Goal: Transaction & Acquisition: Purchase product/service

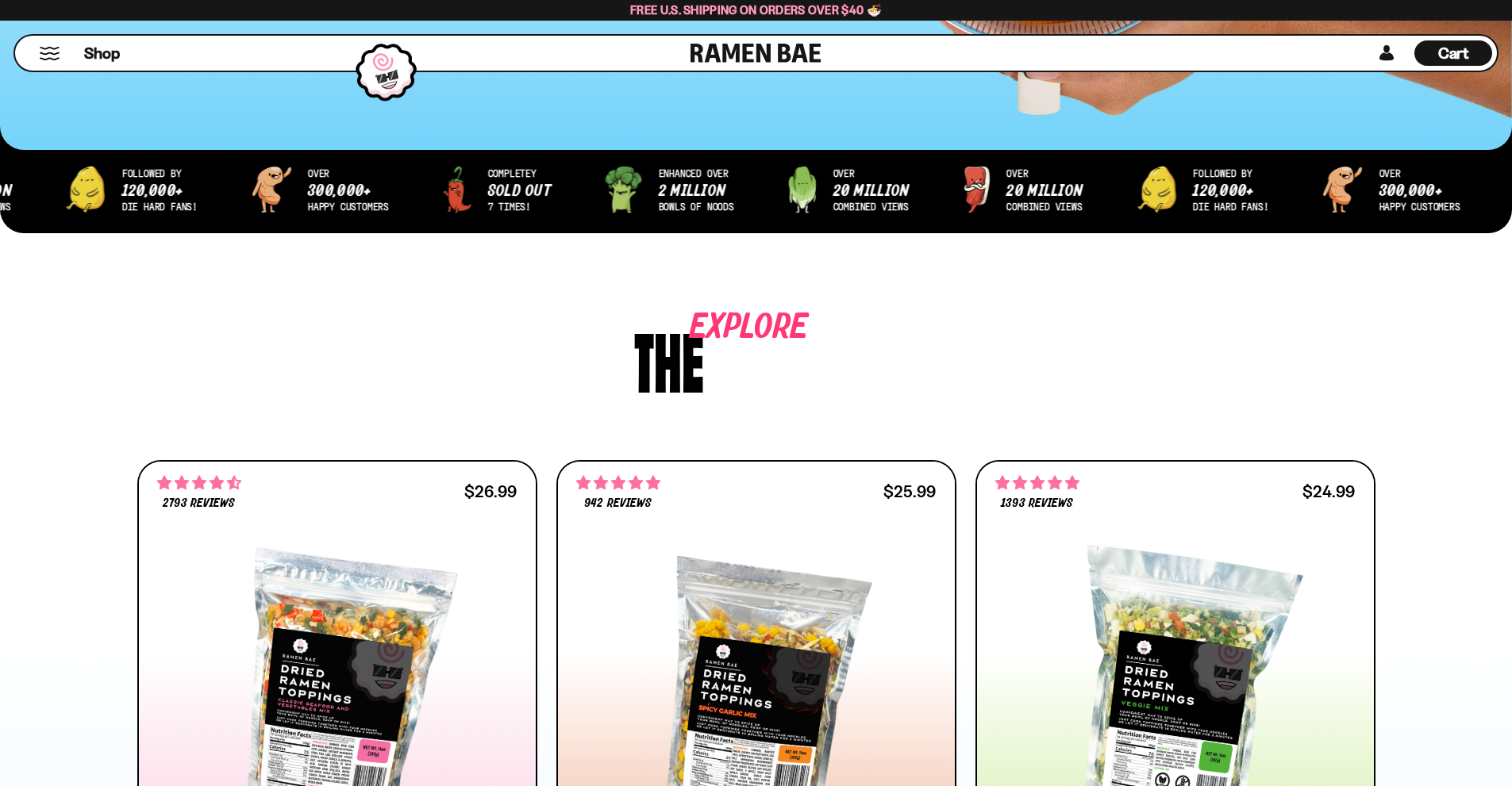
scroll to position [794, 0]
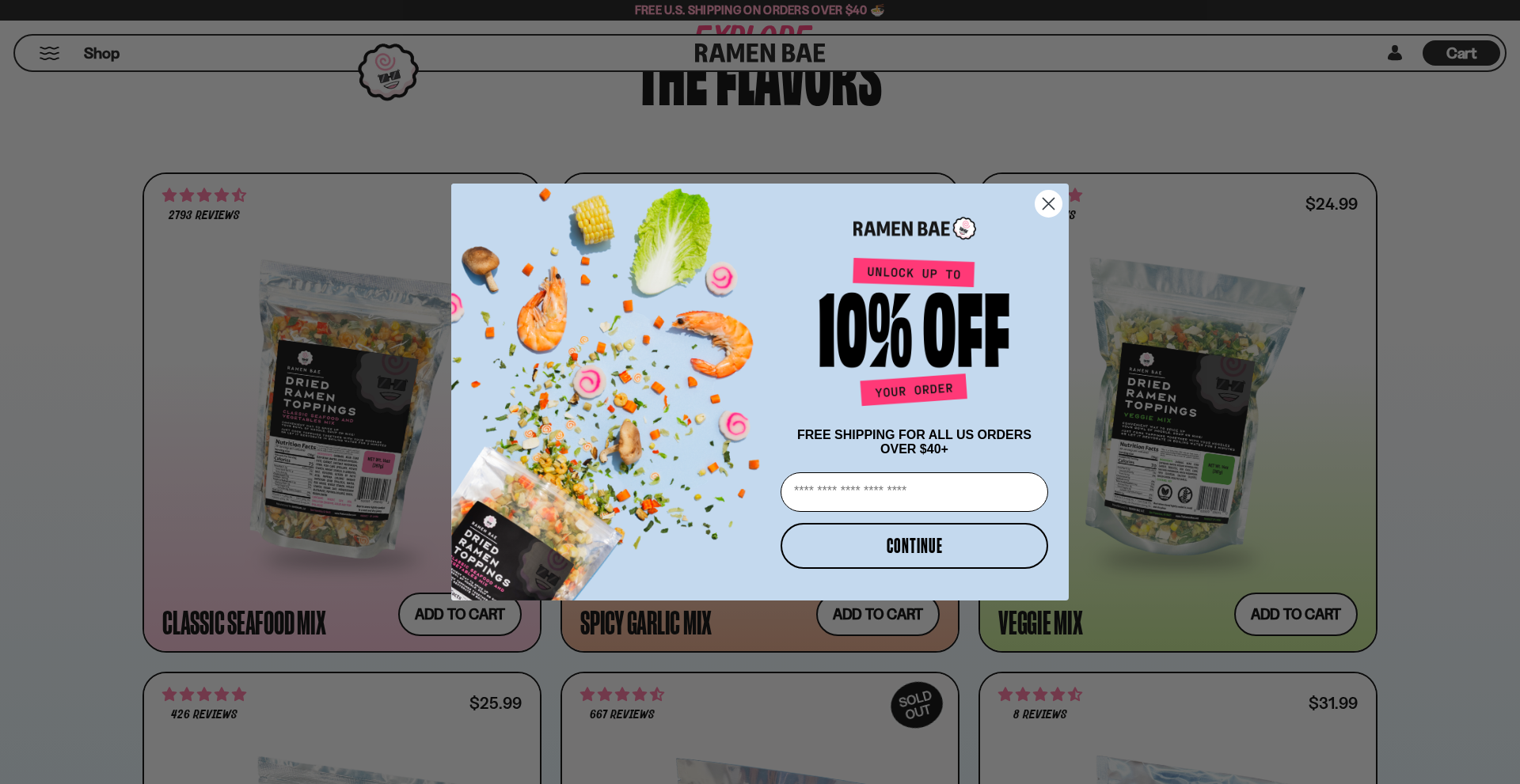
click at [872, 499] on input "Email" at bounding box center [914, 492] width 268 height 39
type input "**********"
click at [922, 555] on button "CONTINUE" at bounding box center [914, 546] width 268 height 46
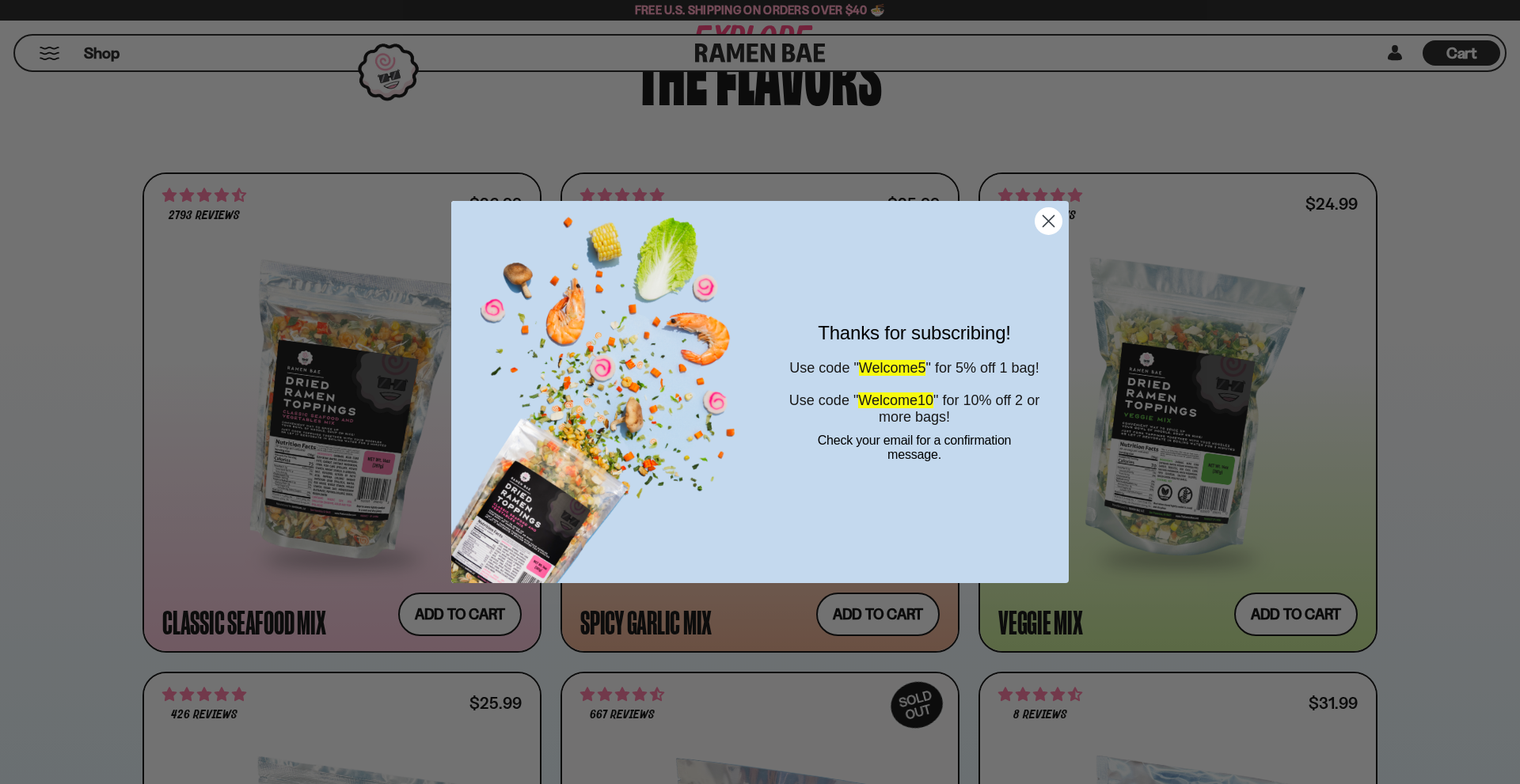
click at [1053, 216] on circle "Close dialog" at bounding box center [1048, 220] width 26 height 26
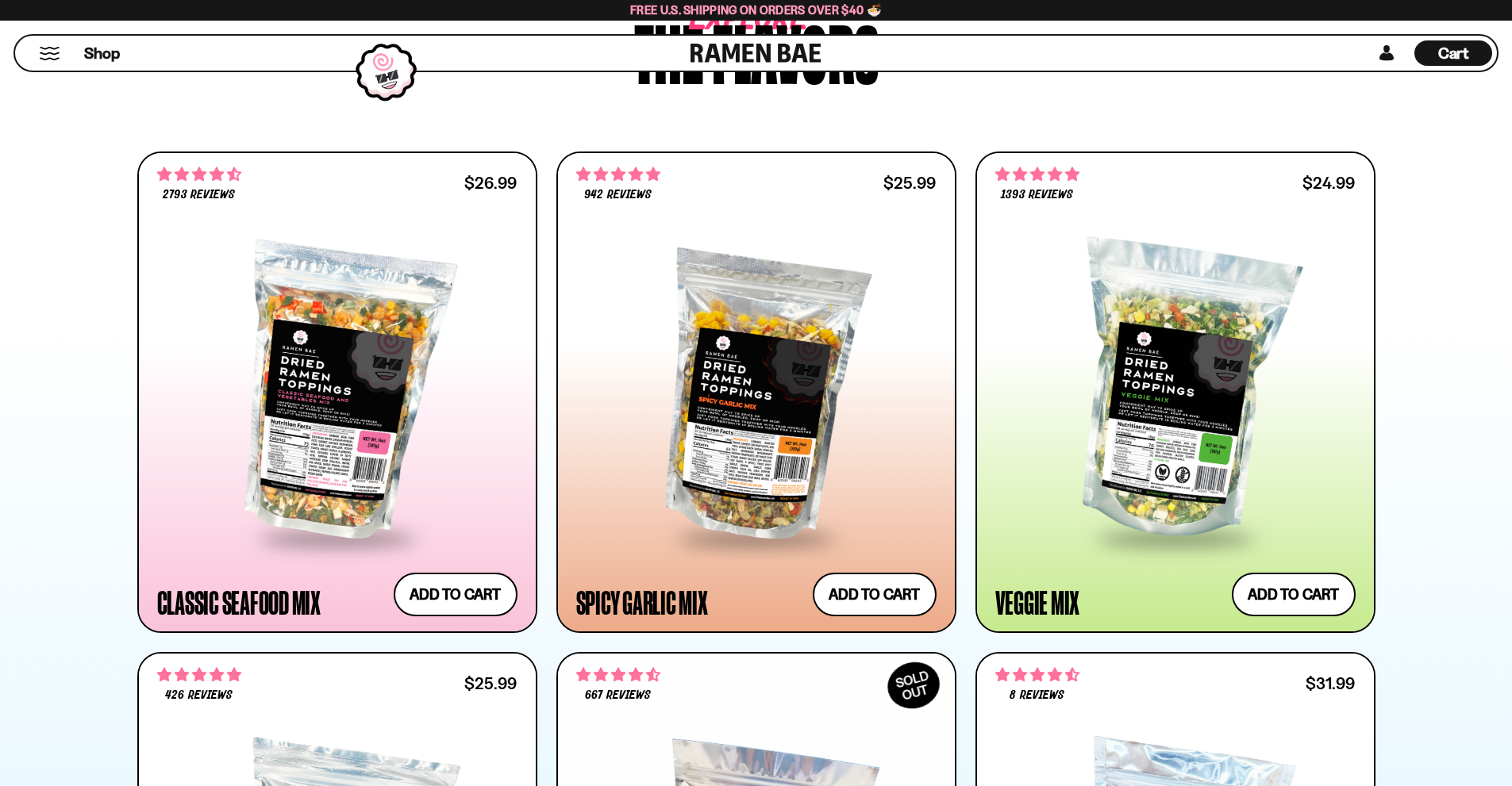
scroll to position [714, 0]
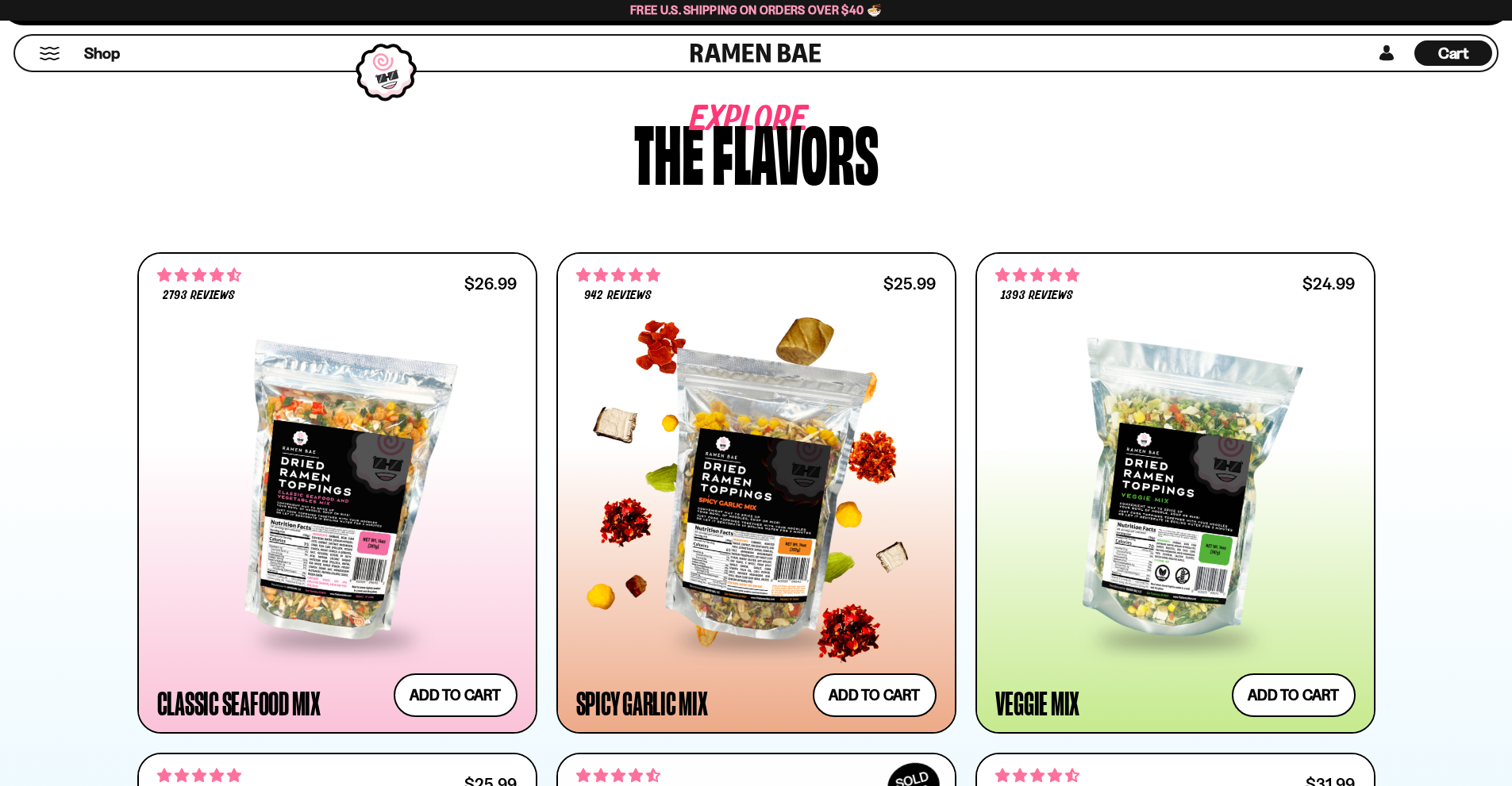
click at [731, 411] on div at bounding box center [756, 492] width 360 height 288
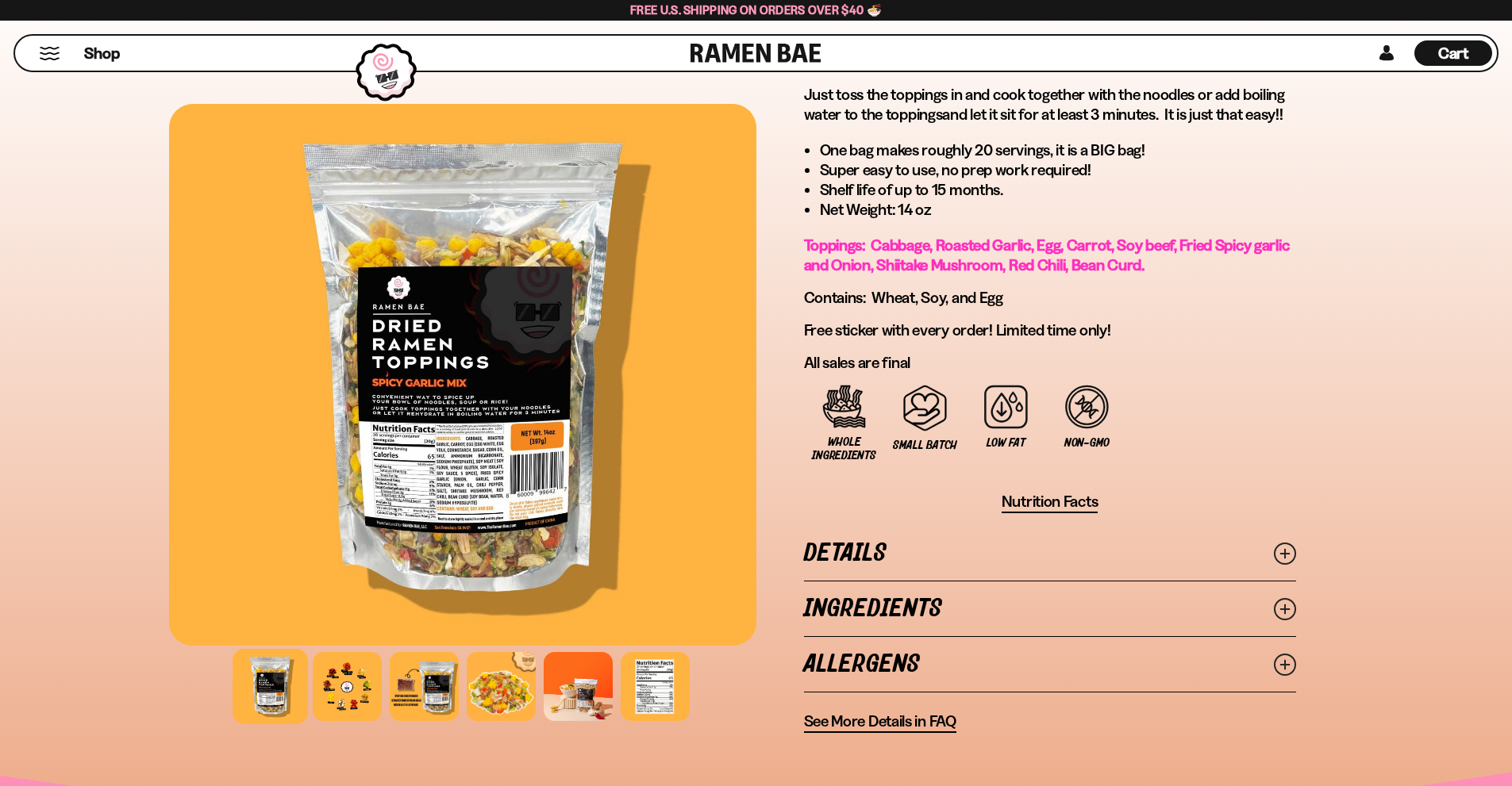
scroll to position [476, 0]
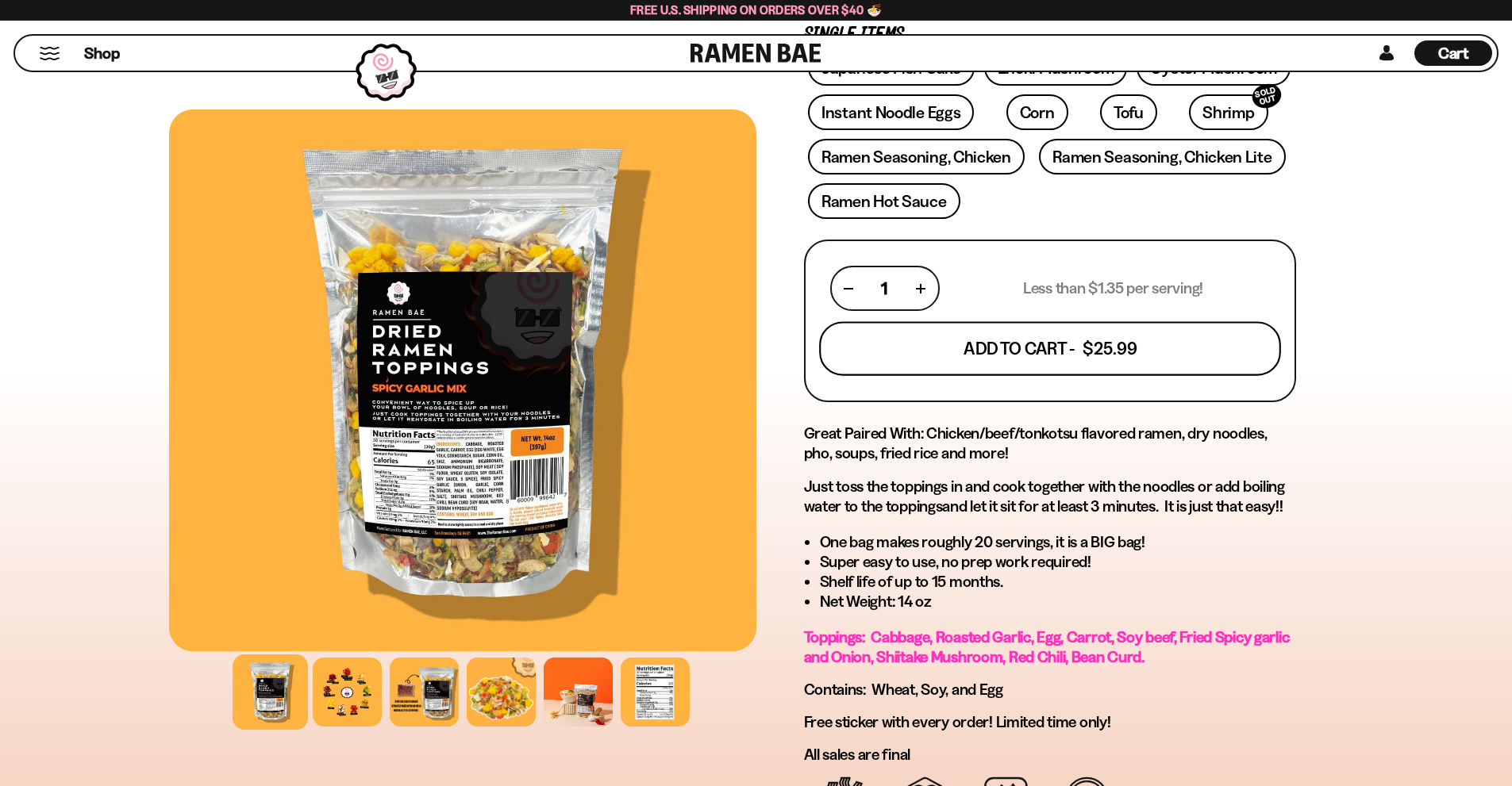
click at [1021, 356] on button "Add To Cart - $25.99" at bounding box center [1050, 349] width 461 height 54
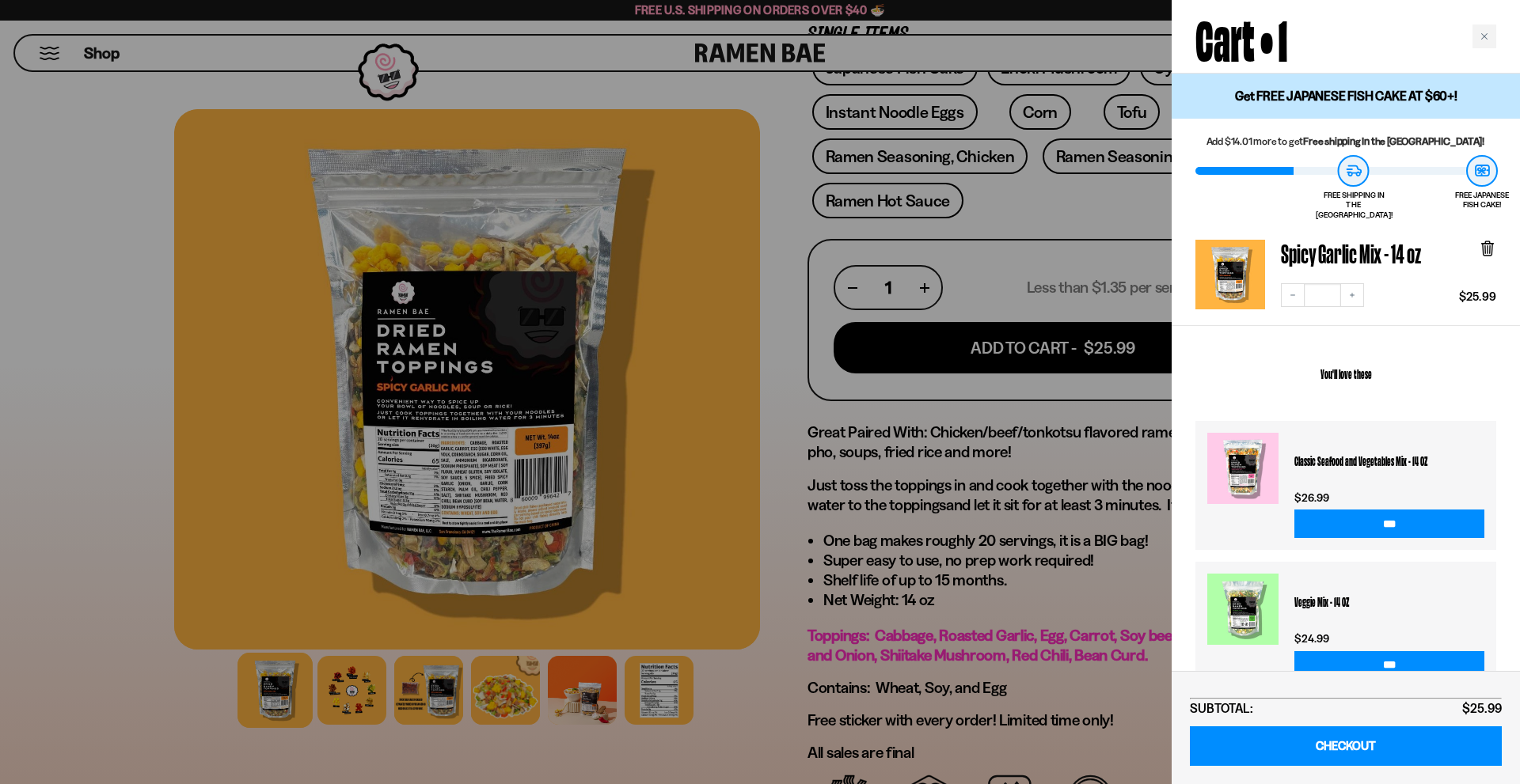
click at [596, 181] on div at bounding box center [760, 392] width 1520 height 784
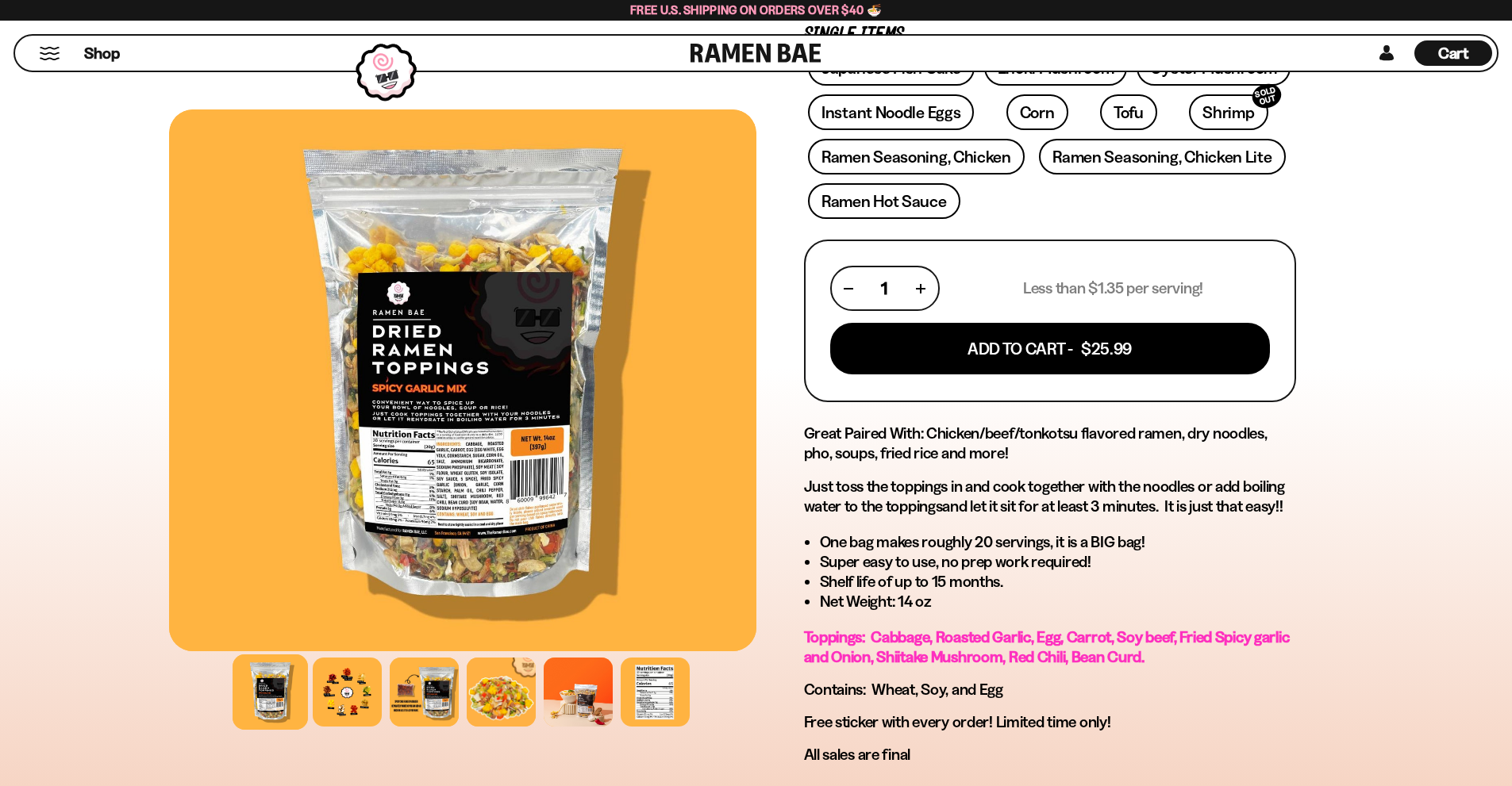
scroll to position [0, 0]
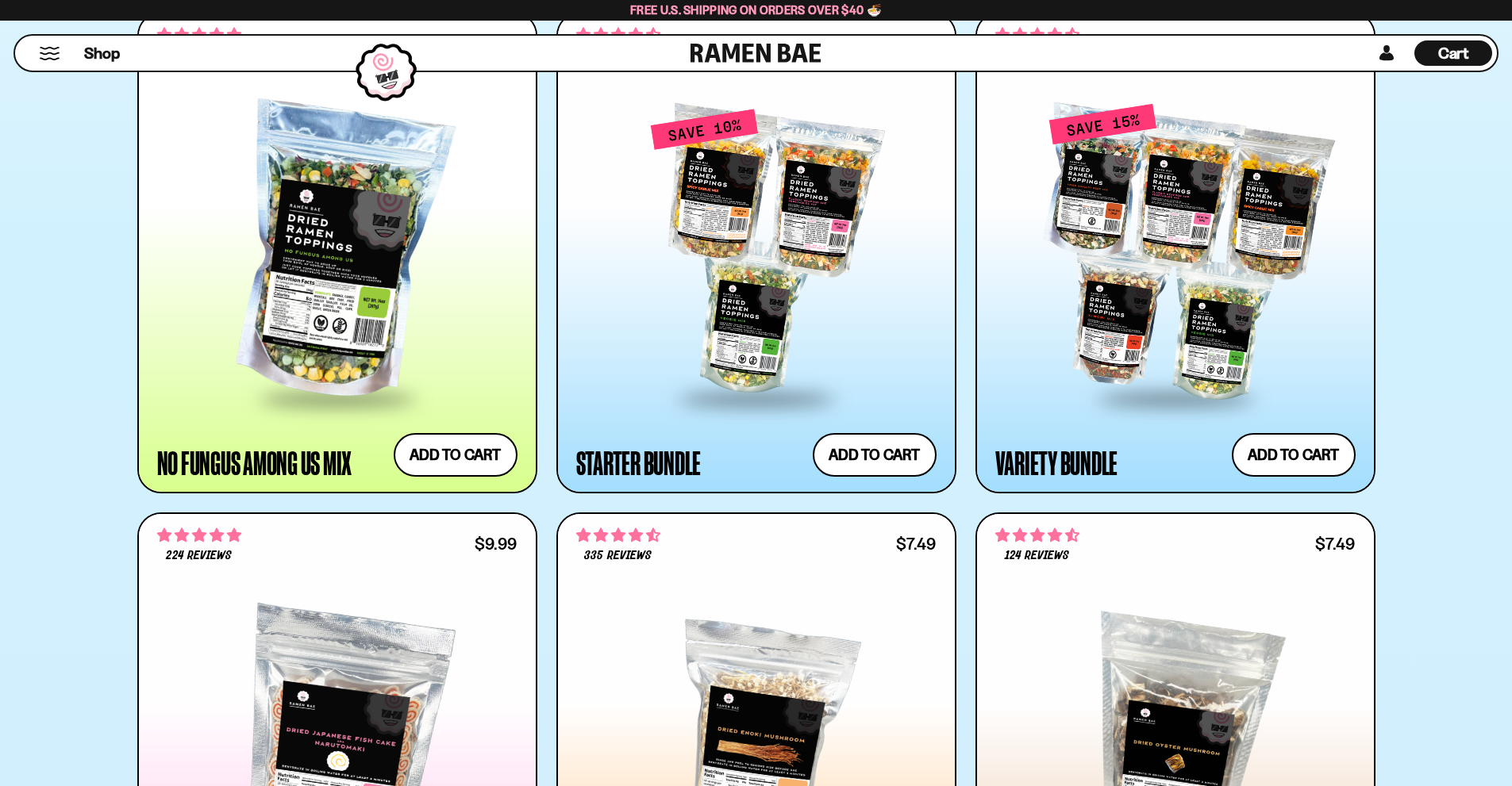
scroll to position [1664, 0]
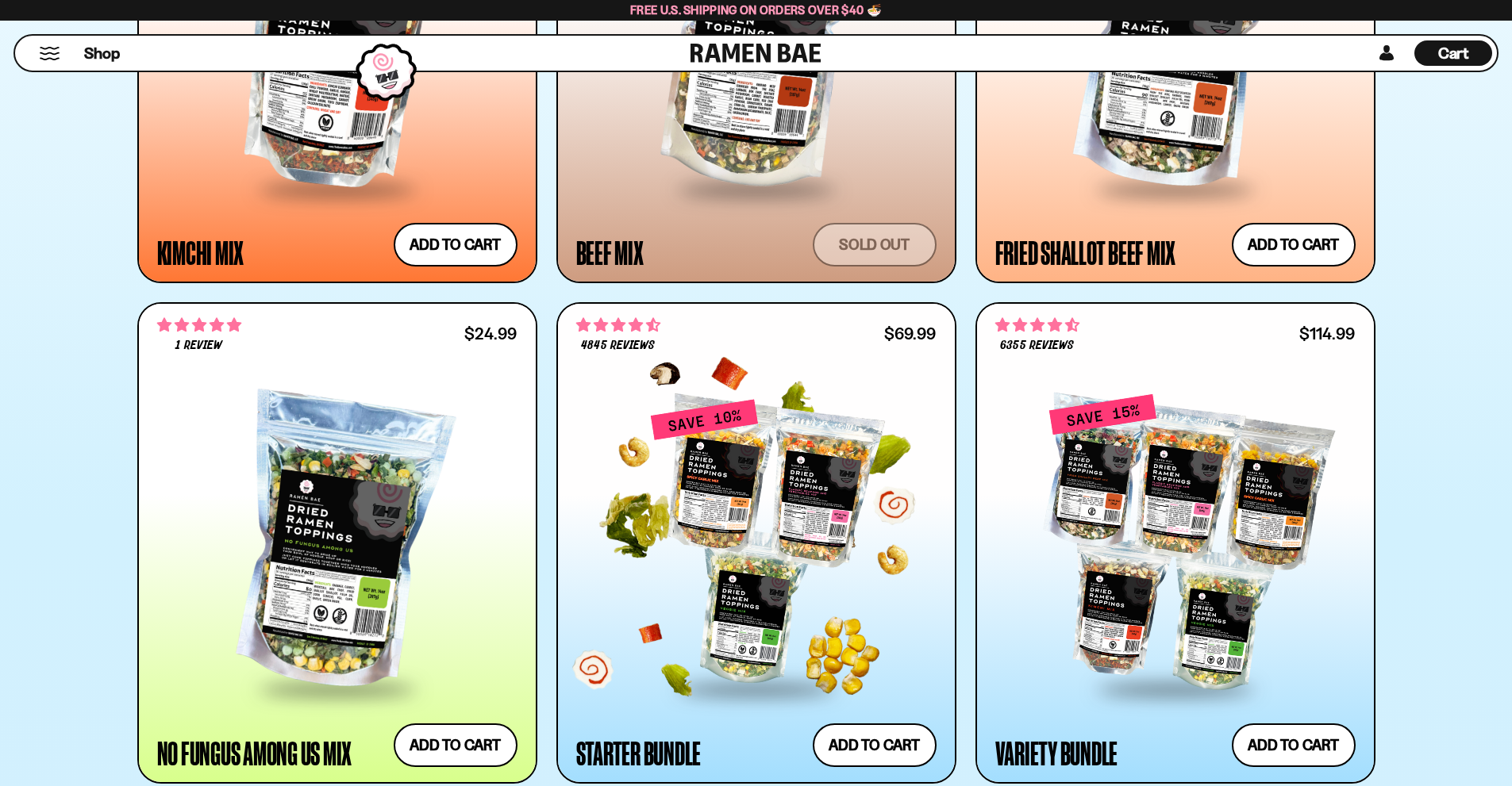
click at [740, 483] on div at bounding box center [756, 542] width 360 height 288
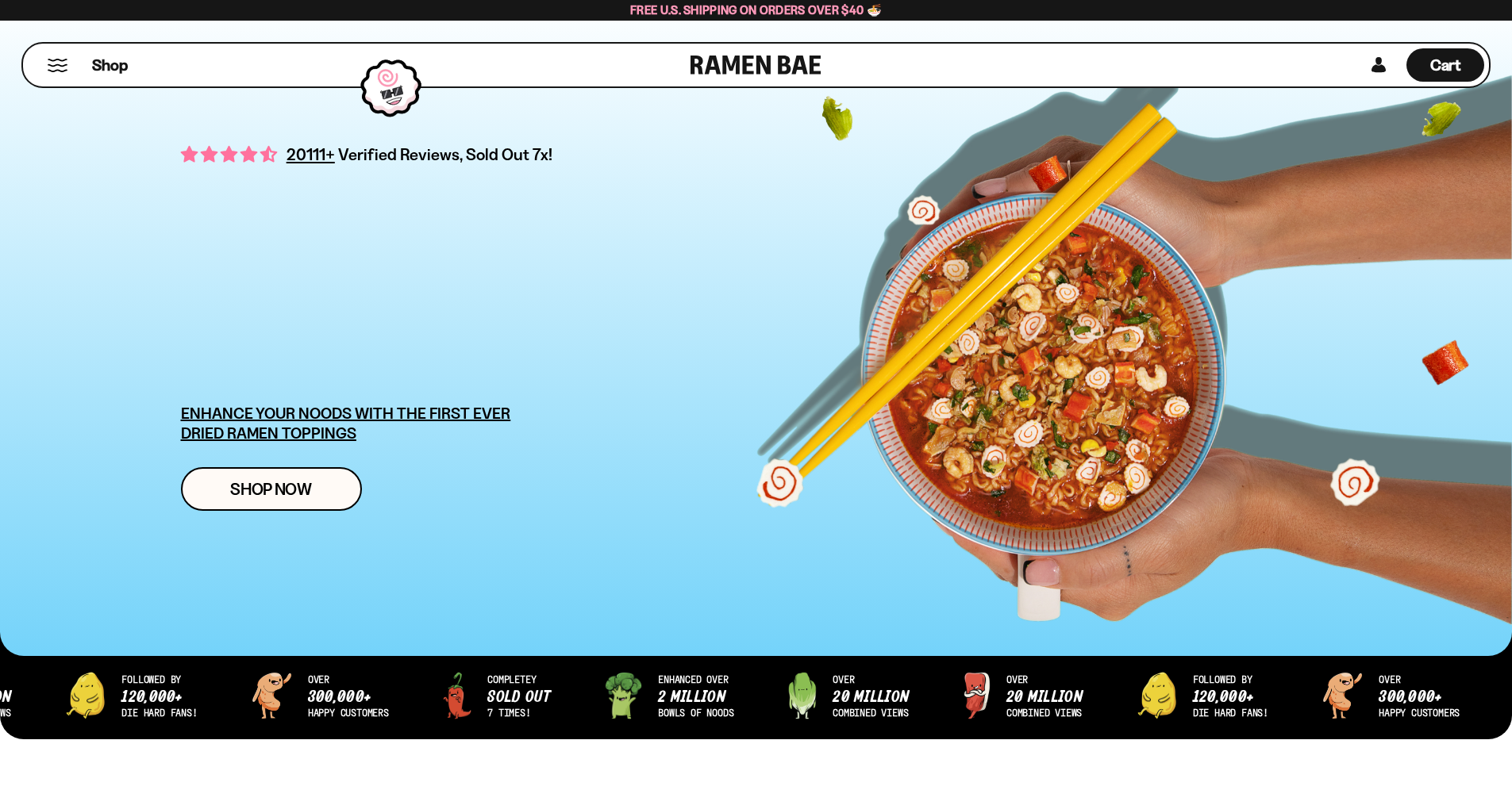
scroll to position [1664, 0]
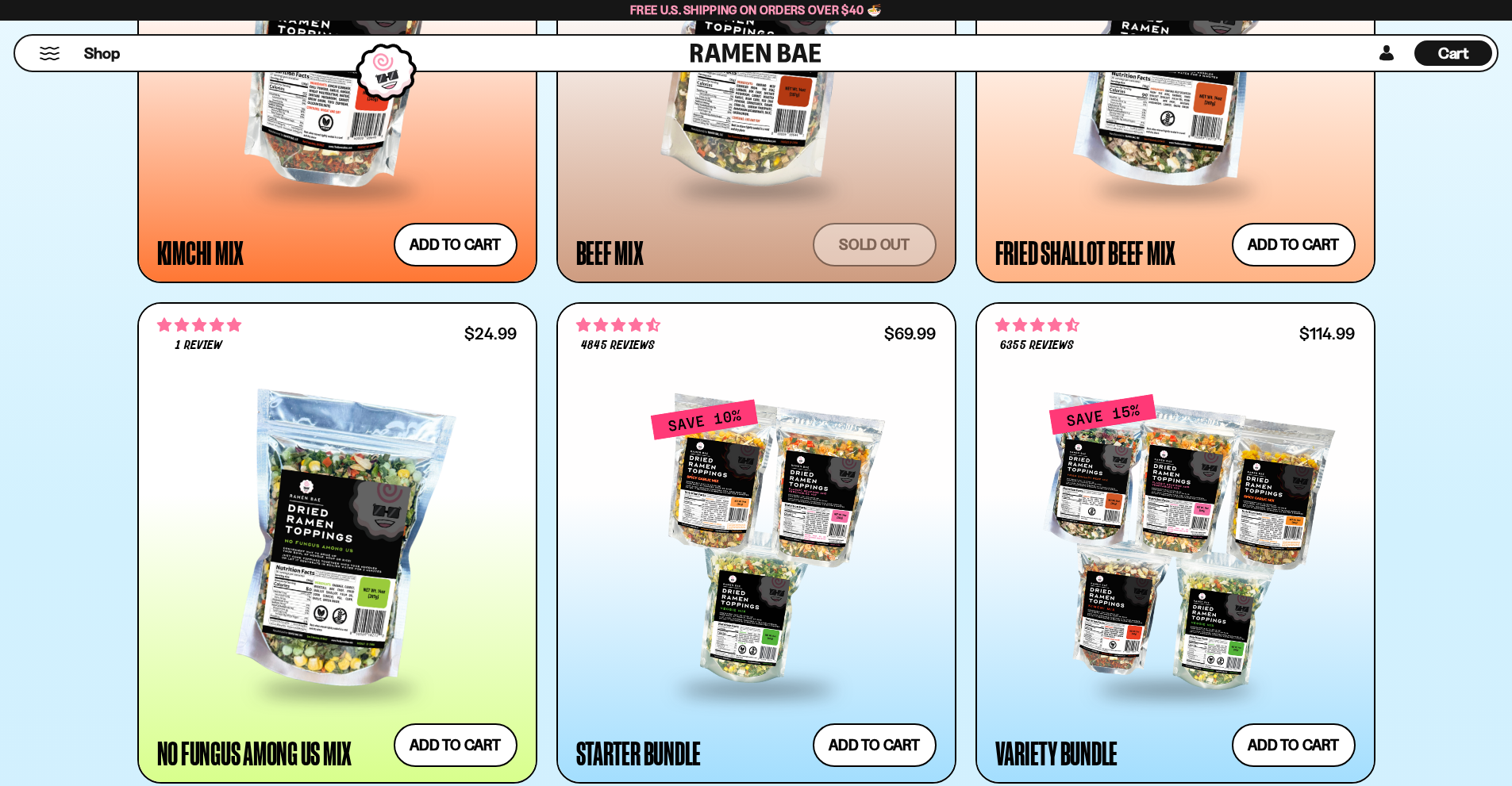
click at [1456, 58] on span "Cart" at bounding box center [1453, 53] width 31 height 19
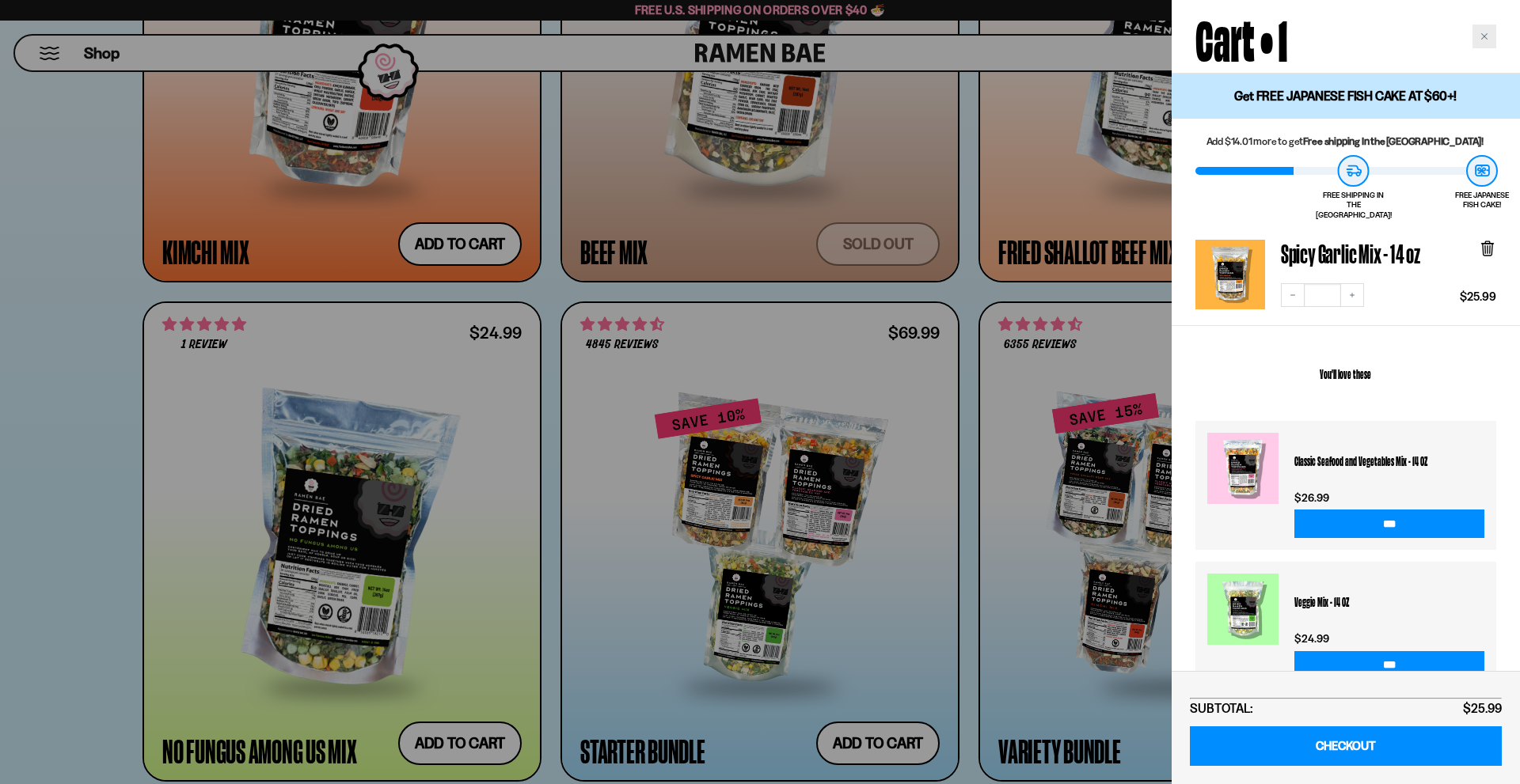
click at [1486, 43] on div "Close cart" at bounding box center [1485, 36] width 24 height 24
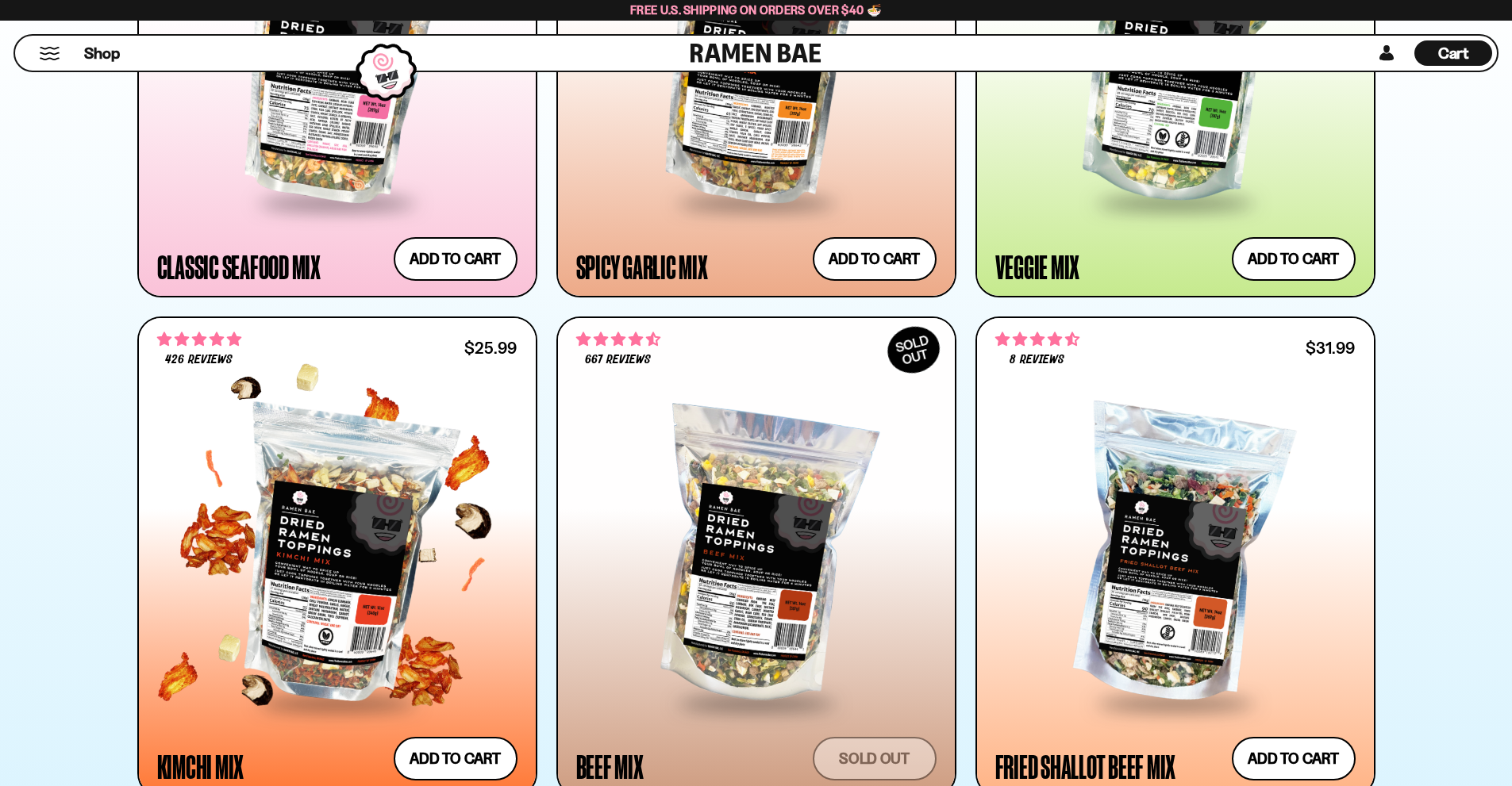
scroll to position [871, 0]
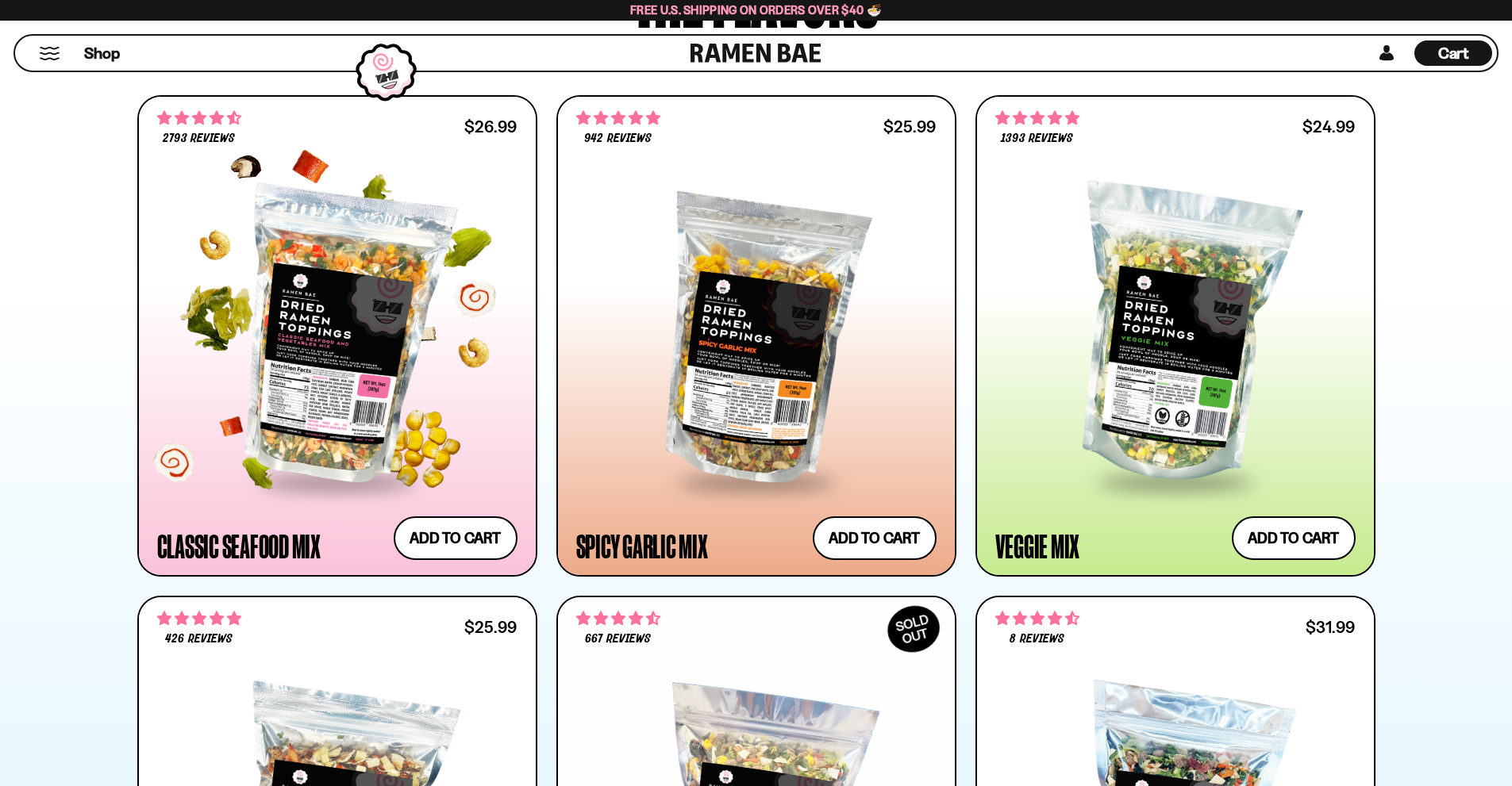
click at [354, 359] on div at bounding box center [336, 335] width 360 height 288
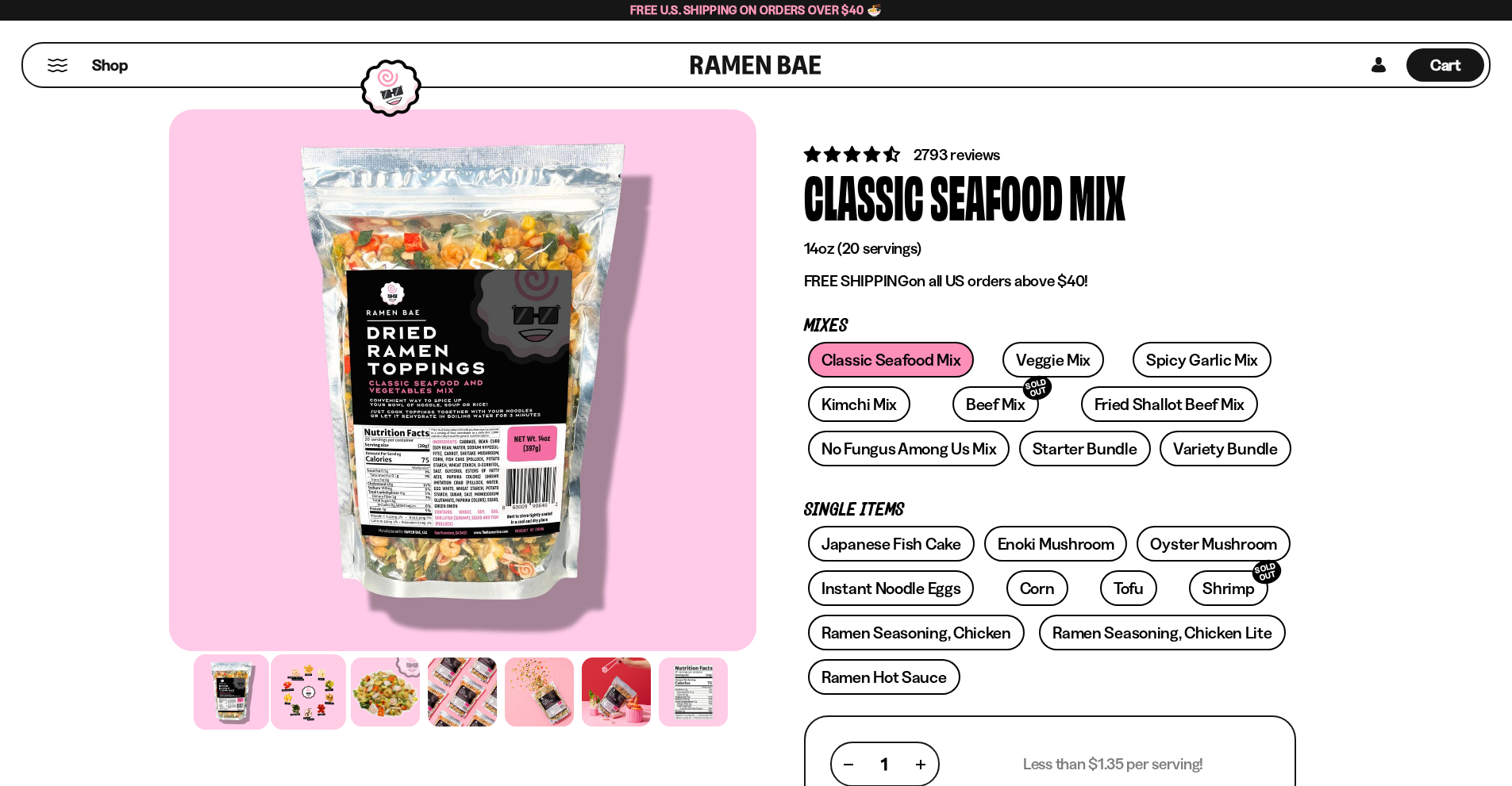
click at [314, 711] on div at bounding box center [309, 692] width 75 height 75
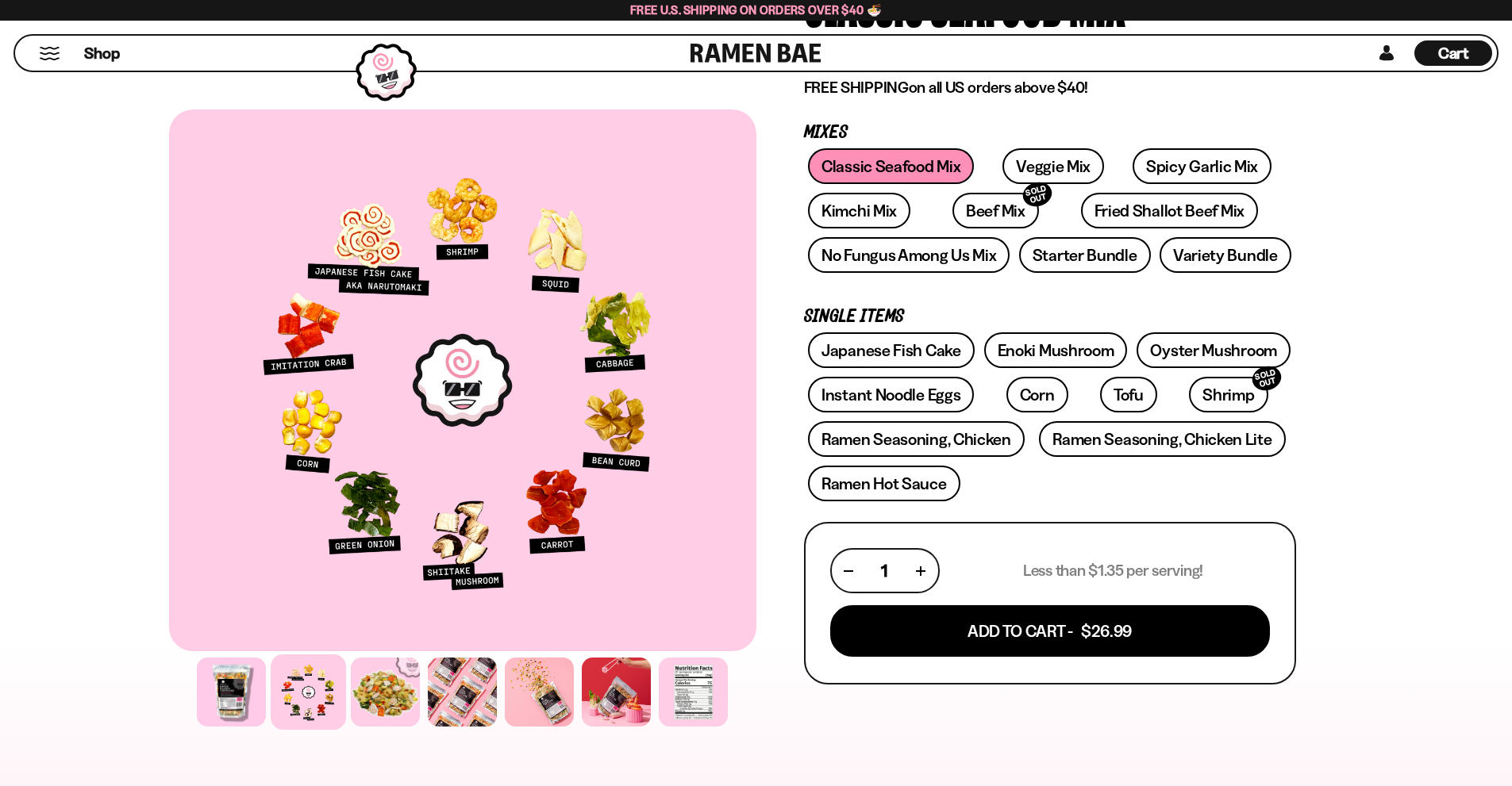
scroll to position [238, 0]
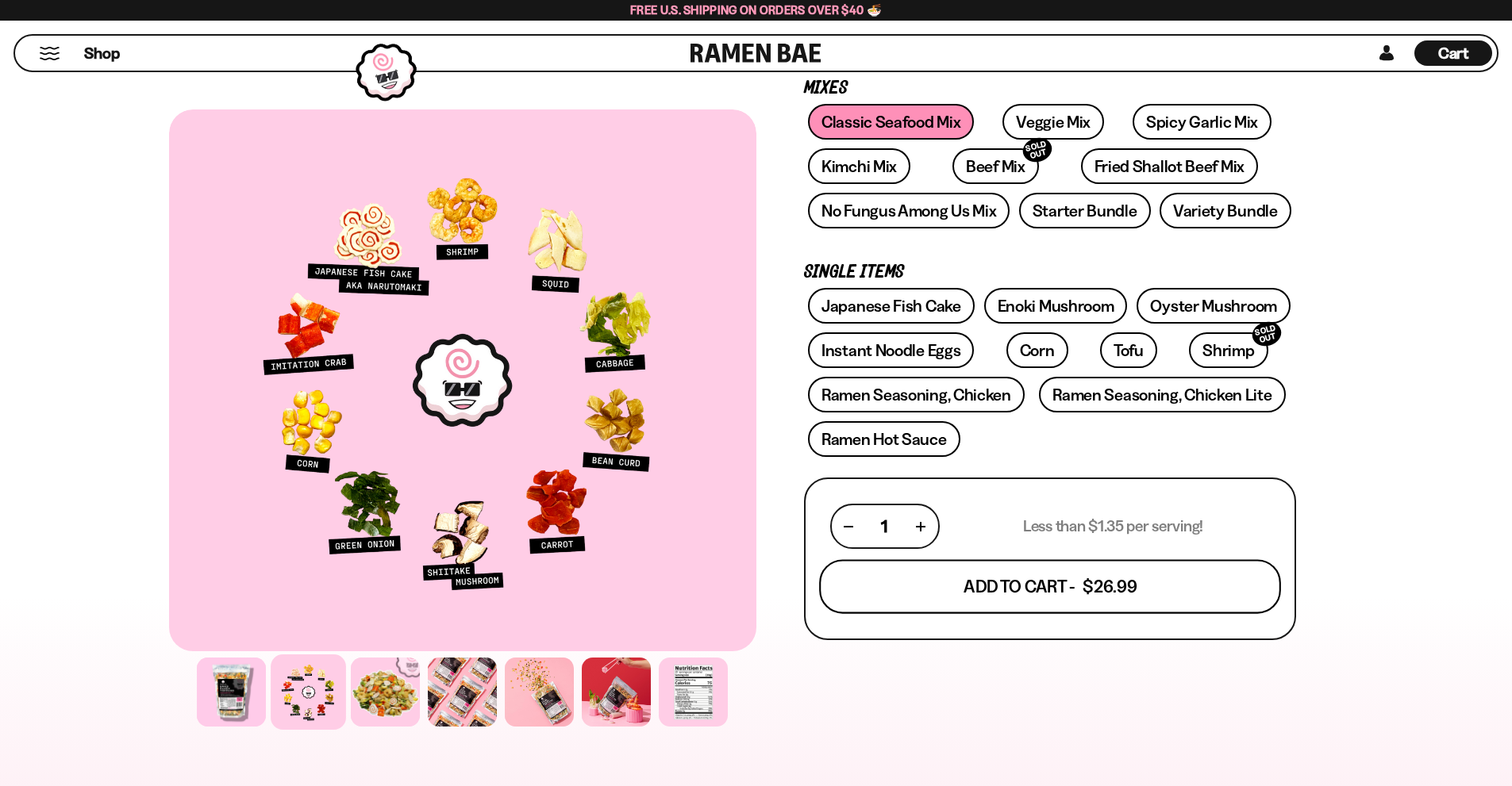
click at [1061, 597] on button "Add To Cart - $26.99" at bounding box center [1050, 587] width 461 height 54
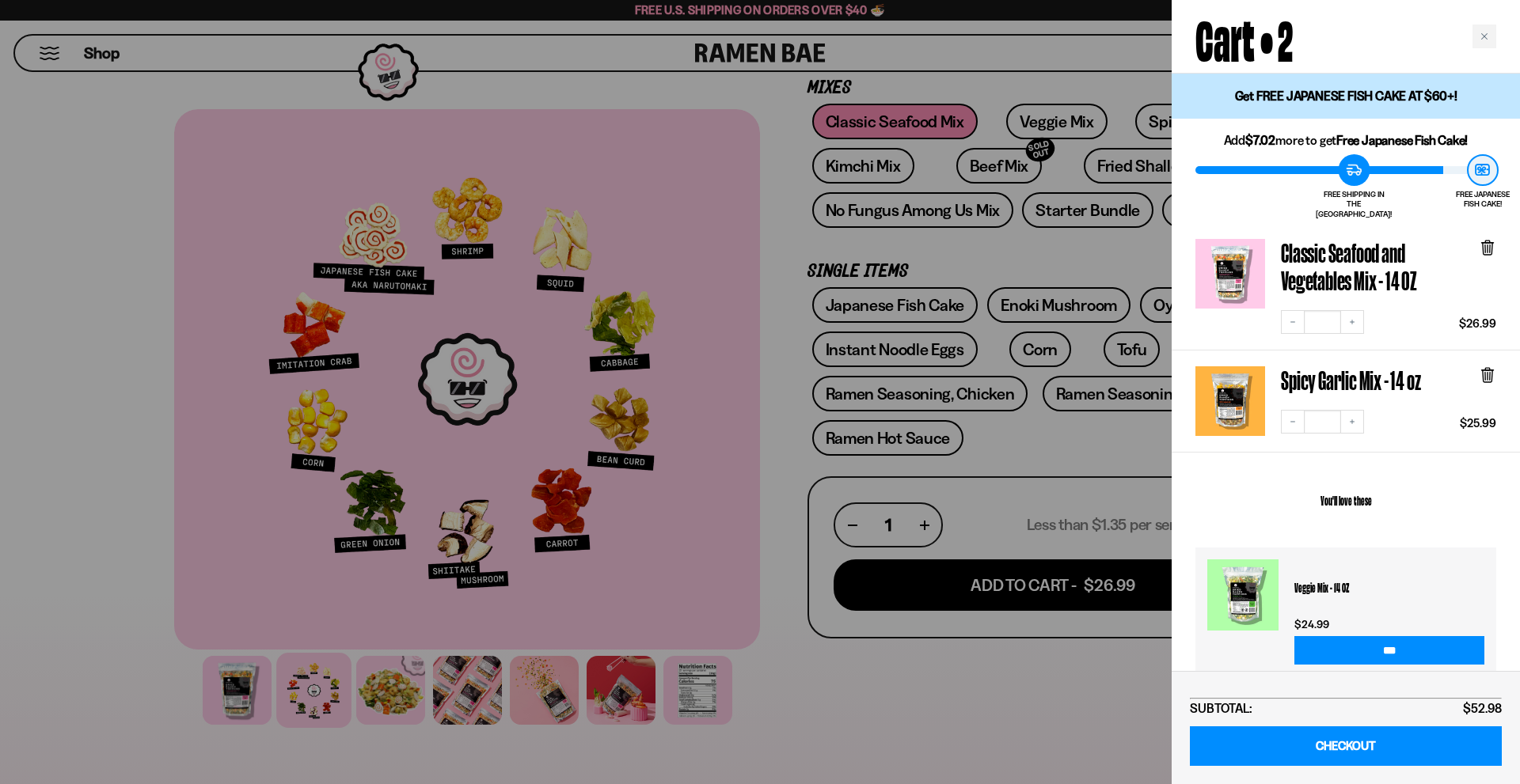
click at [1072, 452] on div at bounding box center [760, 392] width 1520 height 784
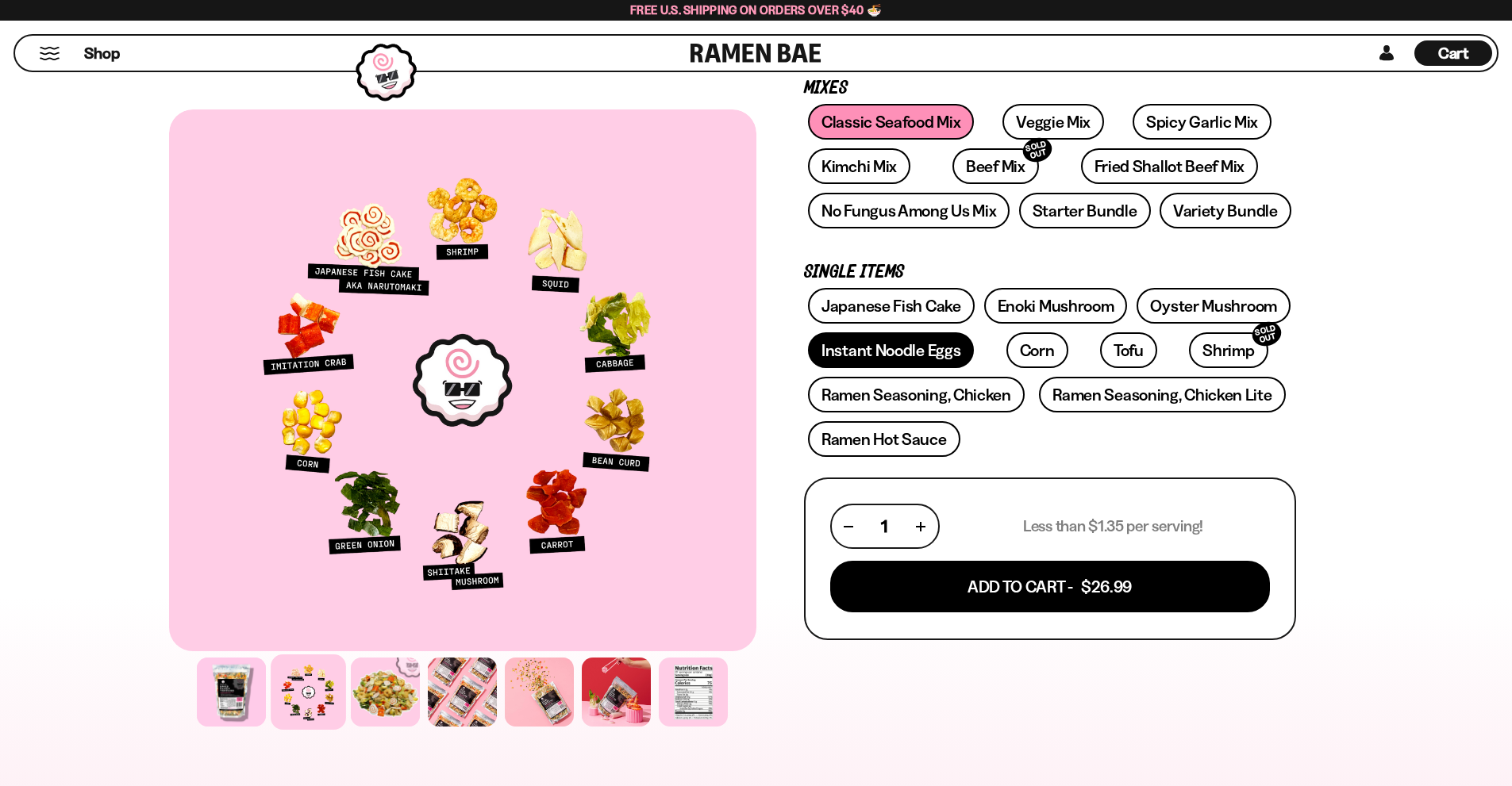
click at [912, 354] on link "Instant Noodle Eggs" at bounding box center [890, 350] width 166 height 36
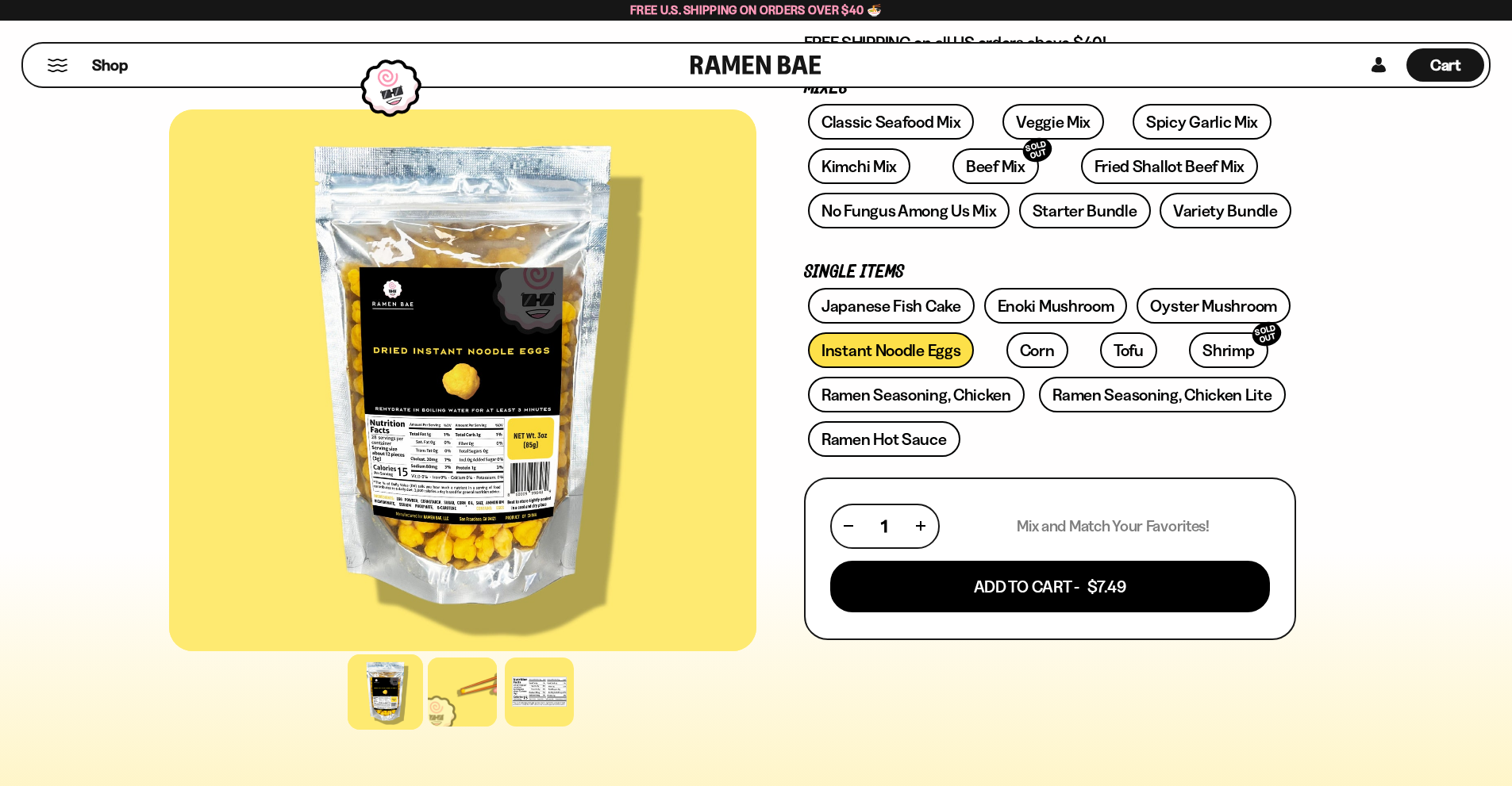
scroll to position [317, 0]
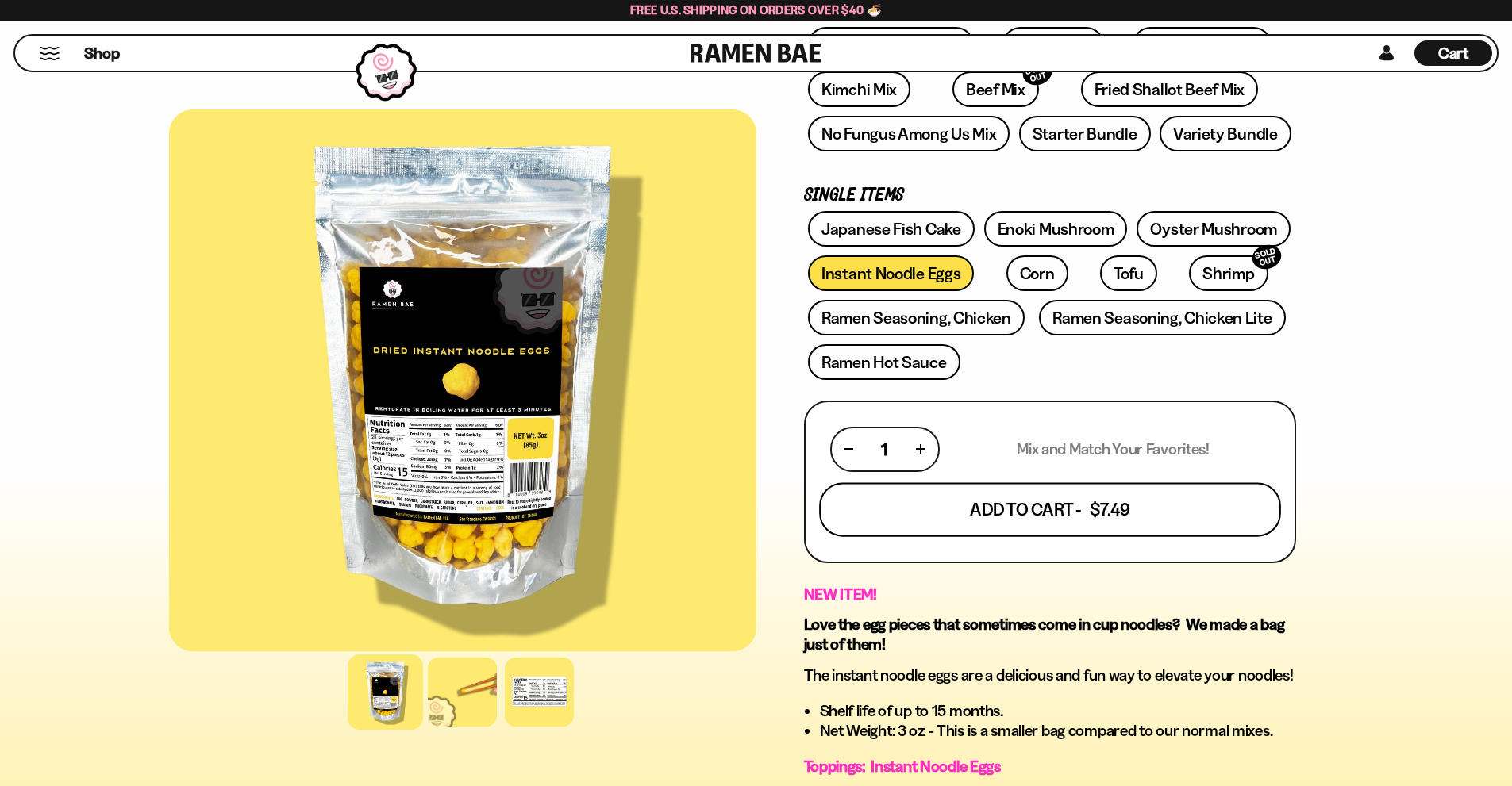
click at [1067, 511] on button "Add To Cart - $7.49" at bounding box center [1050, 509] width 461 height 54
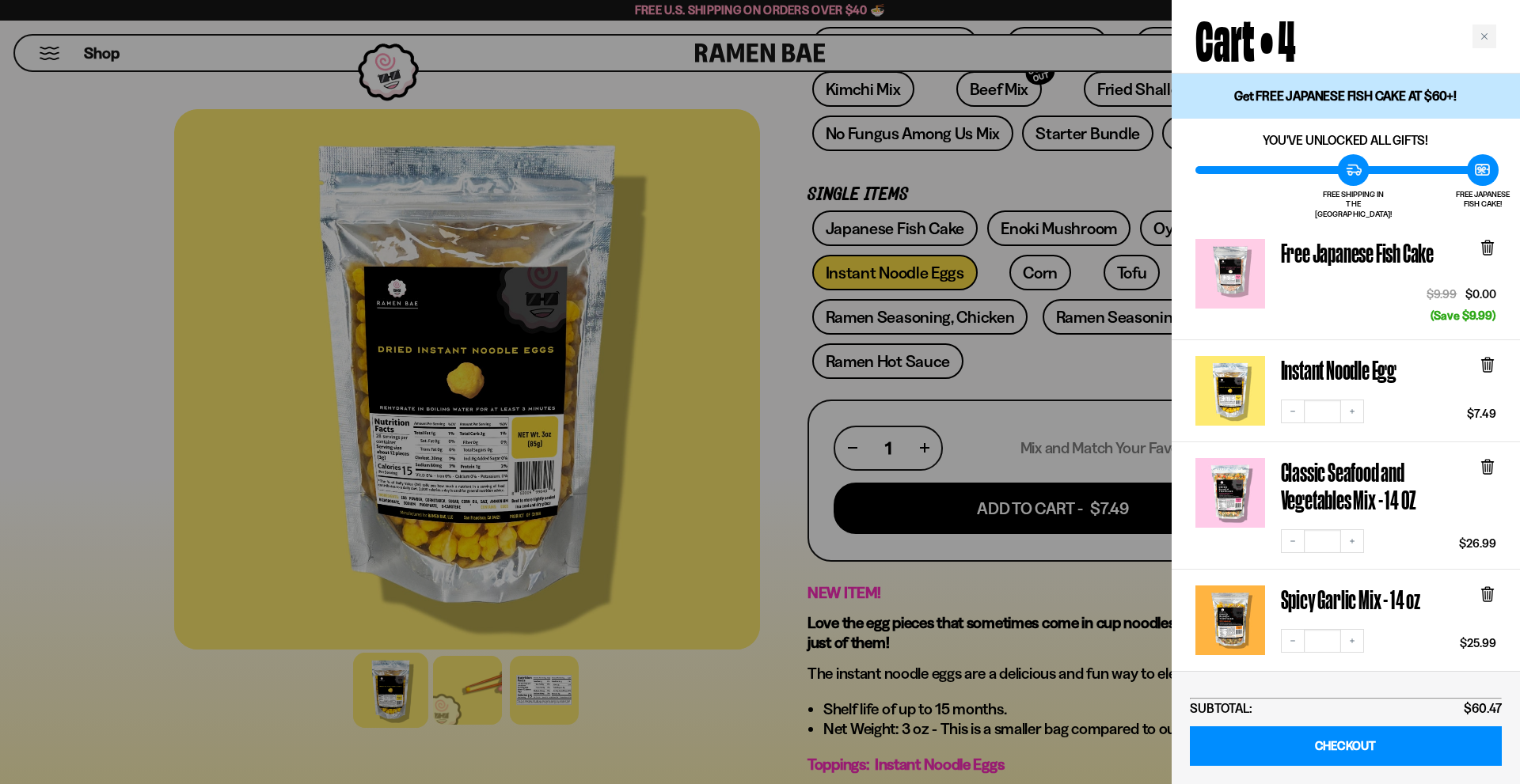
click at [1491, 589] on icon at bounding box center [1487, 595] width 10 height 12
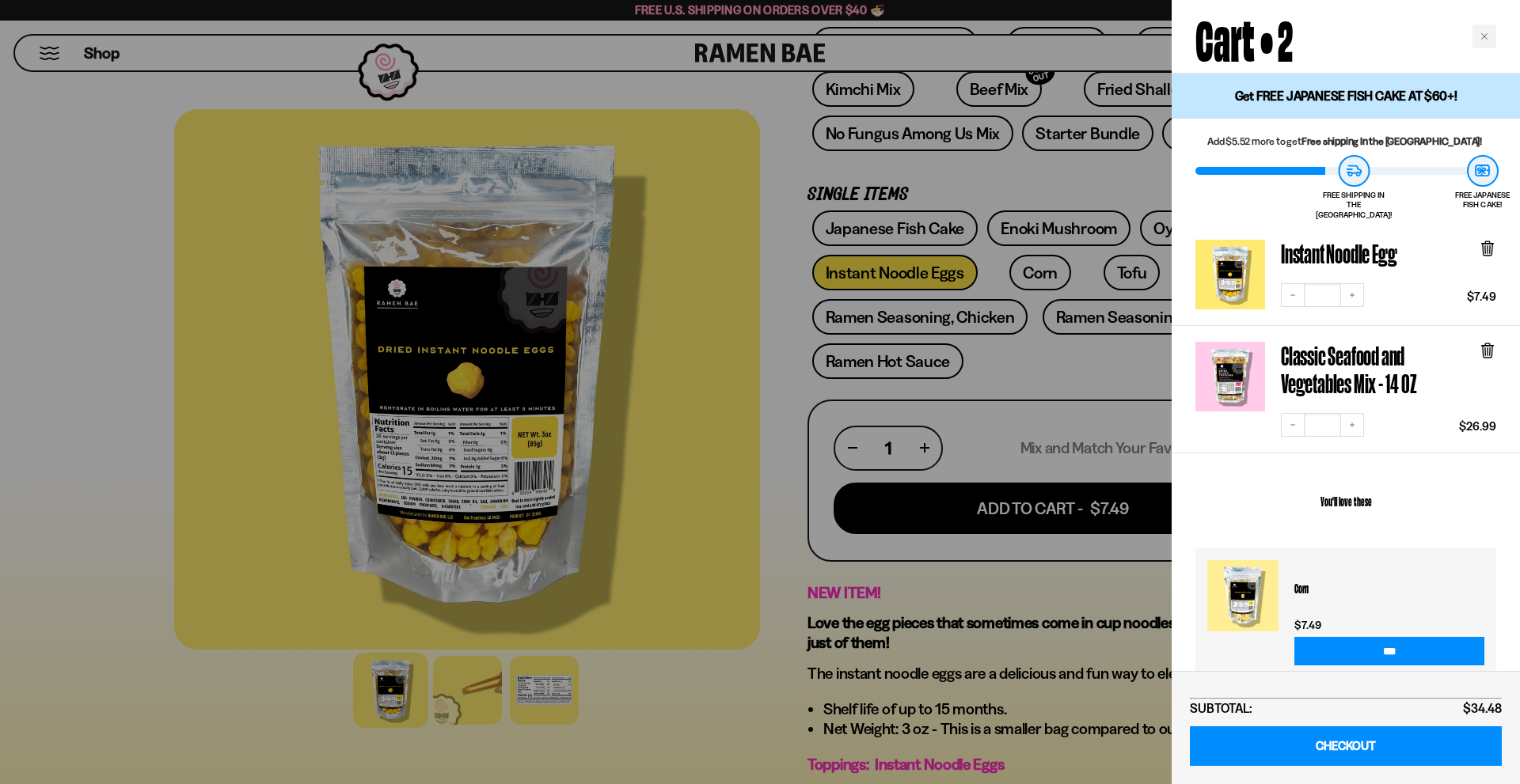
click at [1051, 362] on div at bounding box center [760, 392] width 1520 height 784
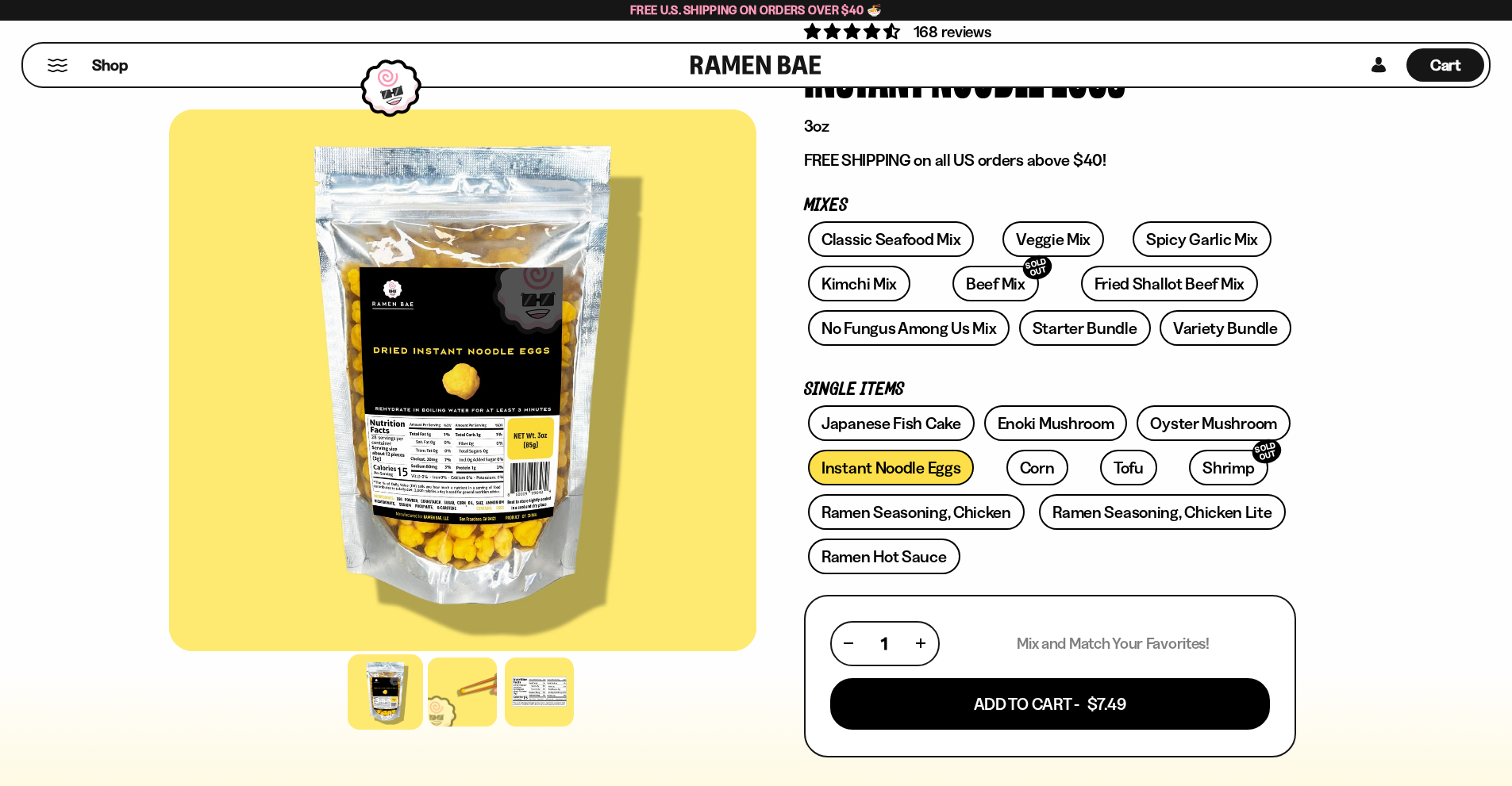
scroll to position [0, 0]
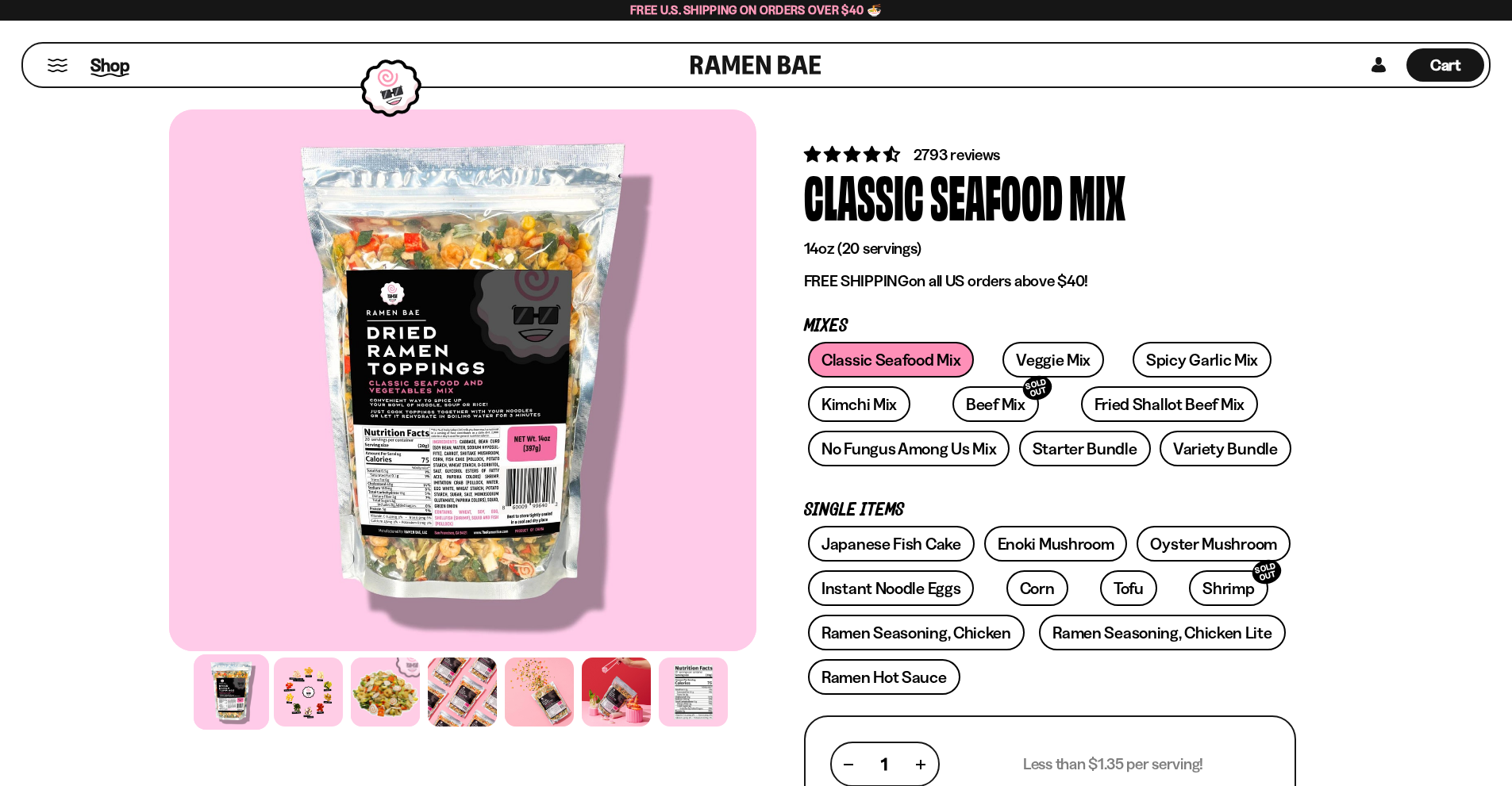
click at [106, 64] on span "Shop" at bounding box center [110, 64] width 38 height 24
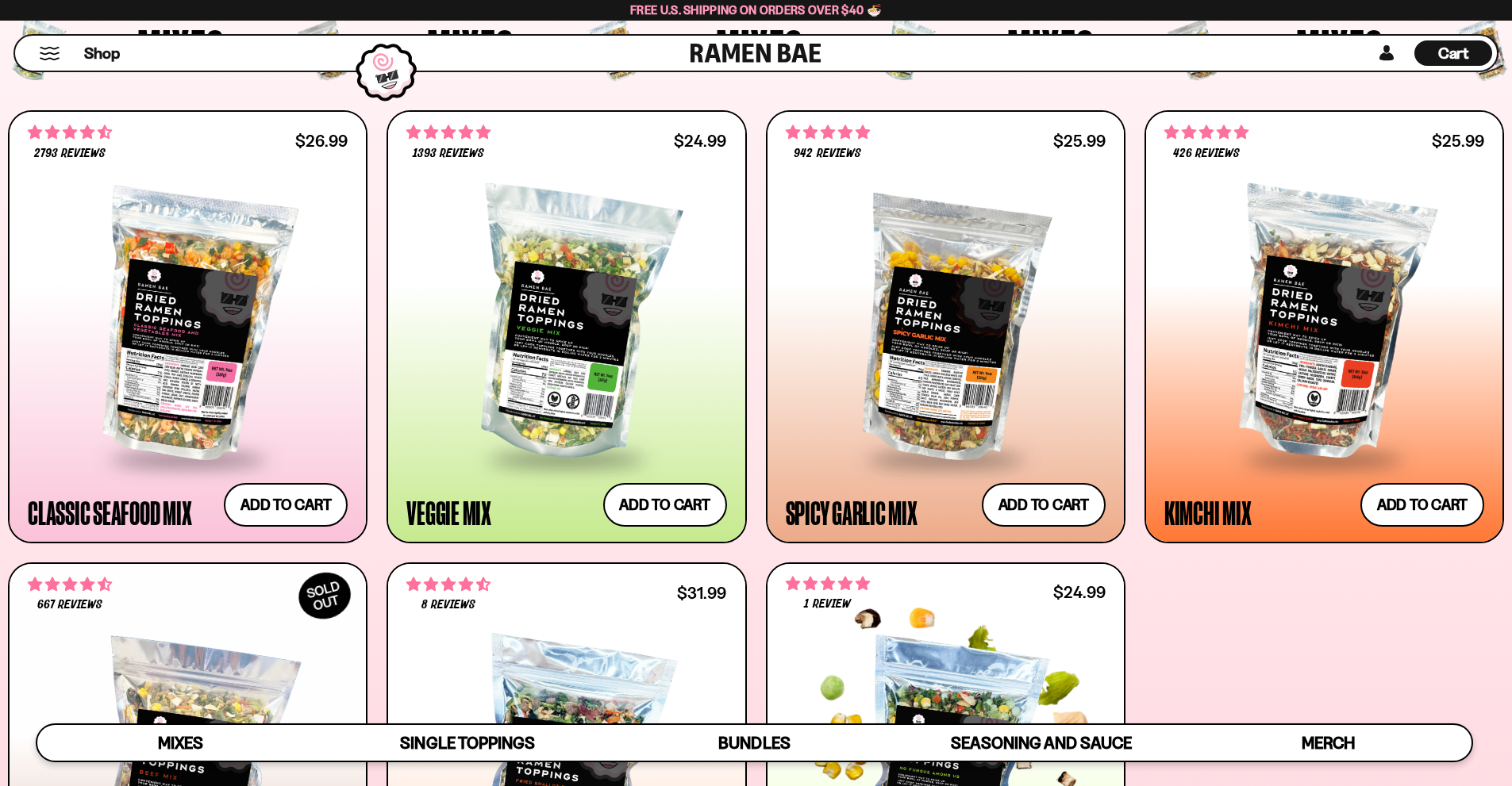
scroll to position [634, 0]
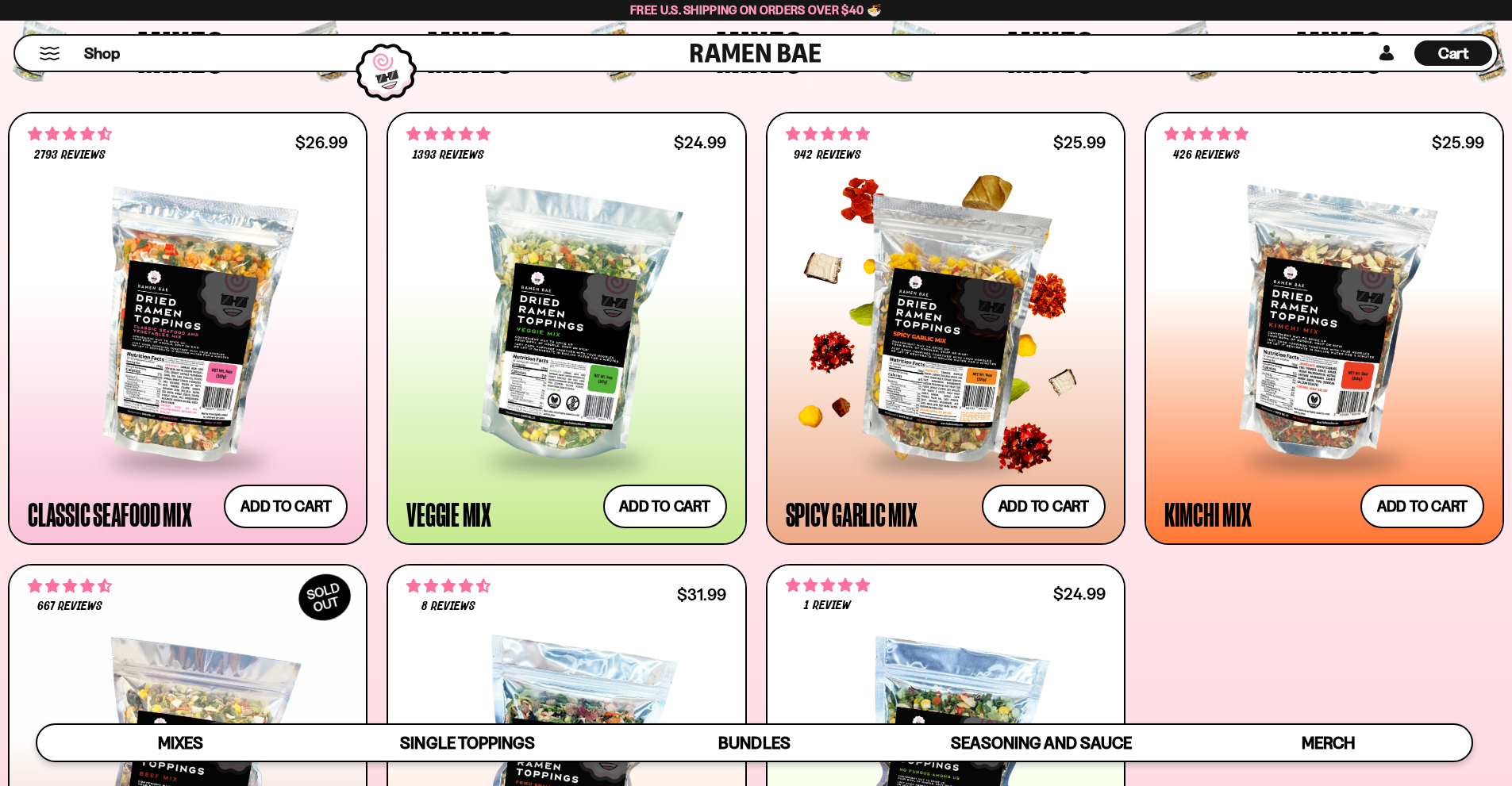
click at [936, 332] on div at bounding box center [945, 327] width 320 height 265
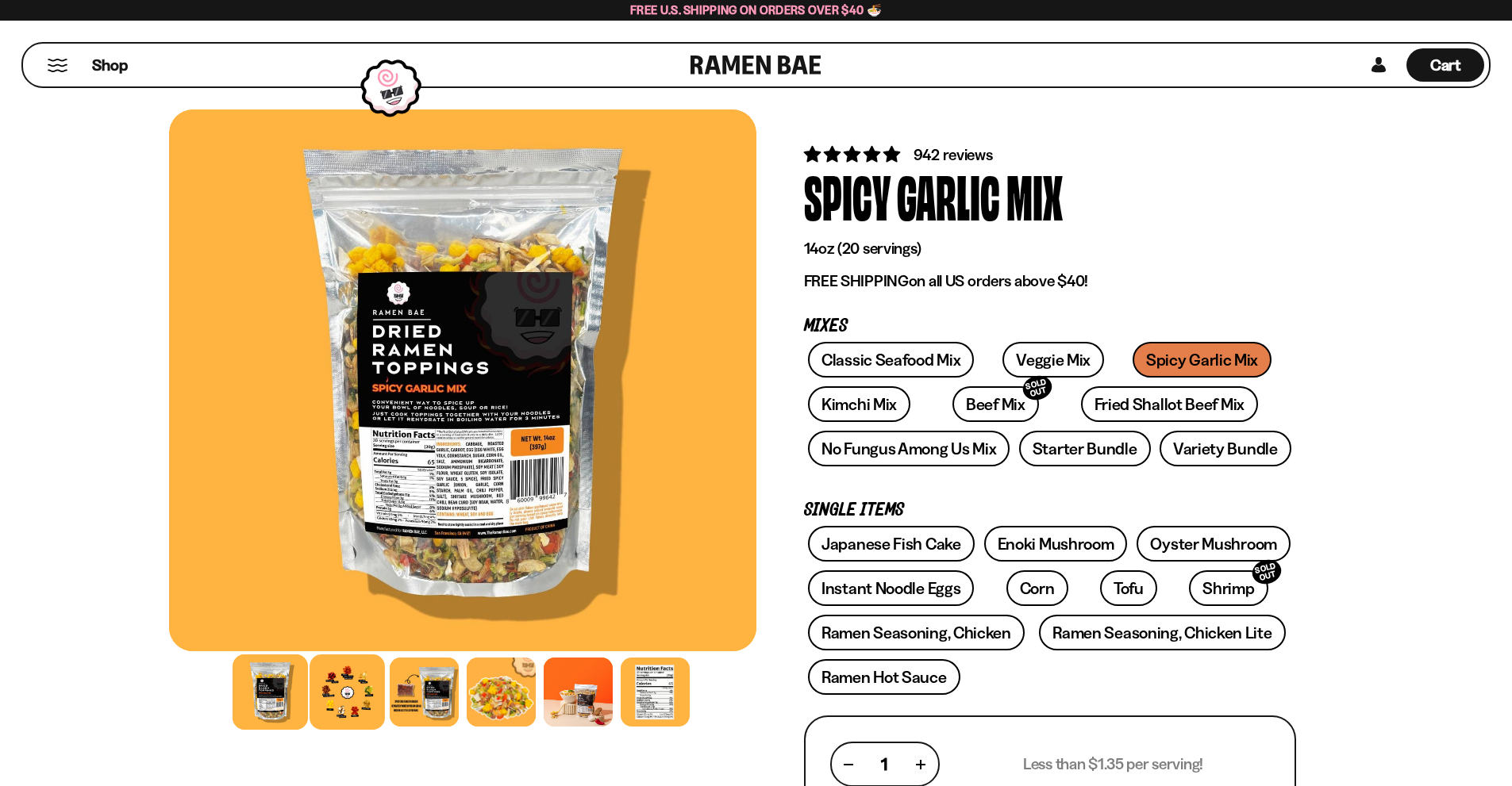
click at [340, 707] on div at bounding box center [347, 692] width 75 height 75
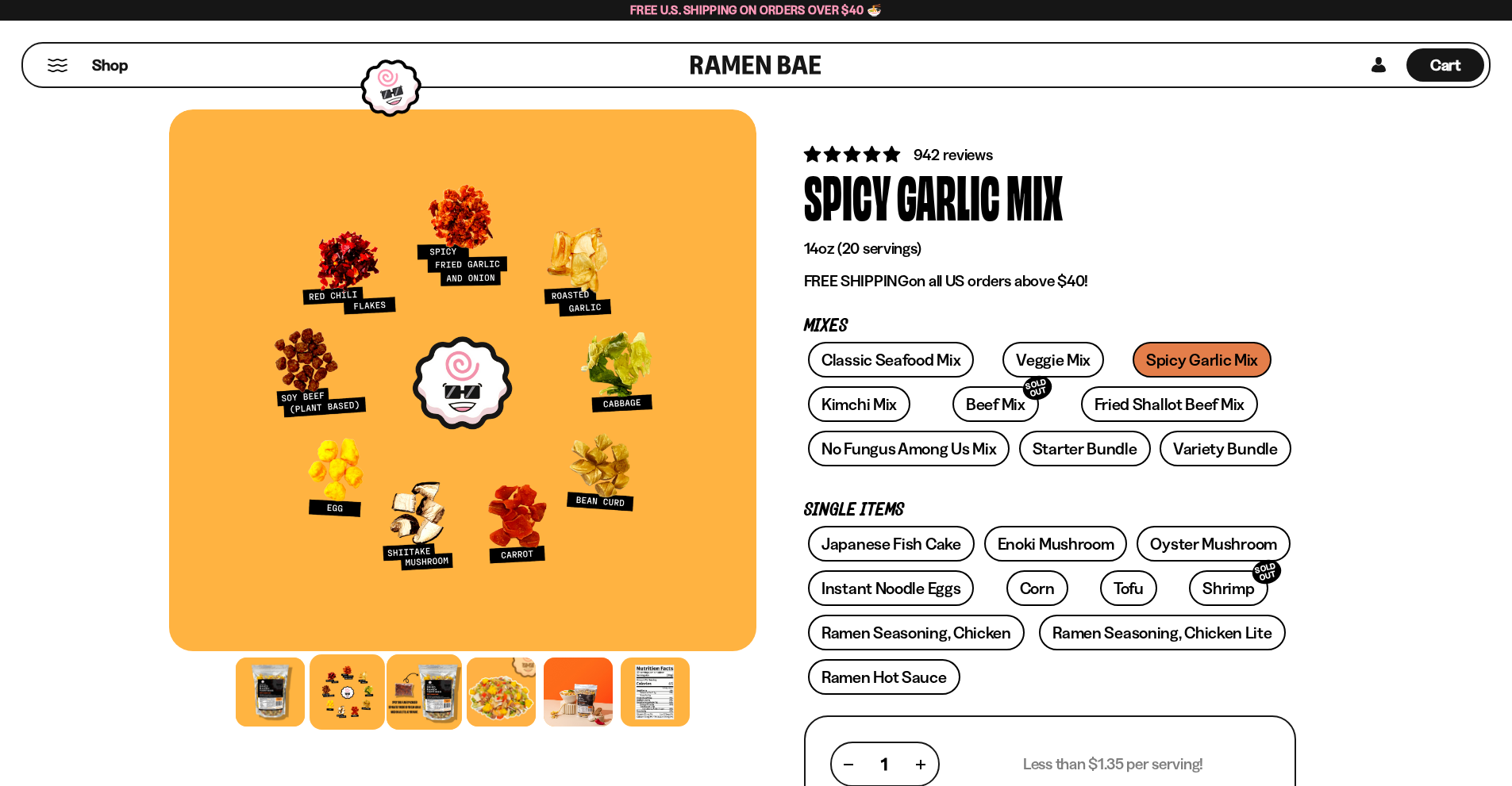
click at [423, 686] on div at bounding box center [424, 692] width 75 height 75
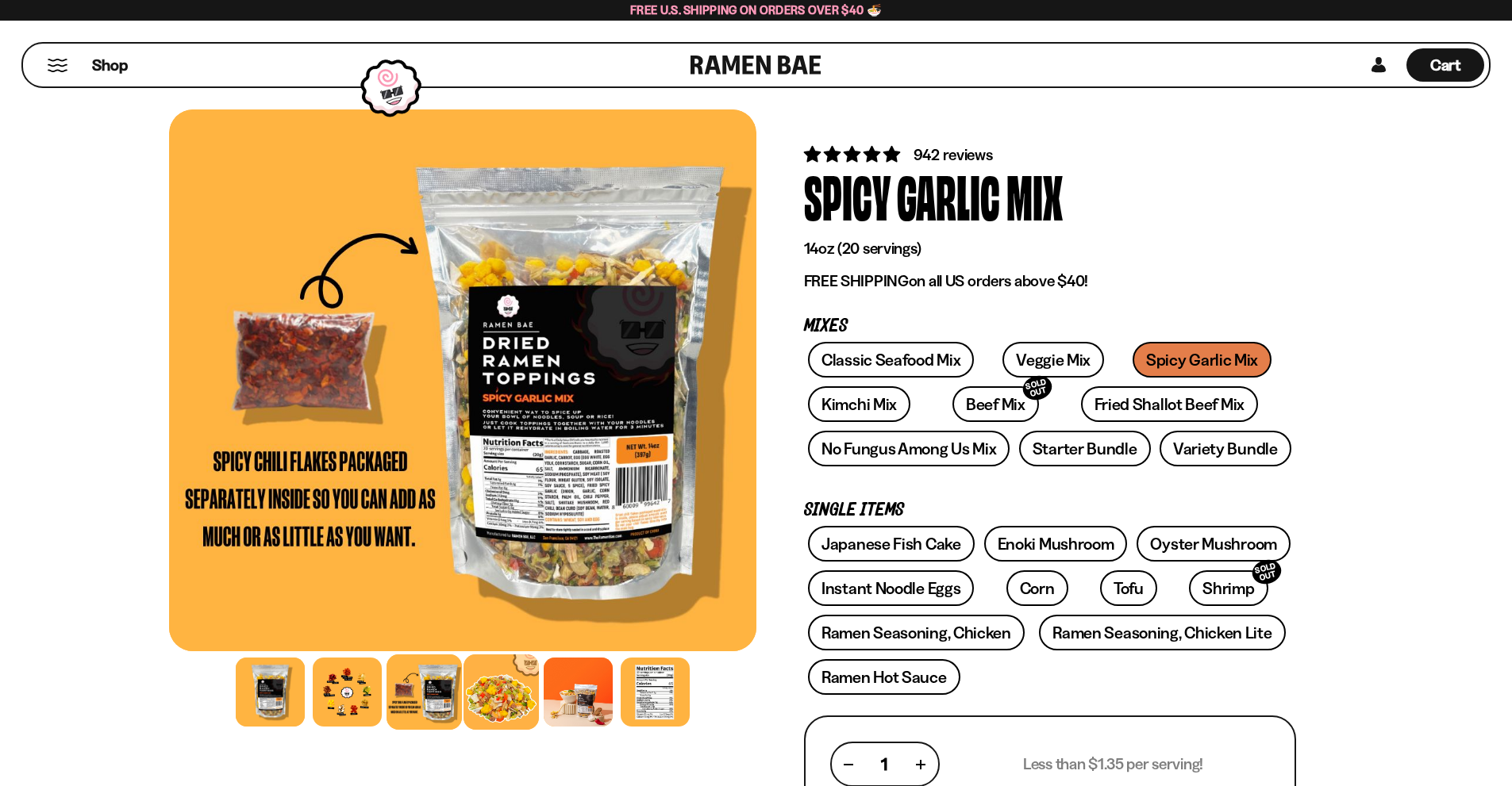
click at [482, 702] on div at bounding box center [501, 692] width 75 height 75
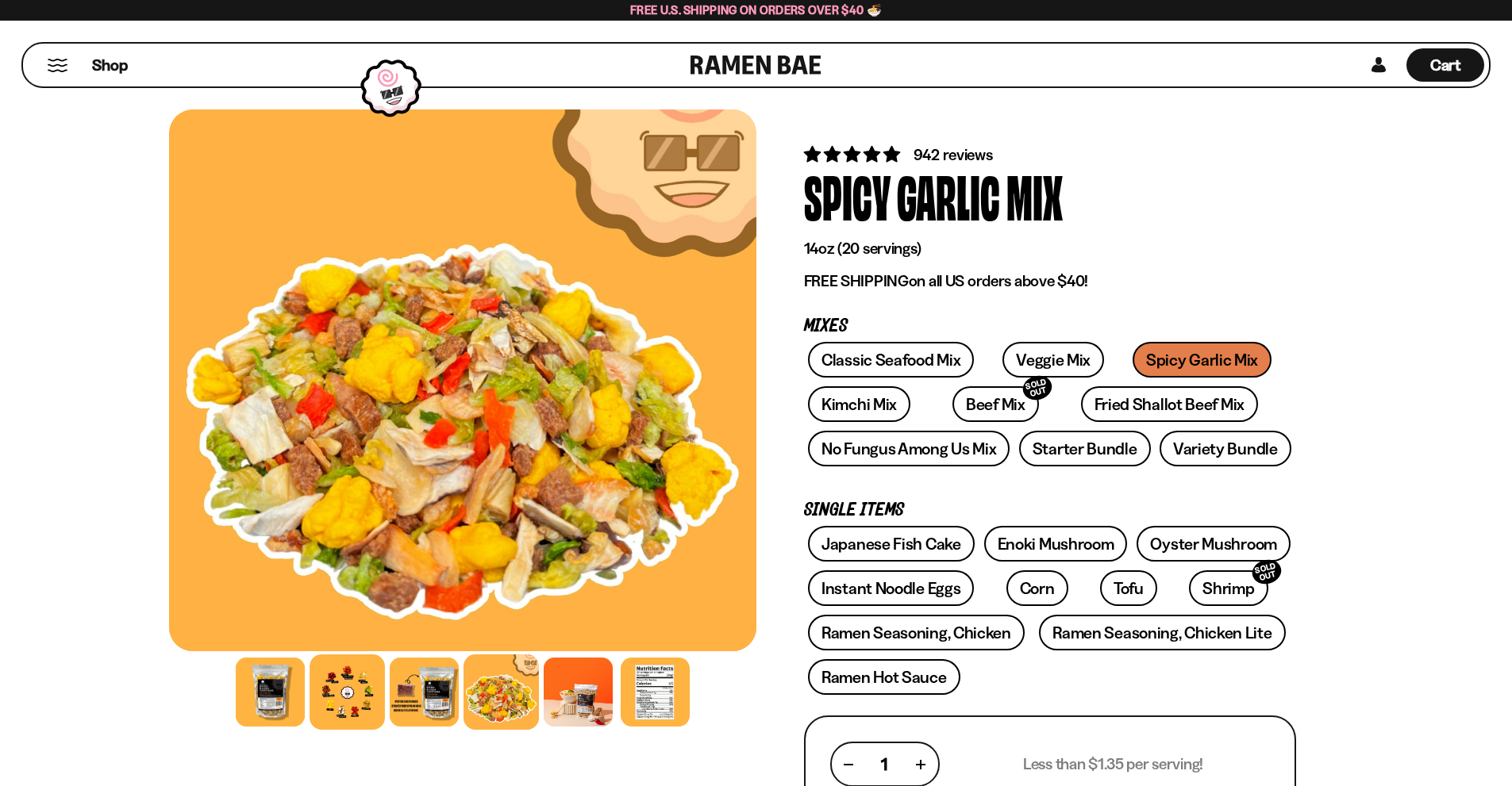
click at [343, 700] on div at bounding box center [347, 692] width 75 height 75
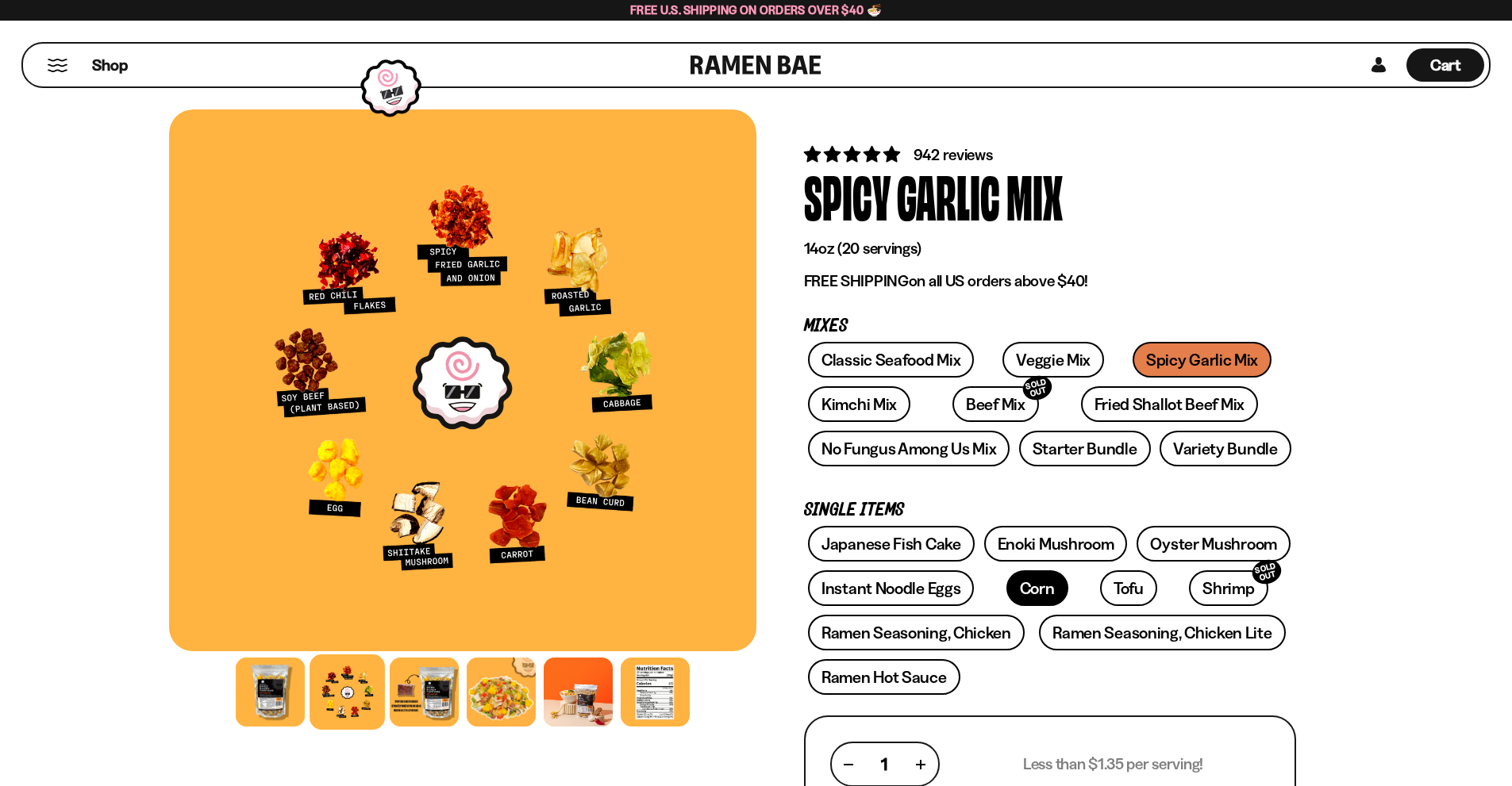
click at [1014, 582] on link "Corn" at bounding box center [1037, 588] width 62 height 36
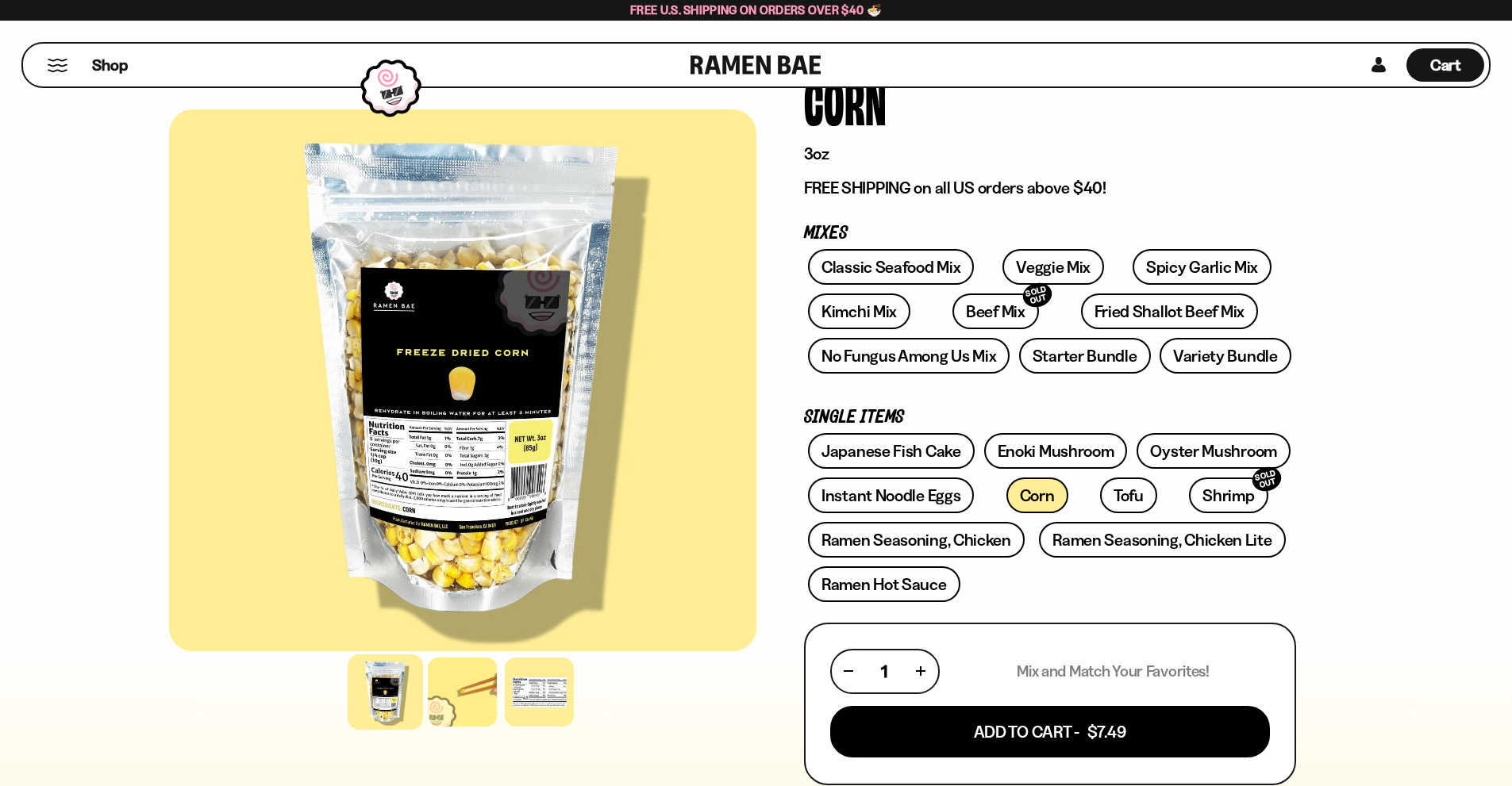
scroll to position [317, 0]
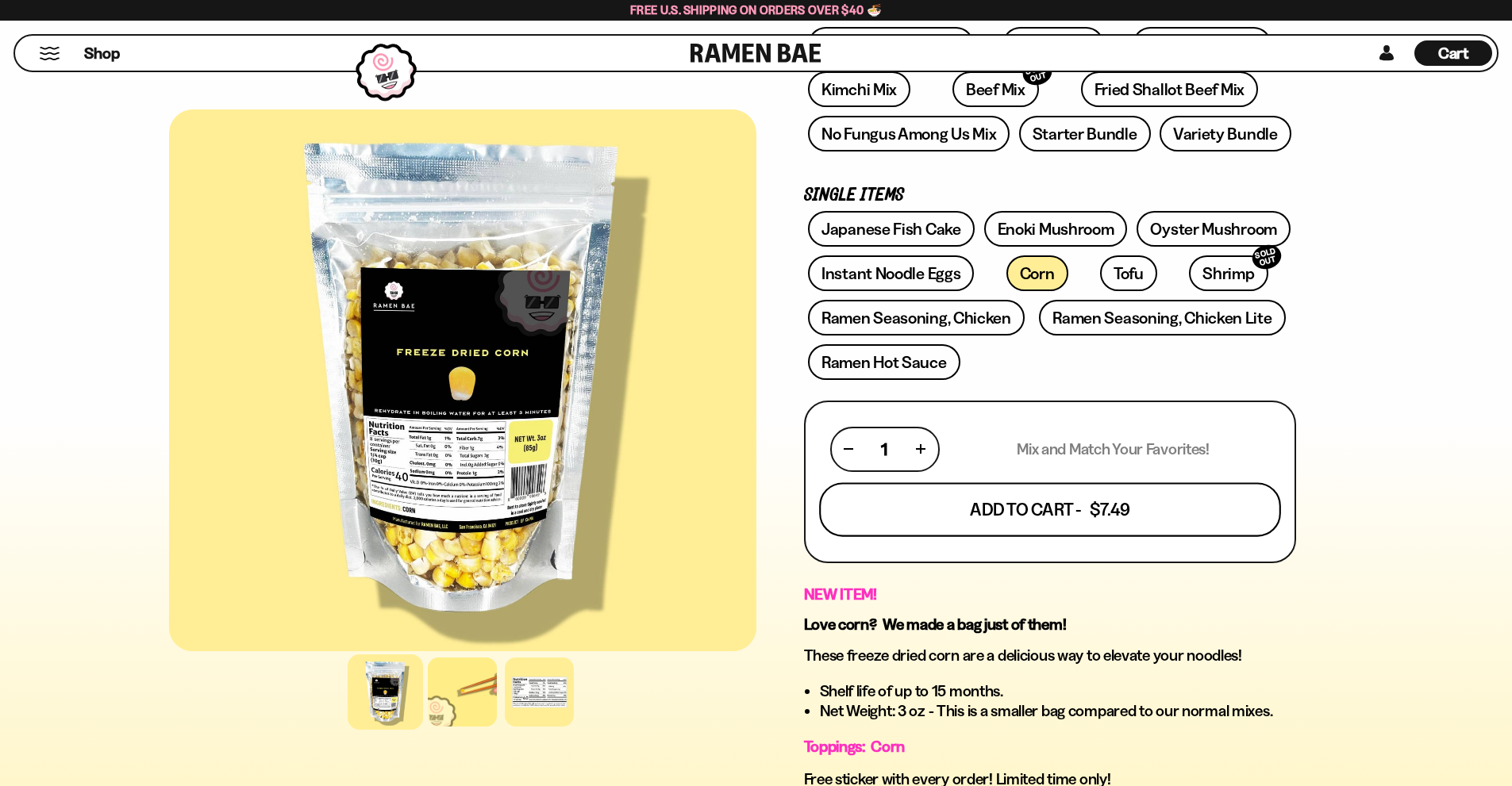
click at [1143, 503] on button "Add To Cart - $7.49" at bounding box center [1050, 509] width 461 height 54
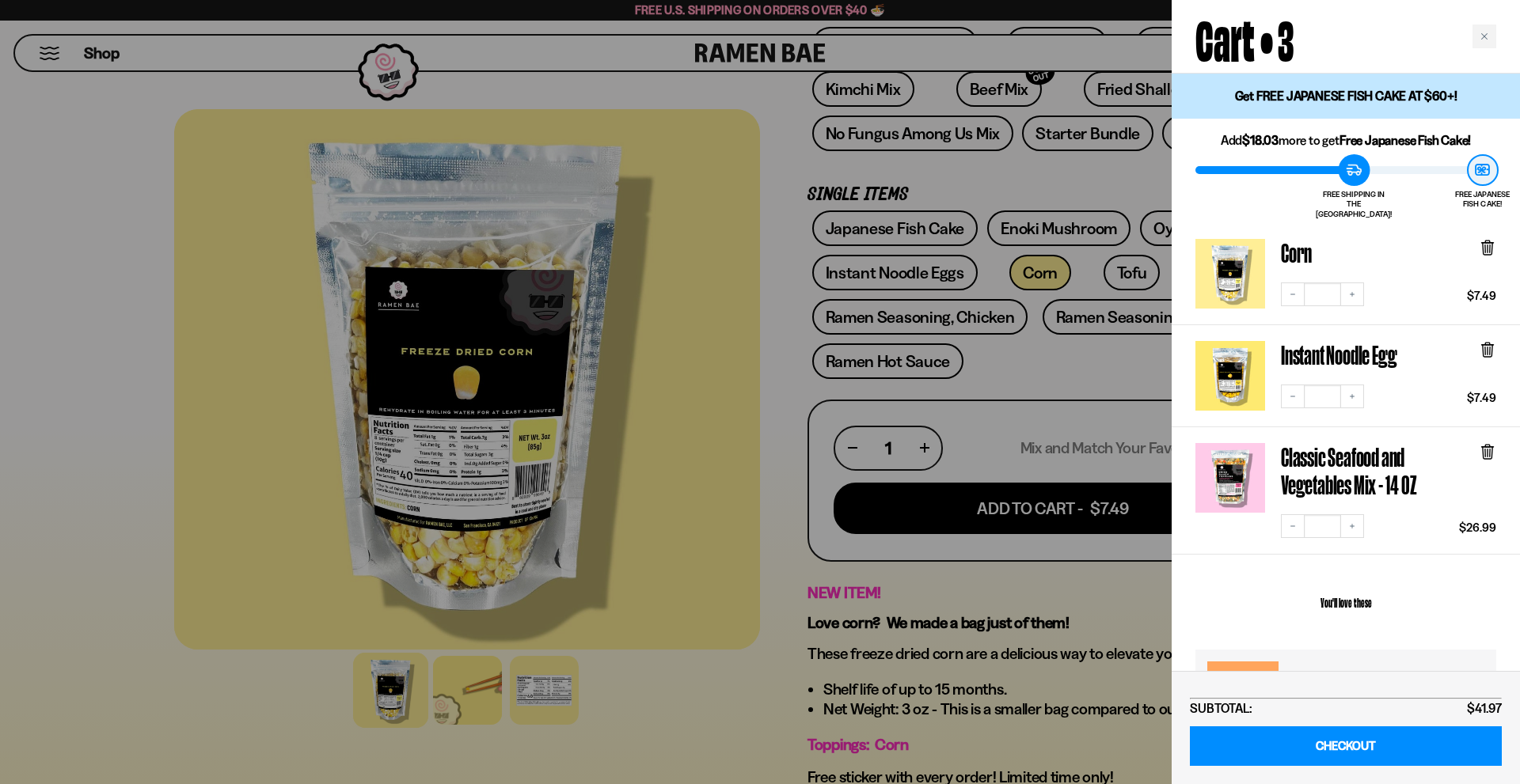
click at [1018, 404] on div at bounding box center [760, 392] width 1520 height 784
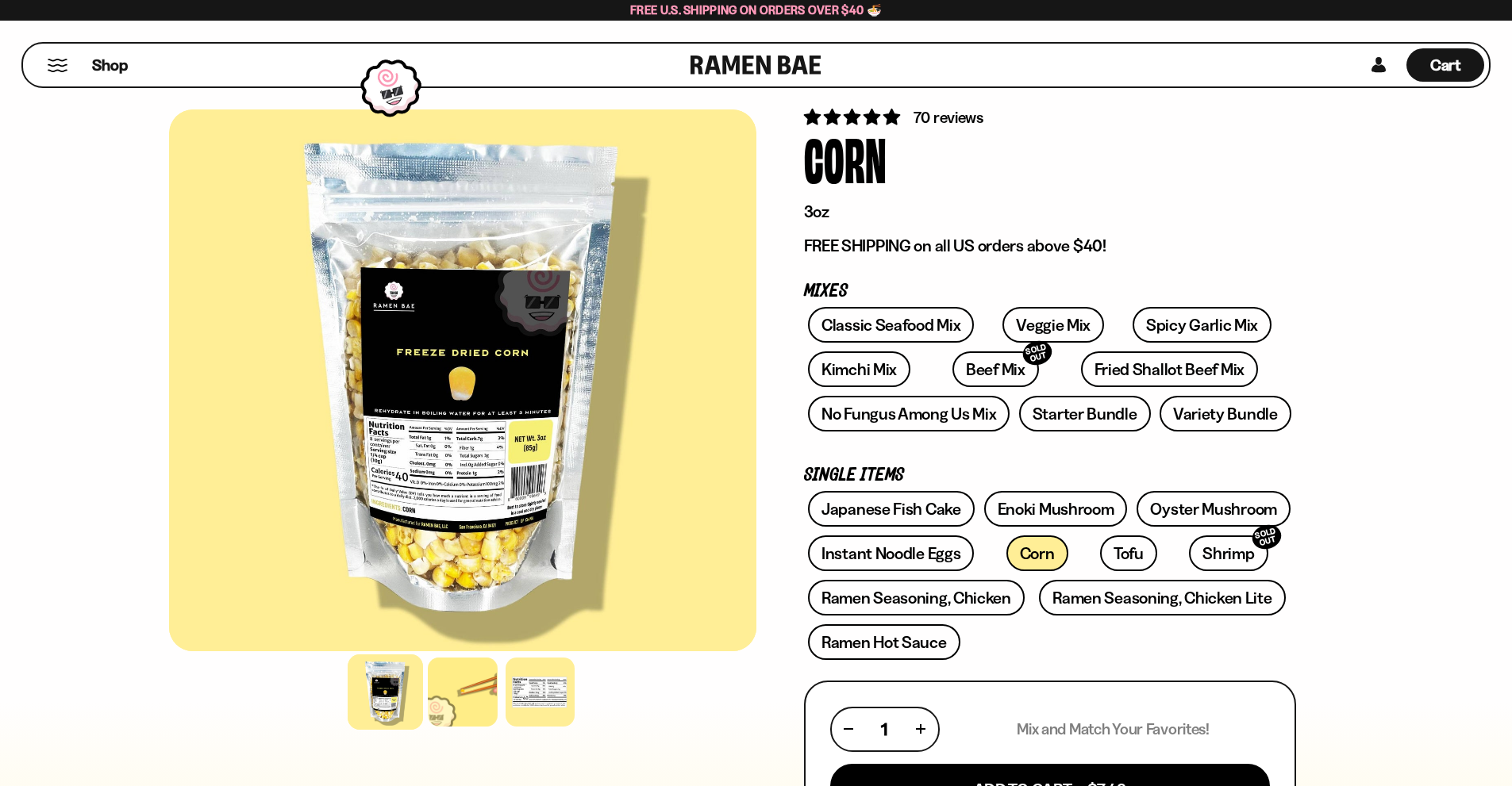
scroll to position [0, 0]
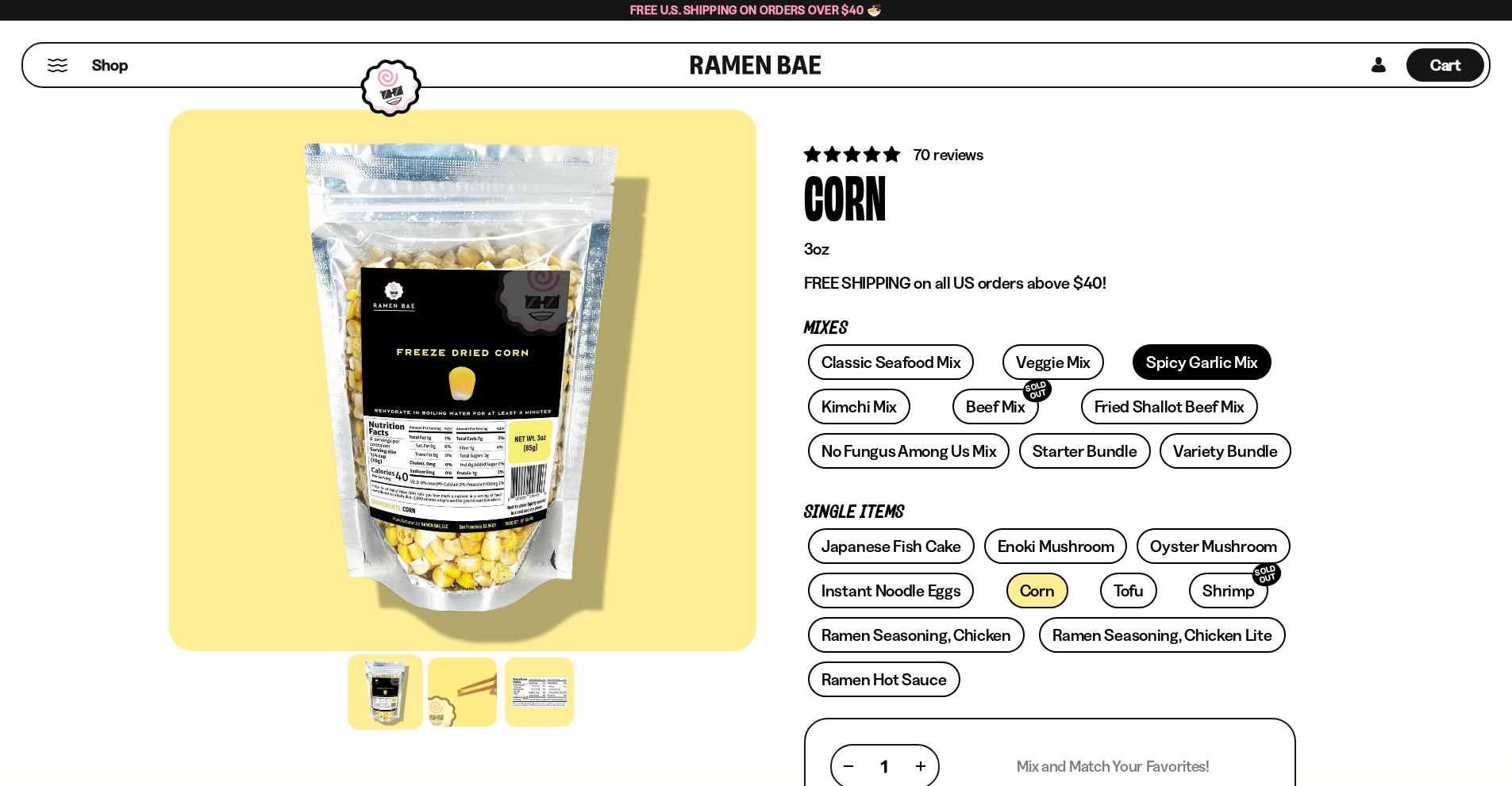
click at [1153, 366] on link "Spicy Garlic Mix" at bounding box center [1202, 361] width 138 height 36
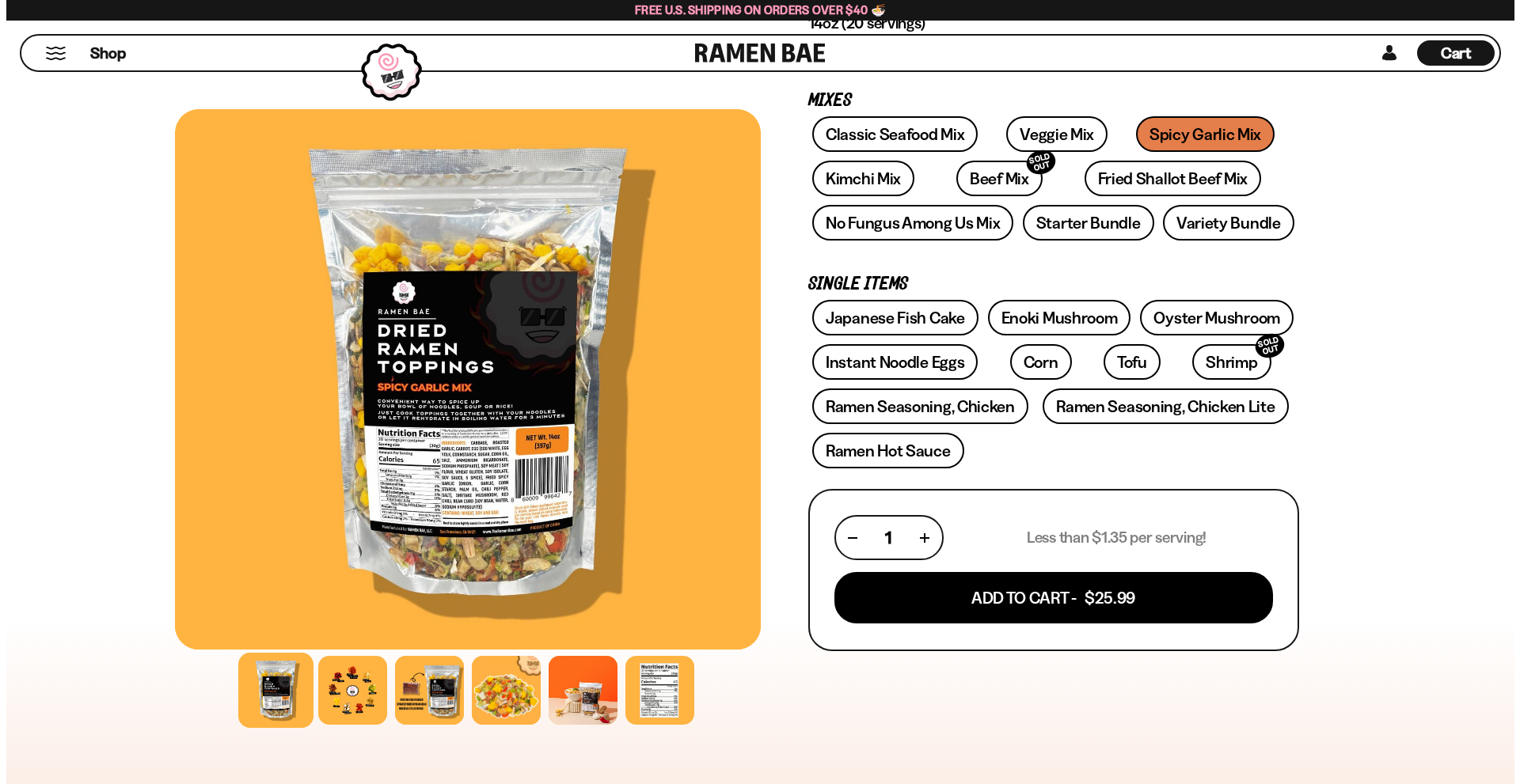
scroll to position [238, 0]
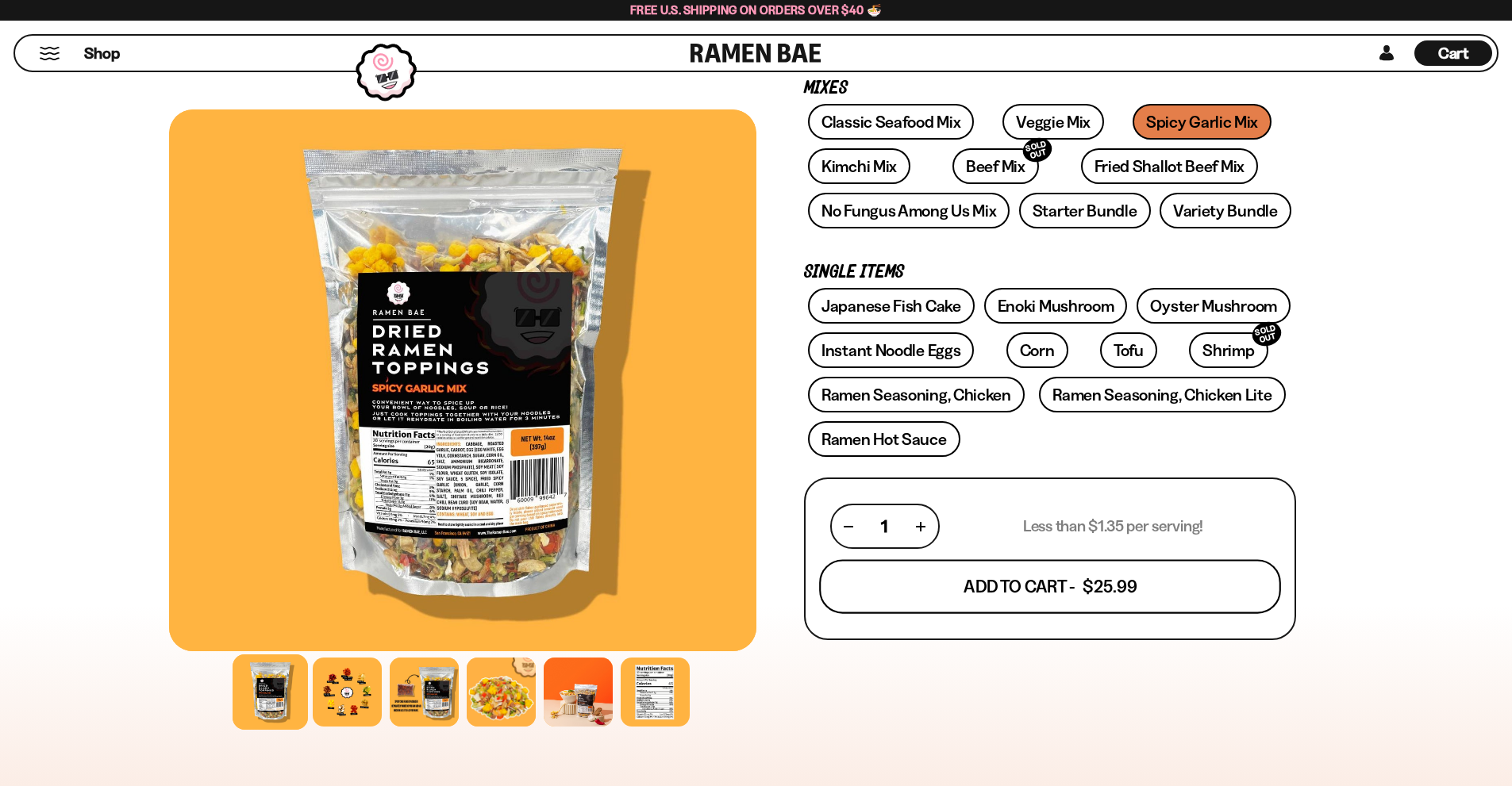
click at [972, 587] on button "Add To Cart - $25.99" at bounding box center [1050, 587] width 461 height 54
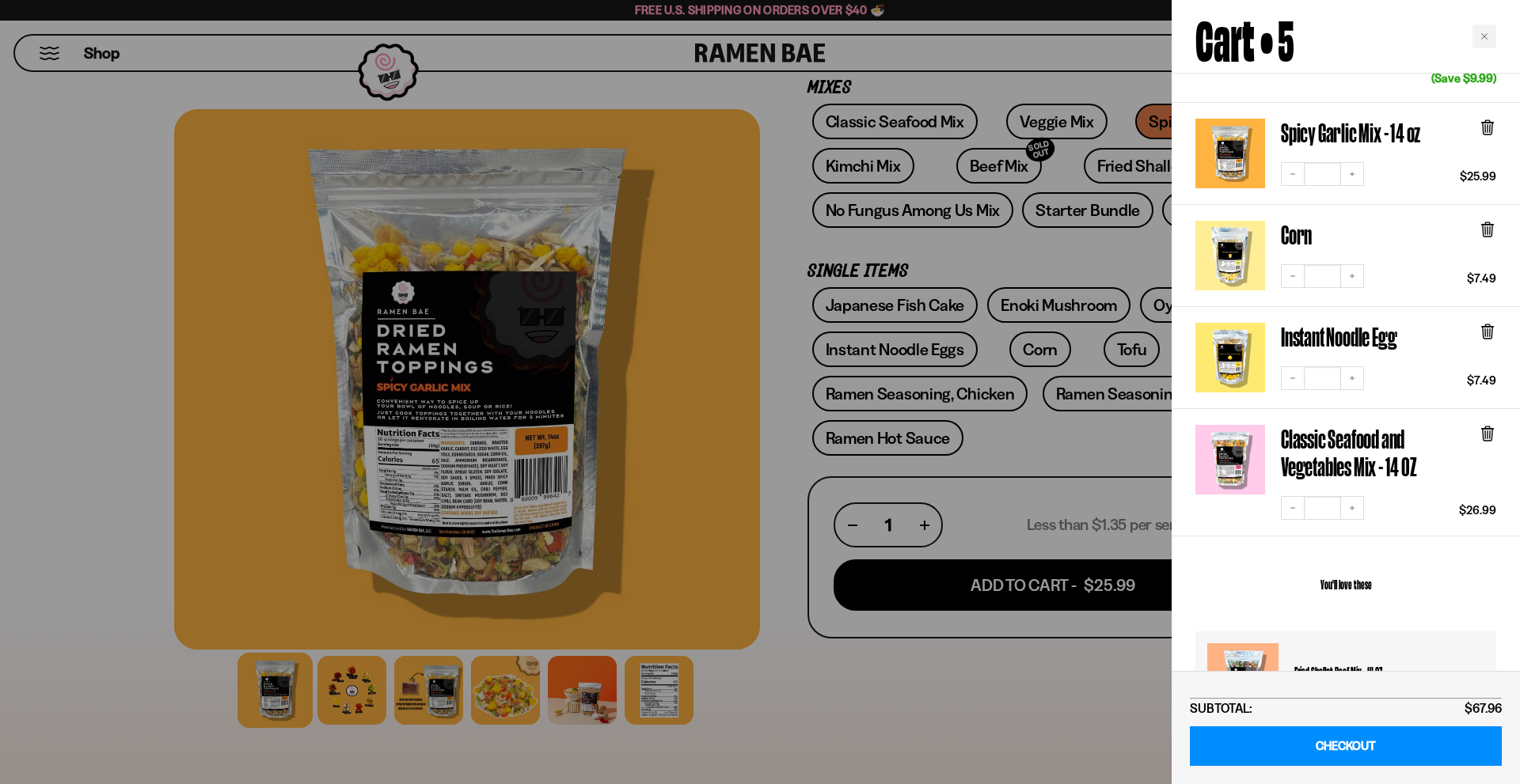
click at [665, 389] on div at bounding box center [760, 392] width 1520 height 784
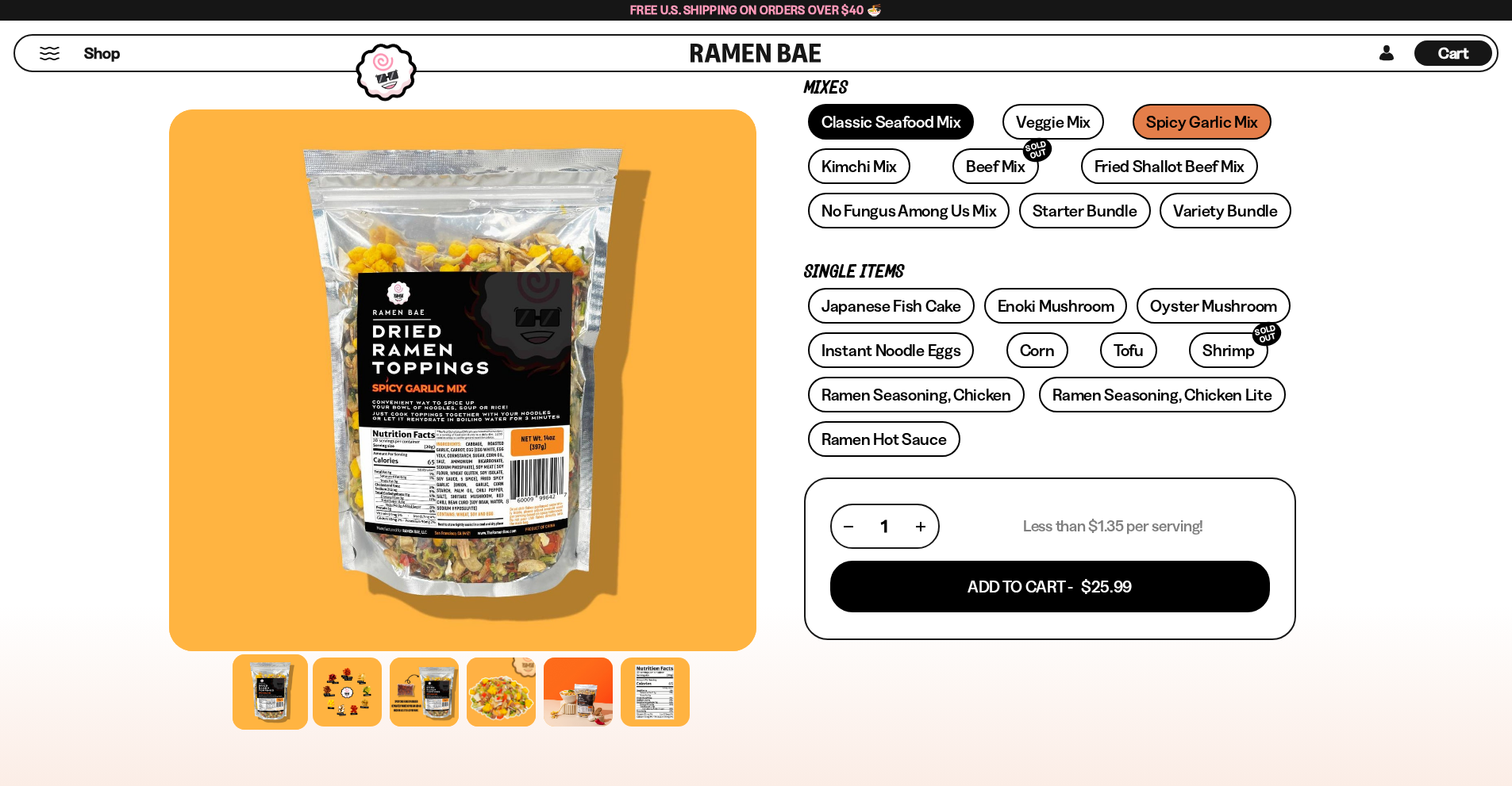
click at [896, 130] on link "Classic Seafood Mix" at bounding box center [890, 121] width 166 height 36
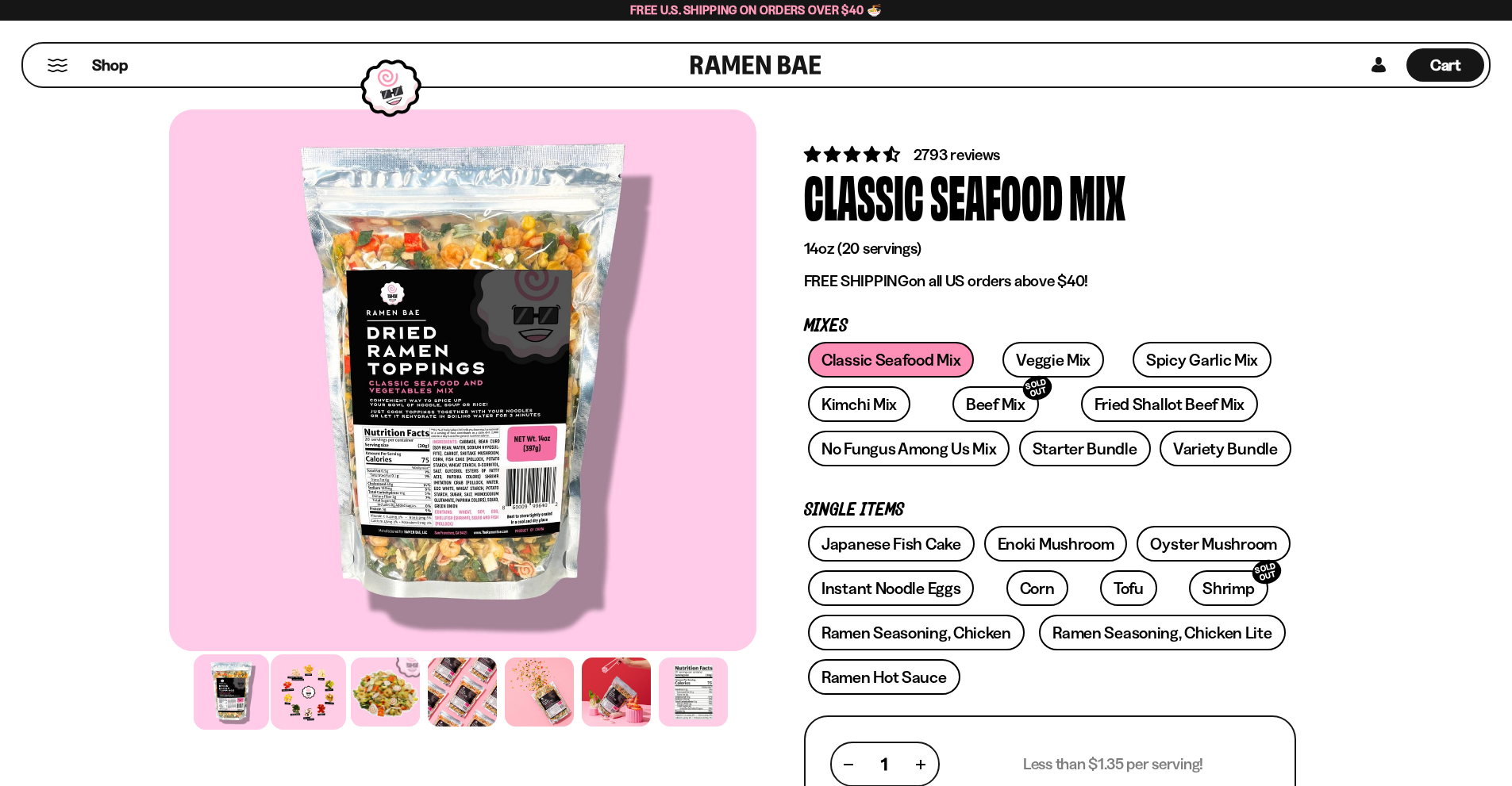
click at [317, 703] on div at bounding box center [309, 692] width 75 height 75
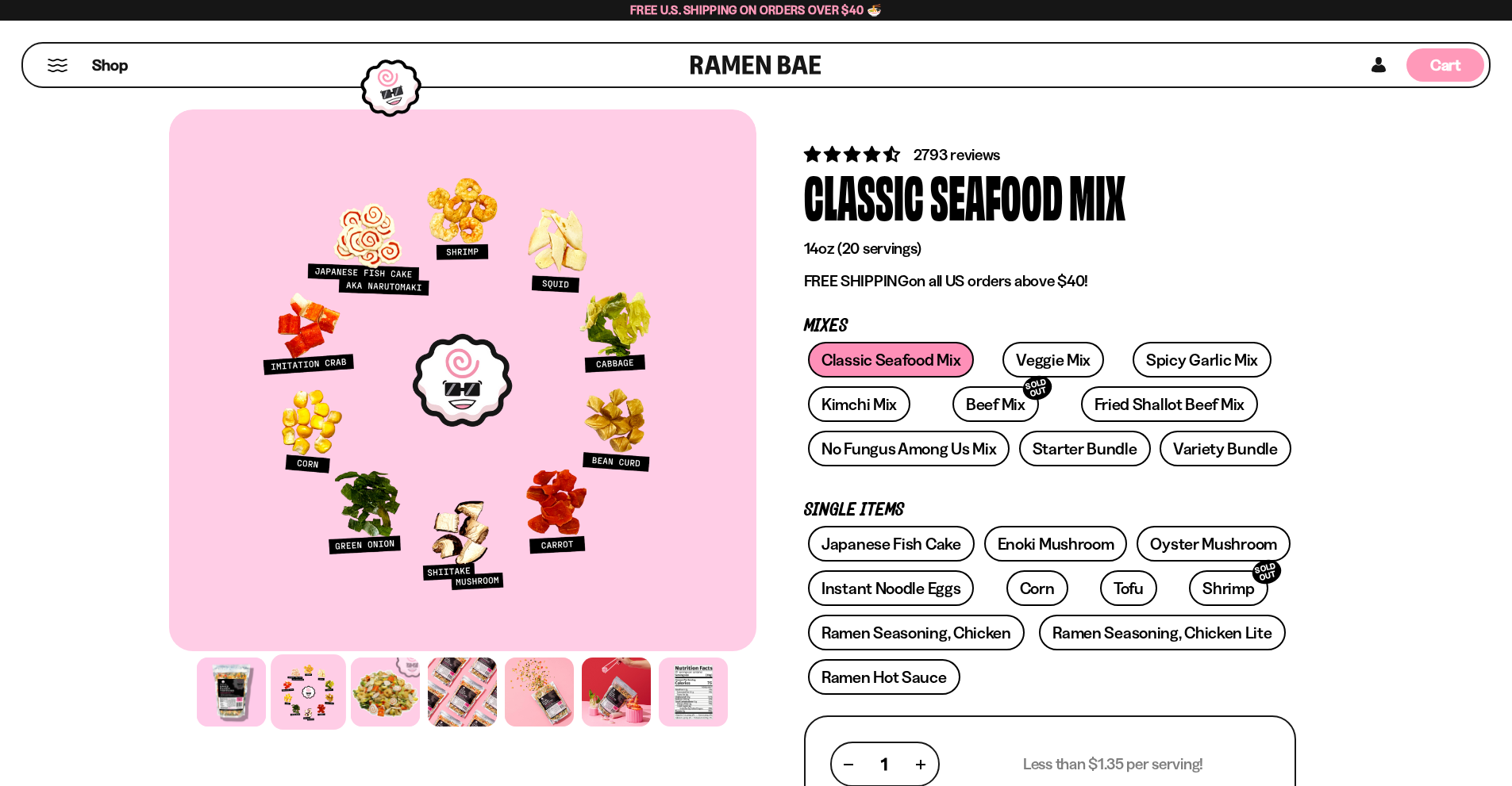
click at [1440, 60] on span "Cart" at bounding box center [1446, 65] width 31 height 19
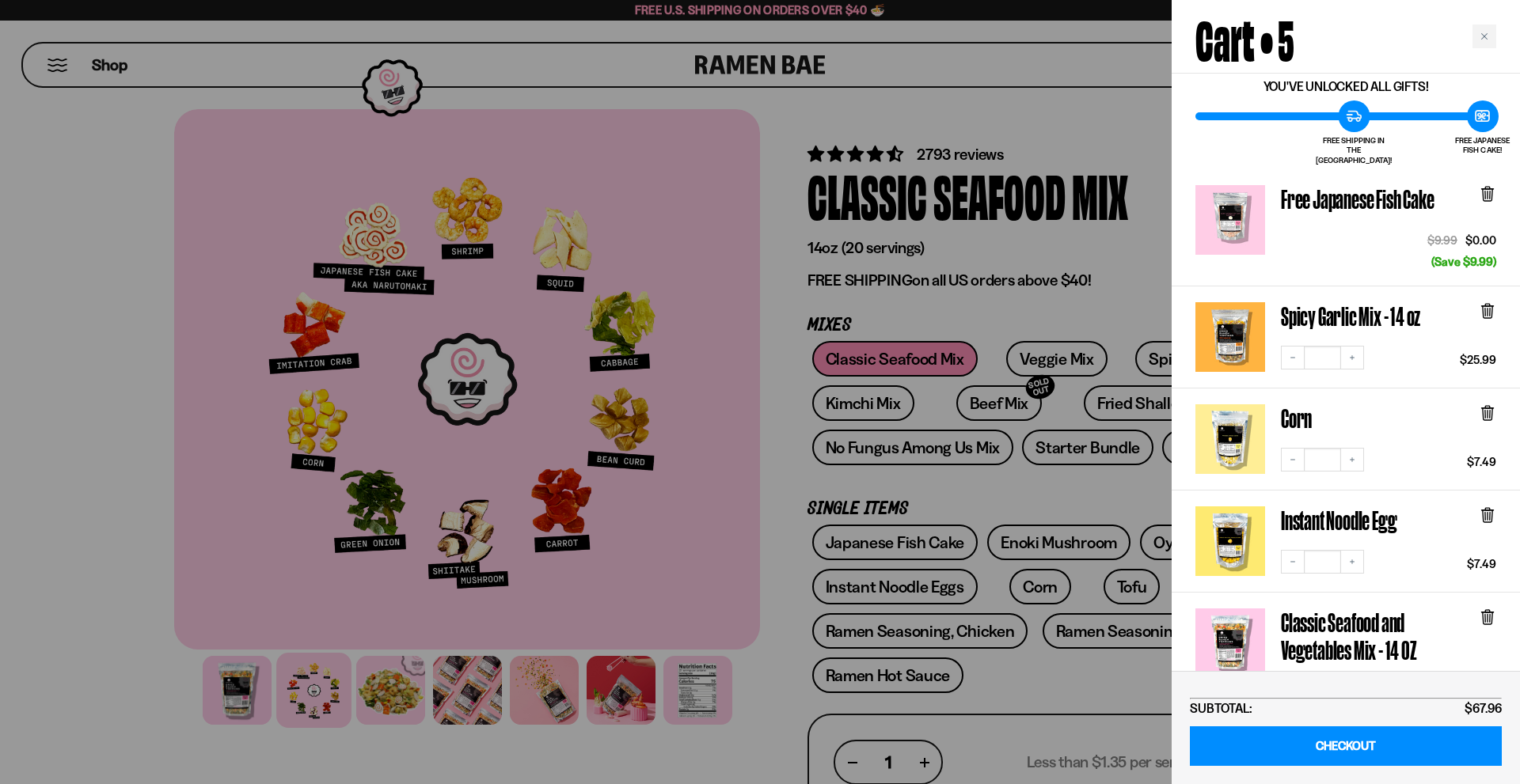
scroll to position [80, 0]
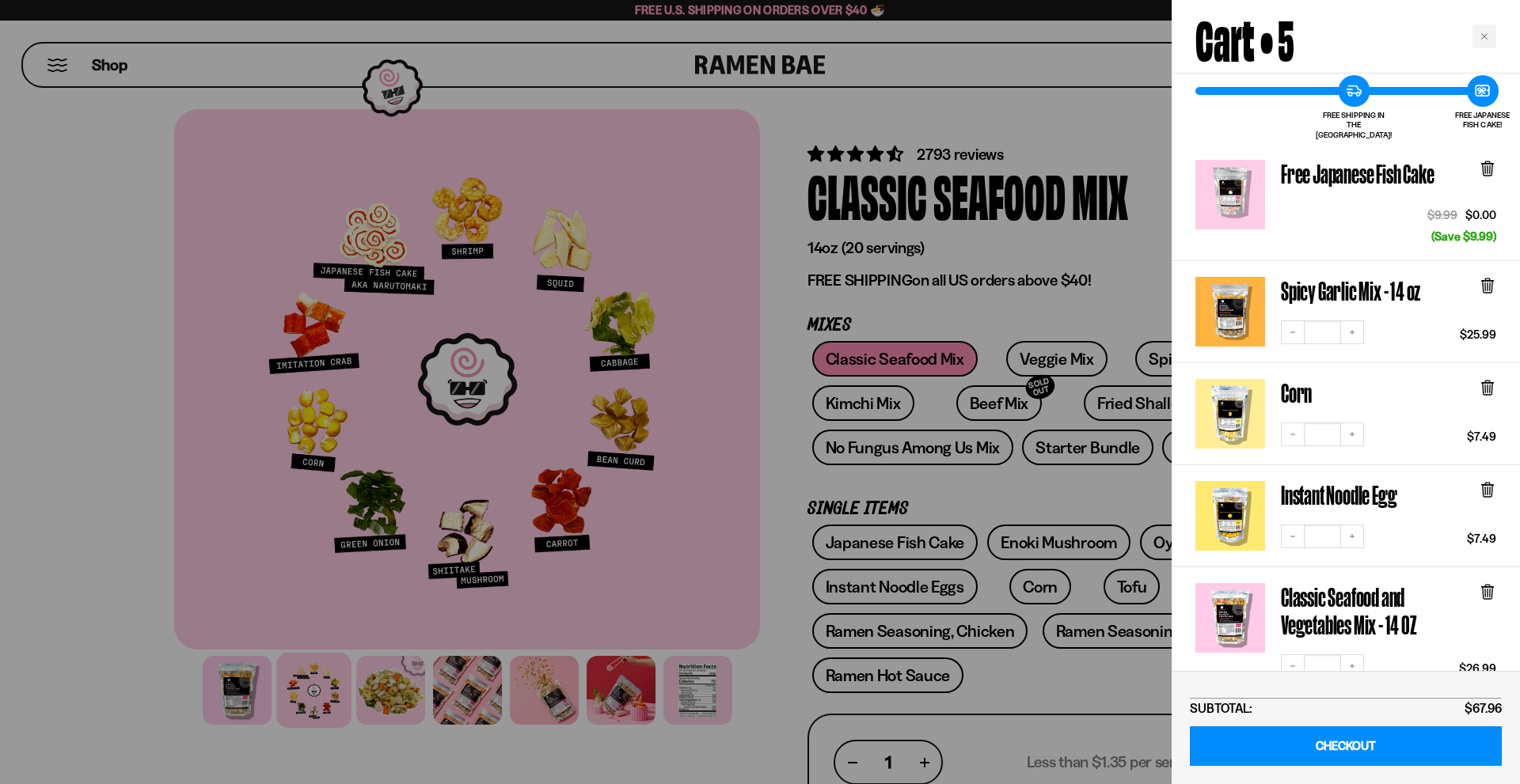
click at [1488, 383] on icon at bounding box center [1487, 389] width 10 height 12
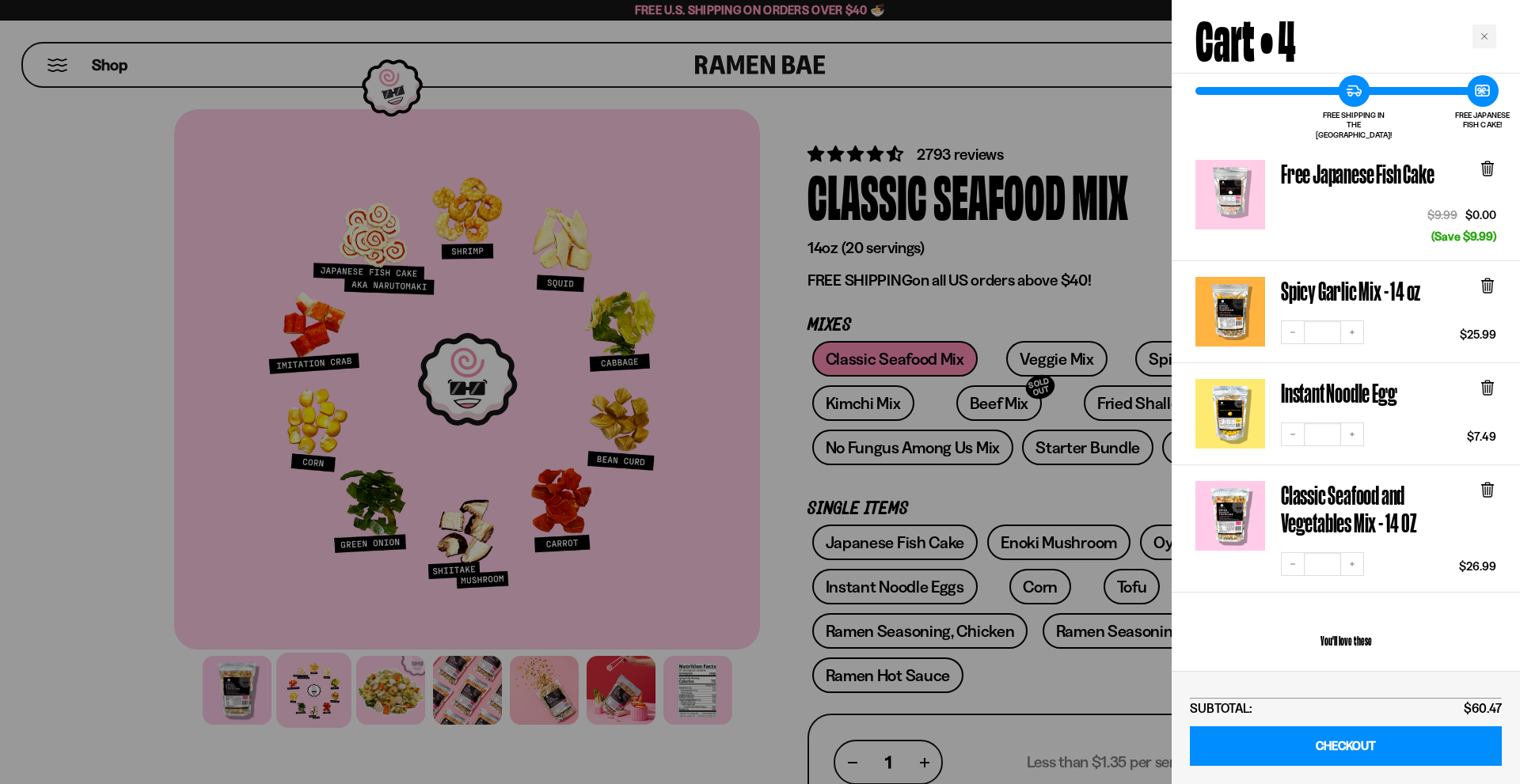
click at [1487, 279] on icon at bounding box center [1487, 285] width 5 height 12
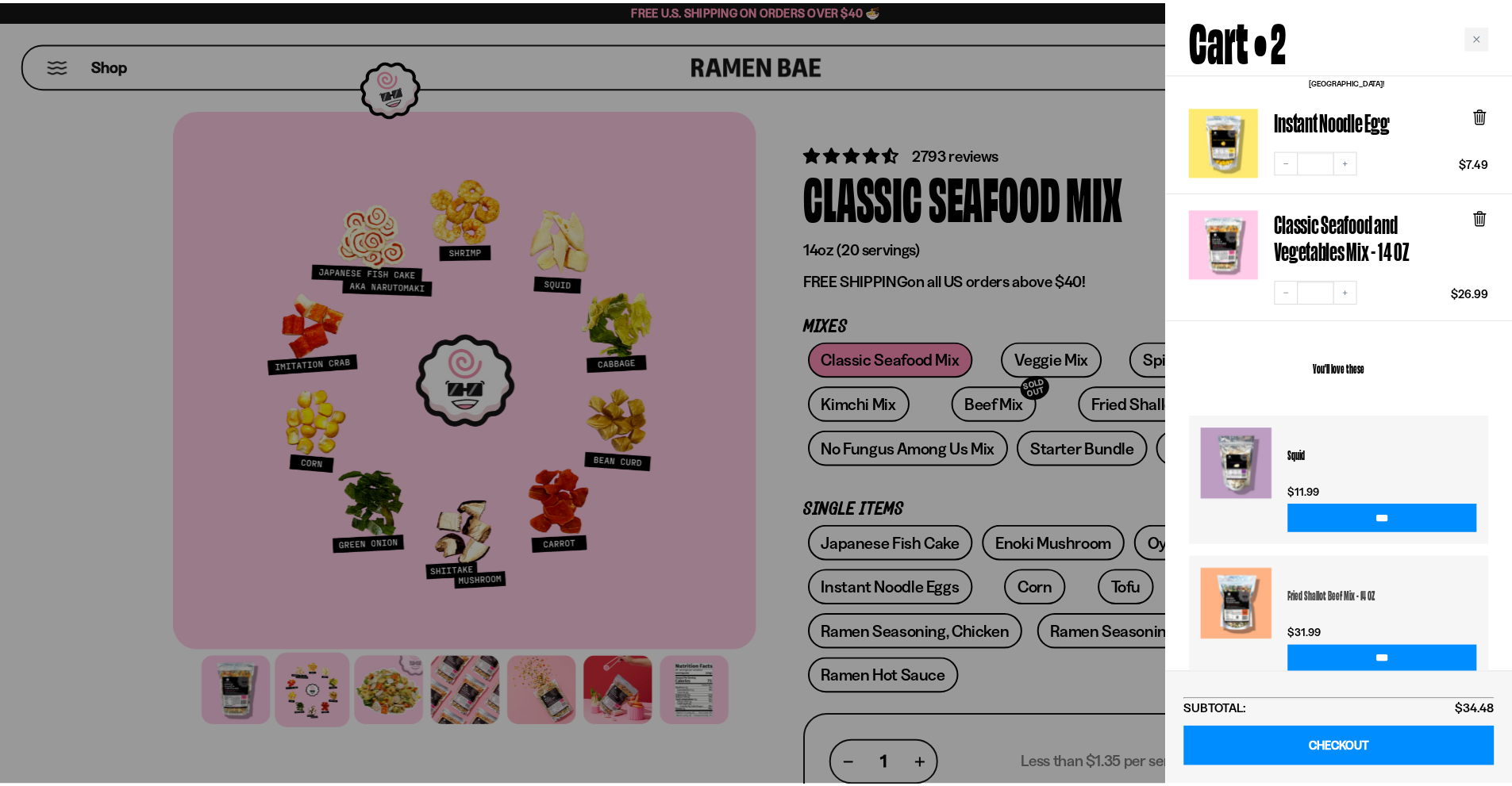
scroll to position [0, 0]
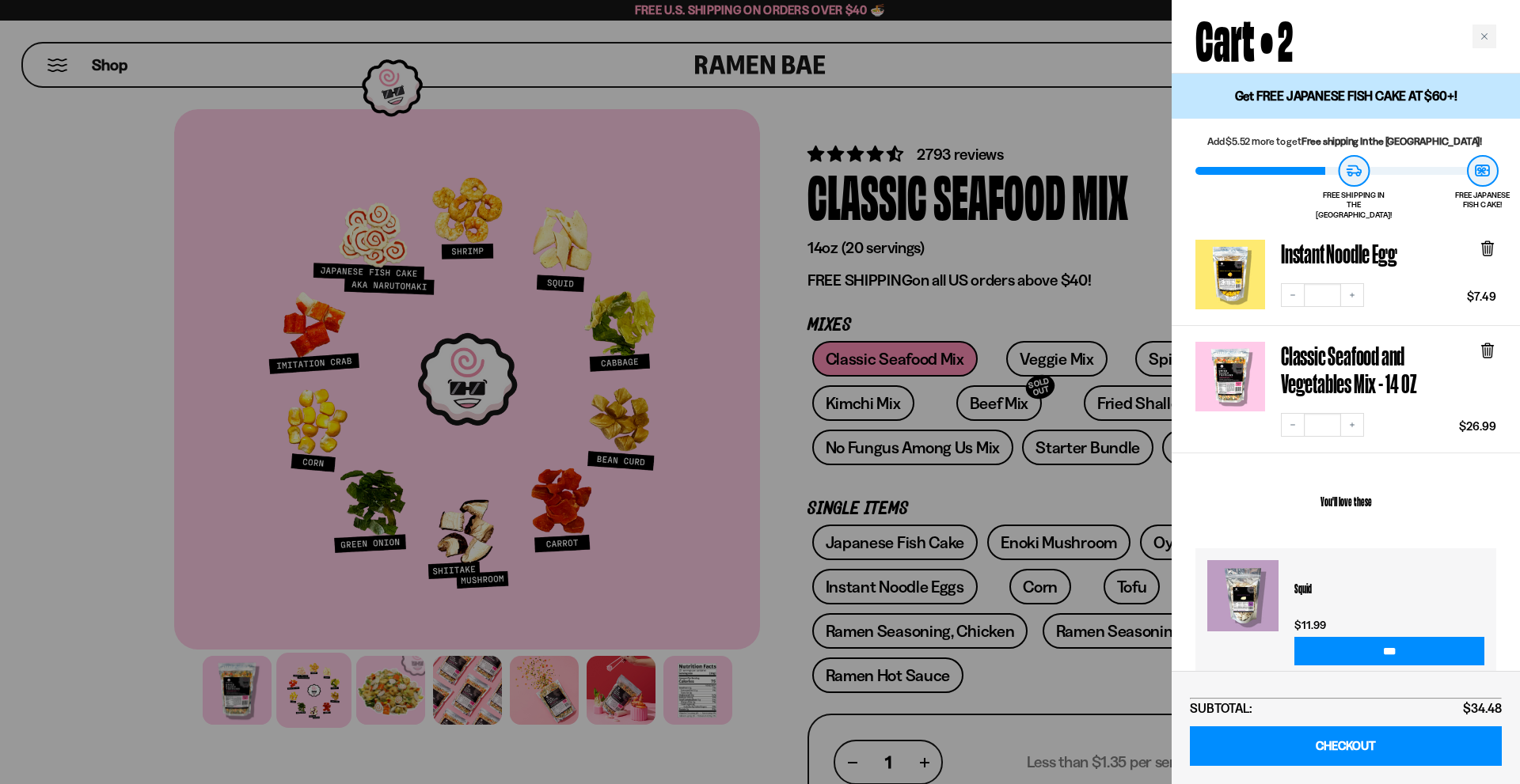
click at [801, 263] on div at bounding box center [760, 392] width 1520 height 784
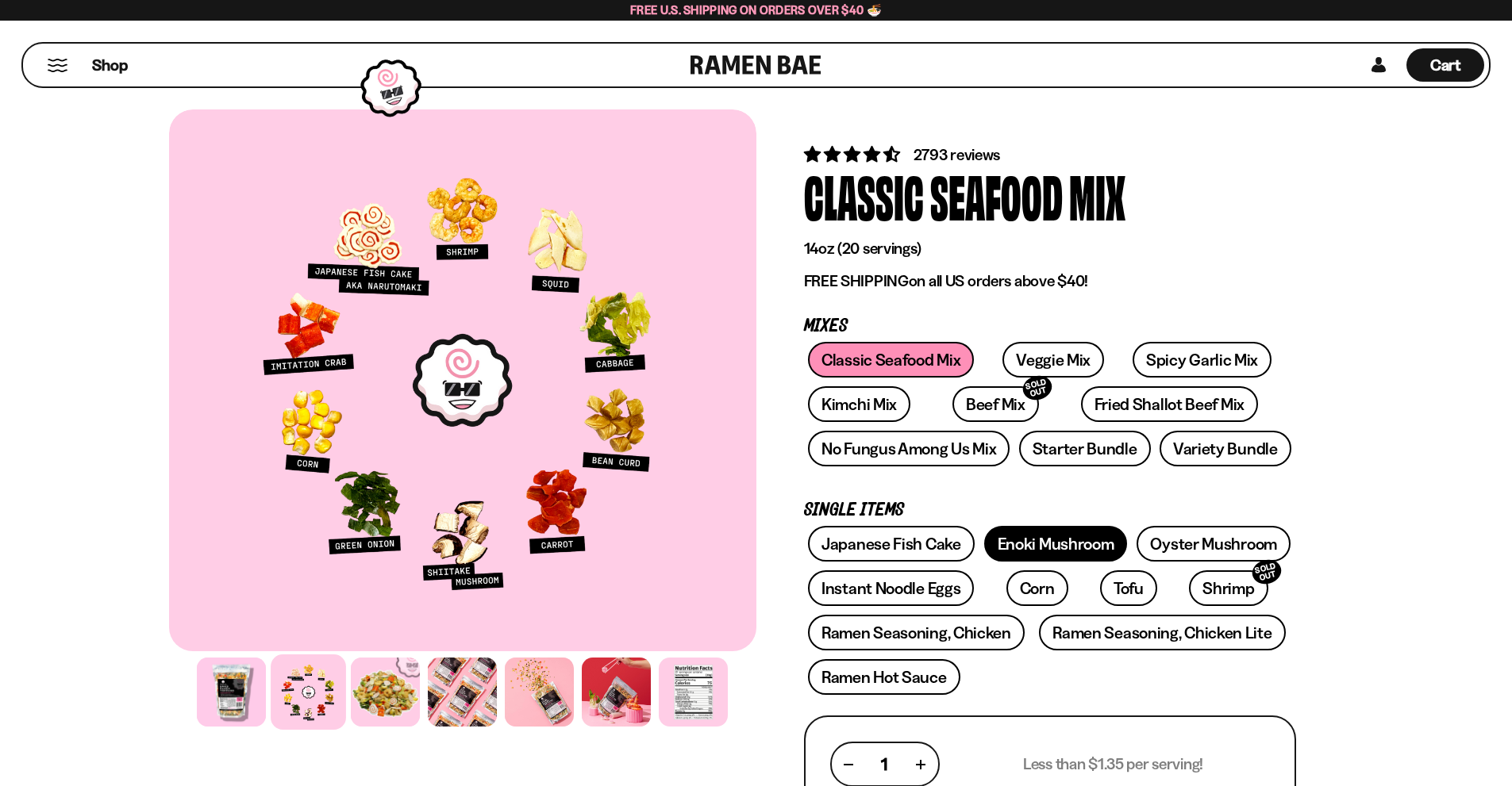
click at [1073, 539] on link "Enoki Mushroom" at bounding box center [1055, 543] width 143 height 36
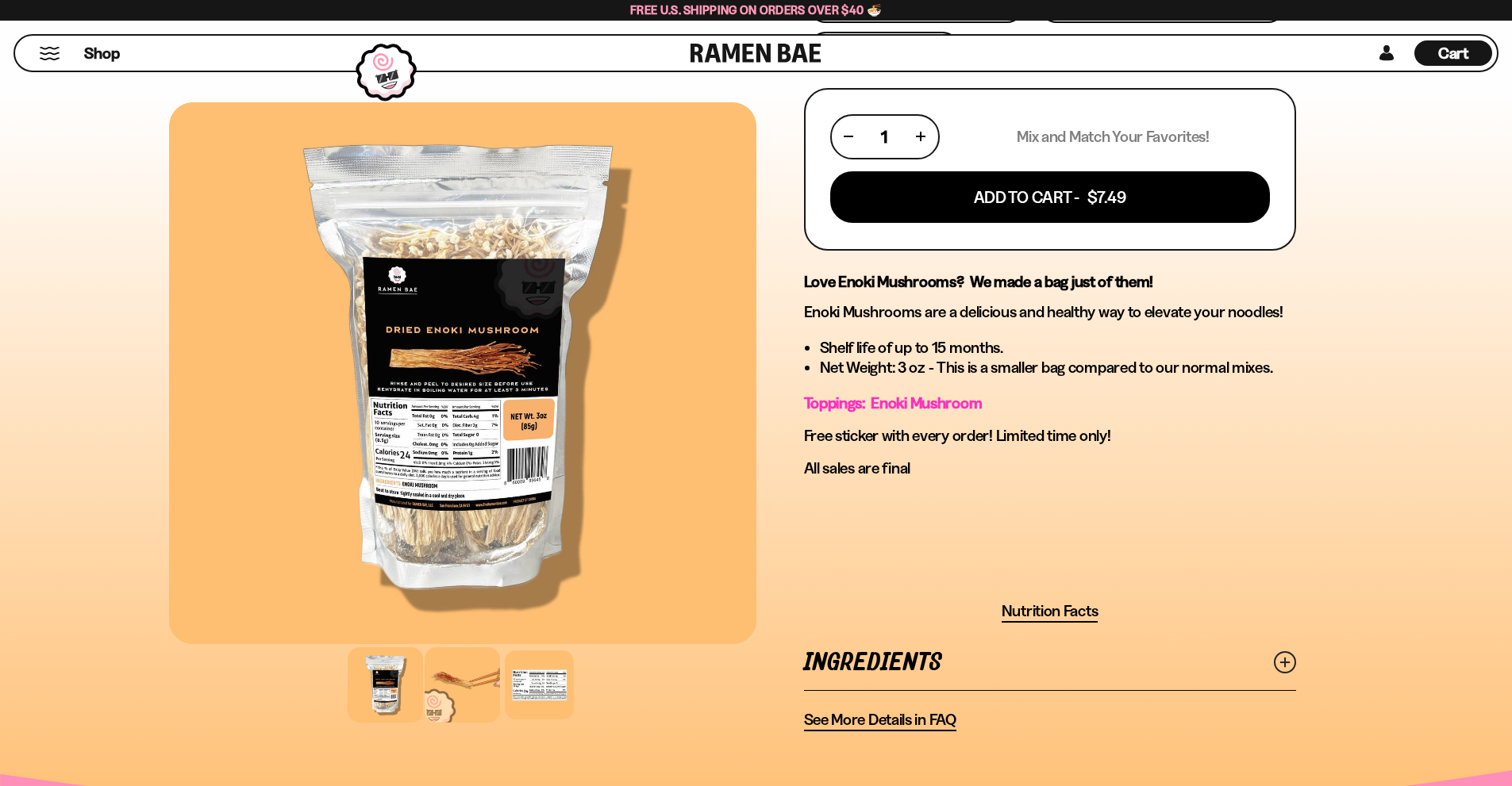
scroll to position [634, 0]
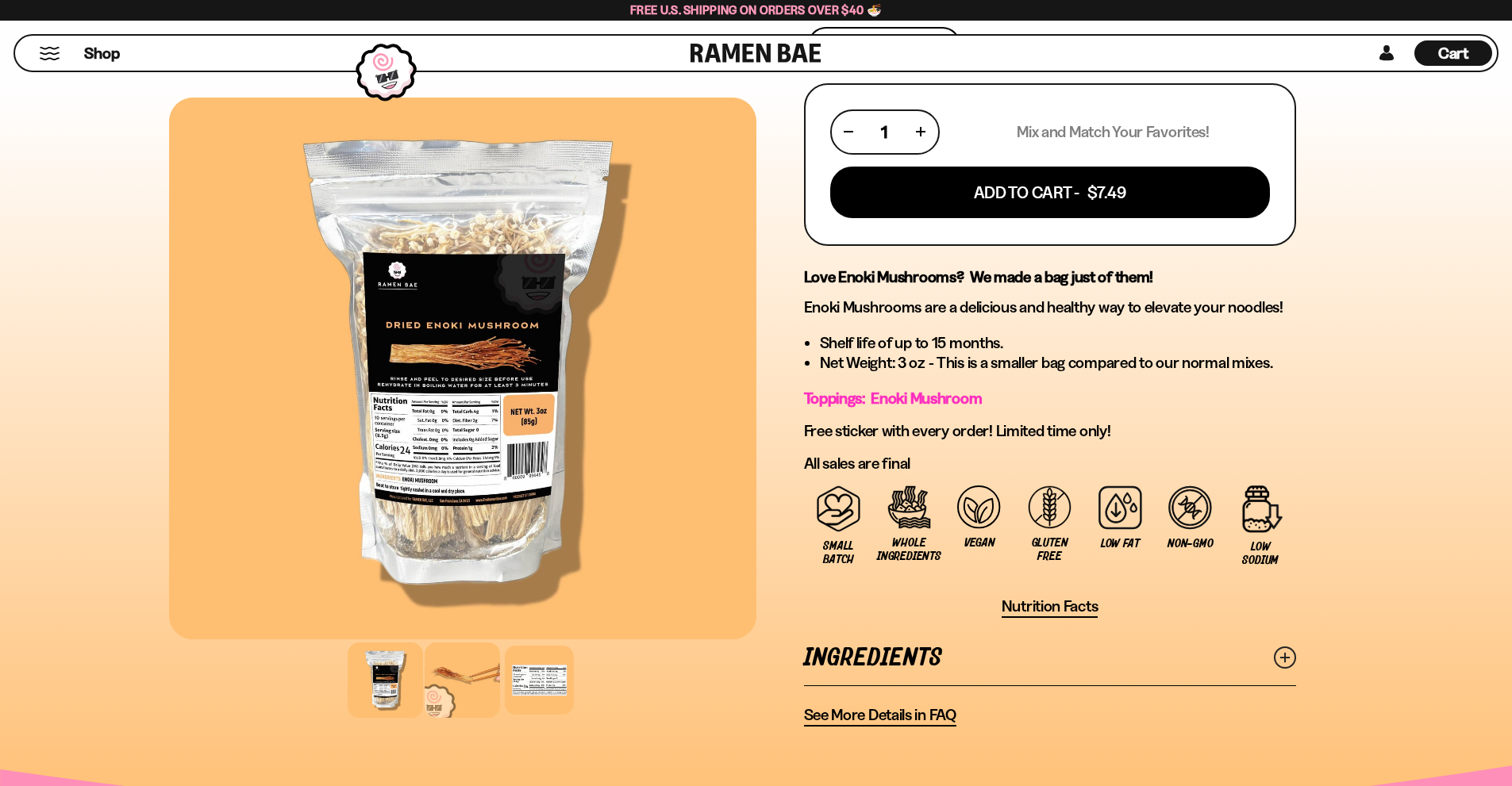
click at [486, 686] on div at bounding box center [462, 680] width 75 height 75
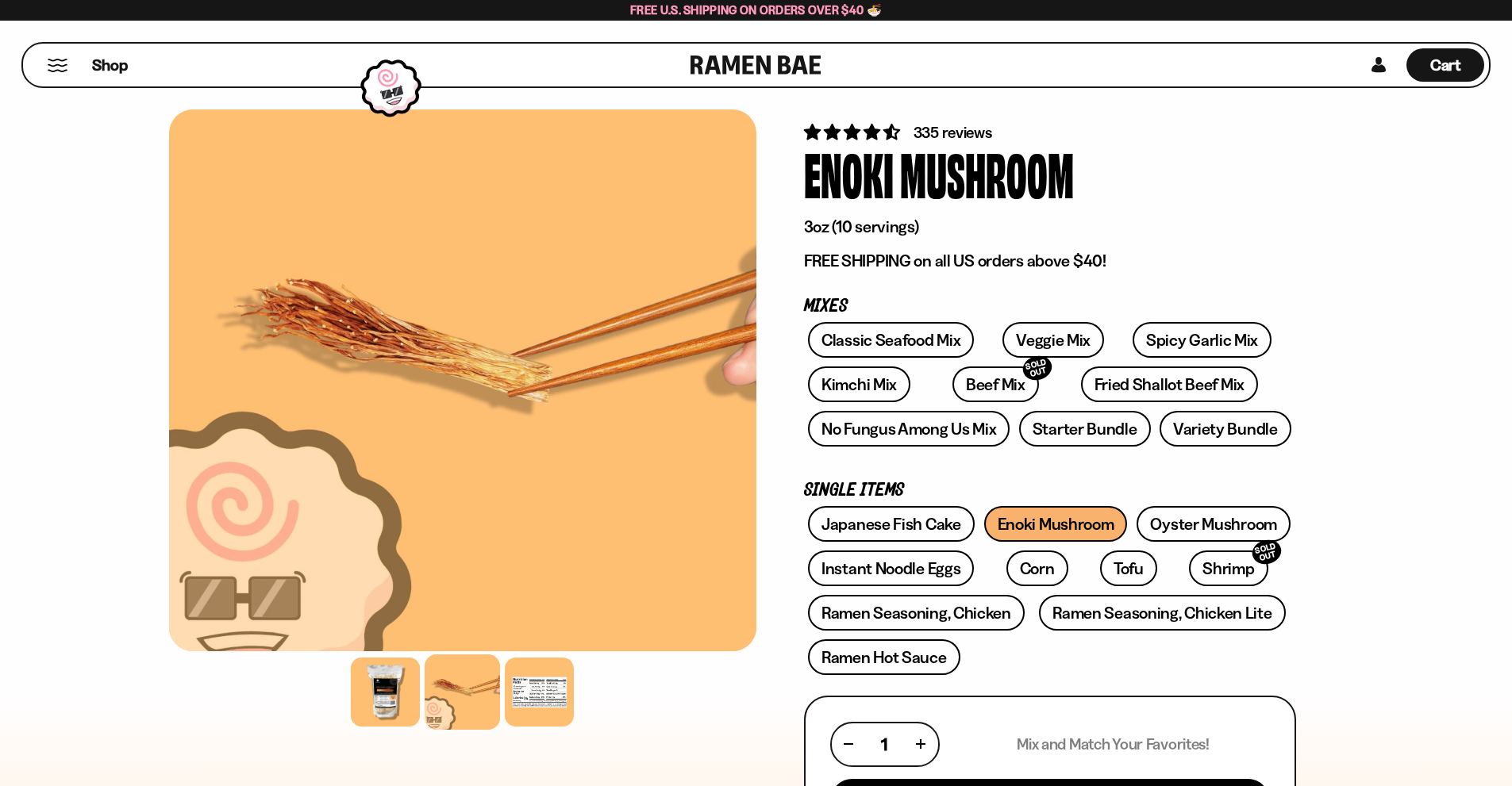
scroll to position [0, 0]
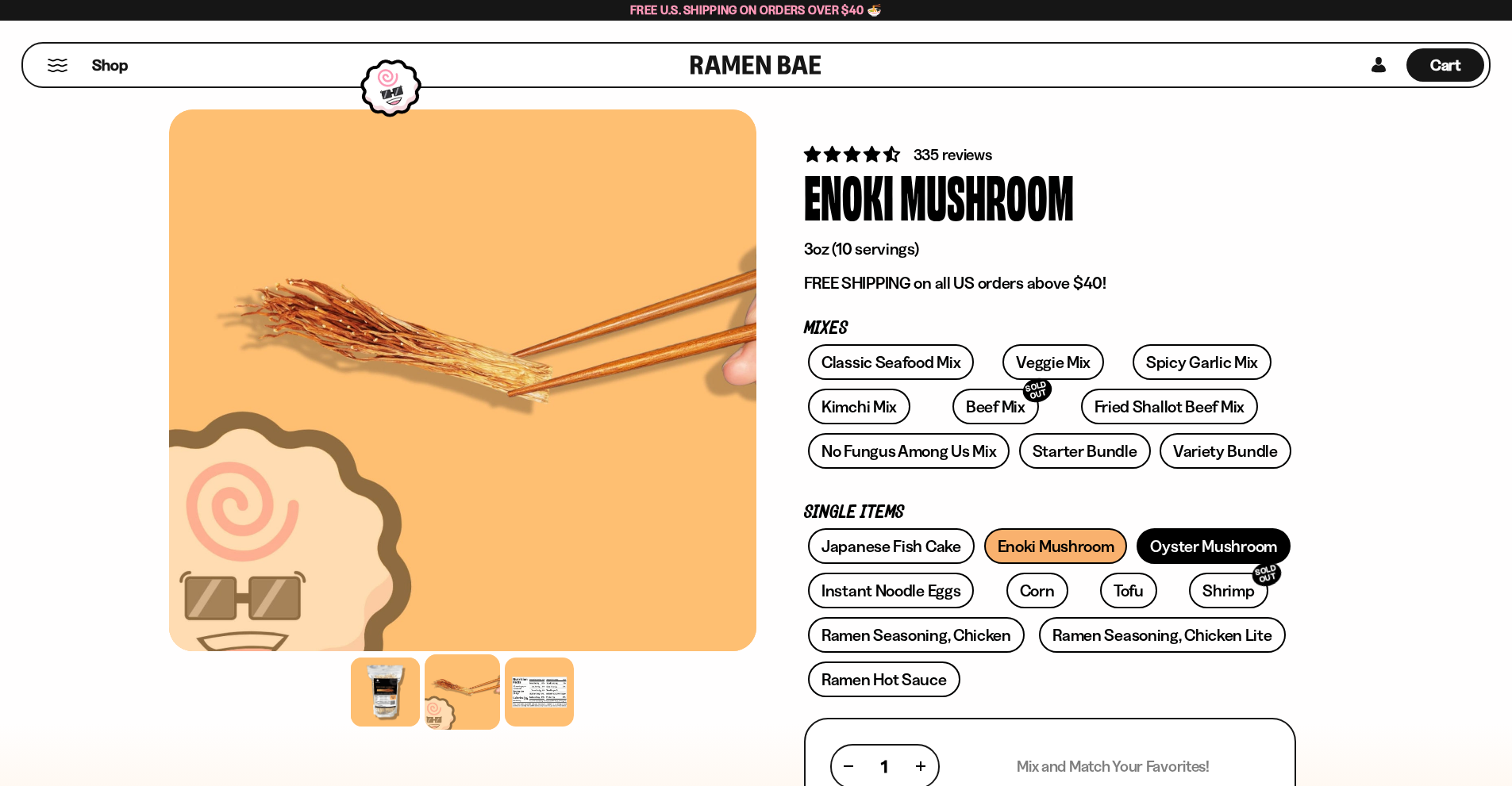
click at [1203, 541] on link "Oyster Mushroom" at bounding box center [1213, 546] width 154 height 36
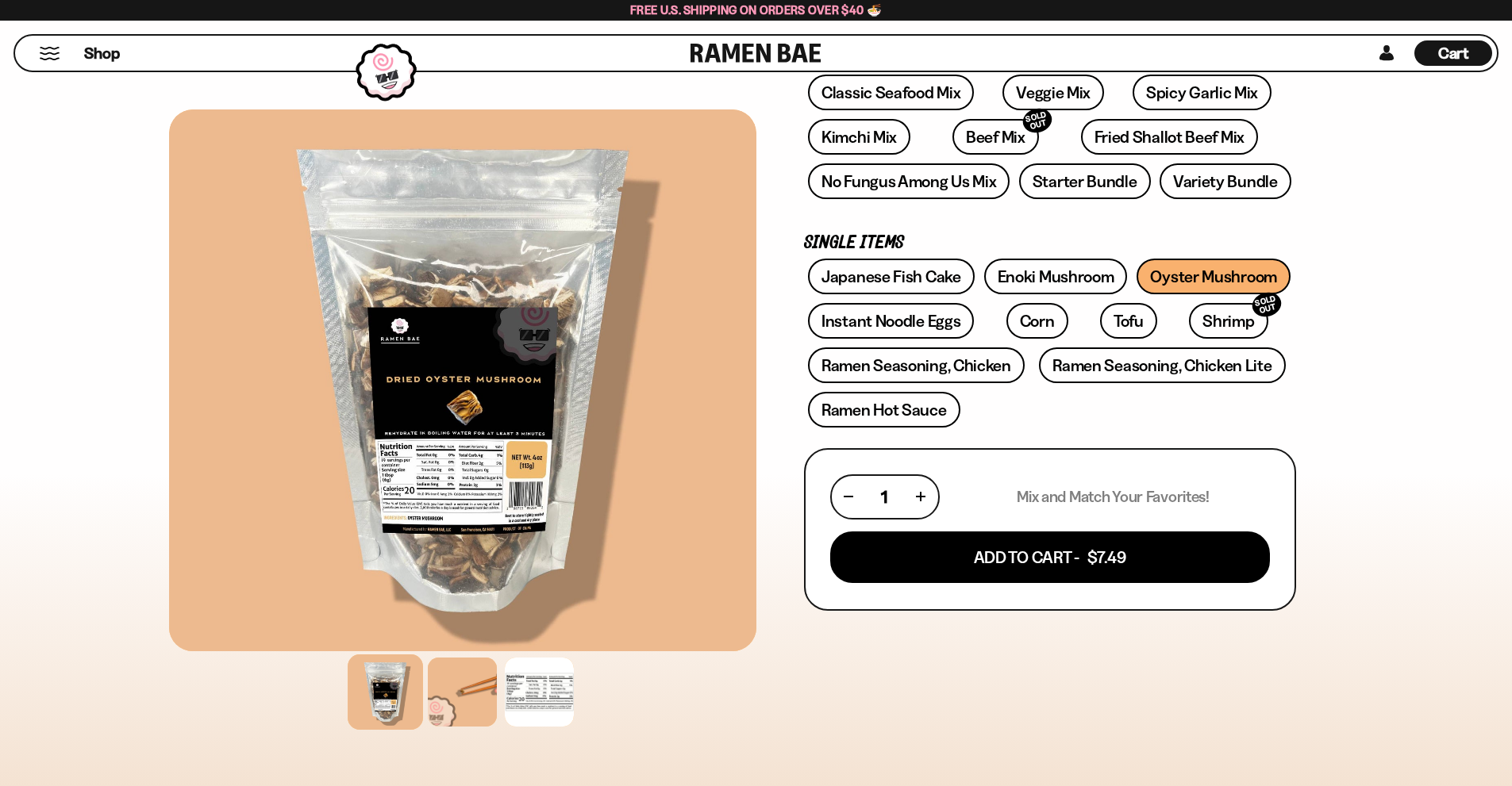
scroll to position [317, 0]
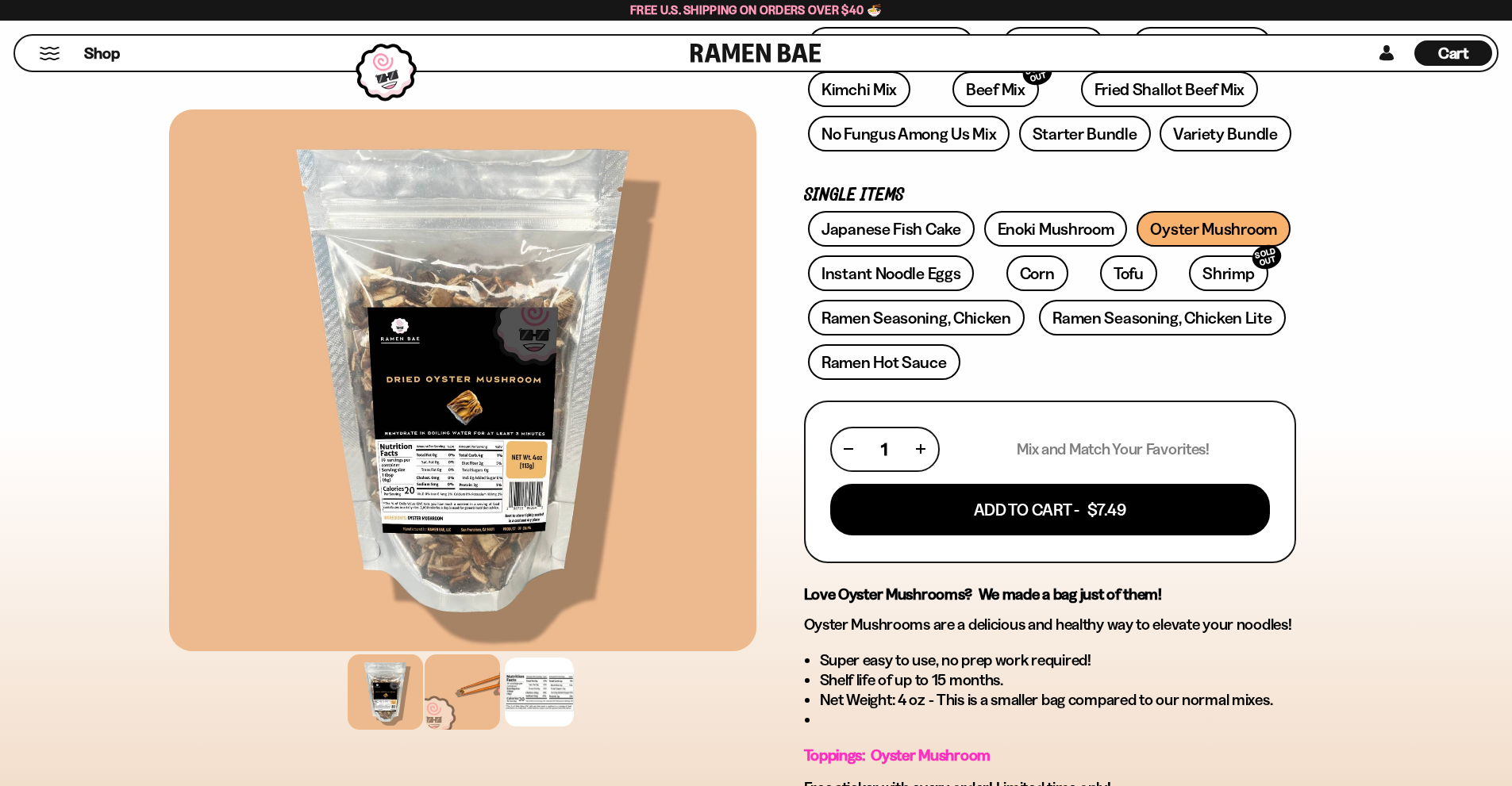
click at [484, 702] on div at bounding box center [462, 692] width 75 height 75
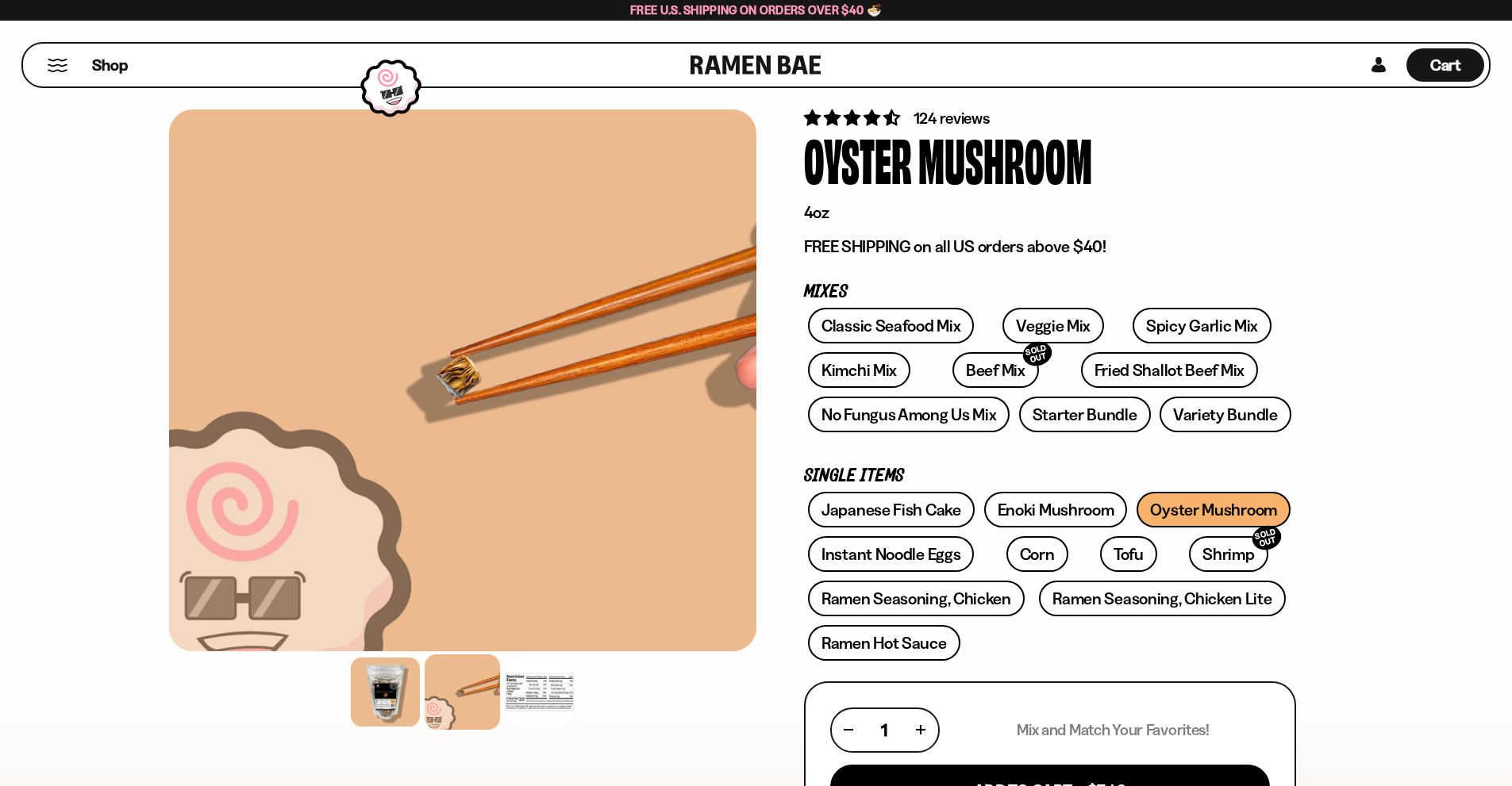
scroll to position [0, 0]
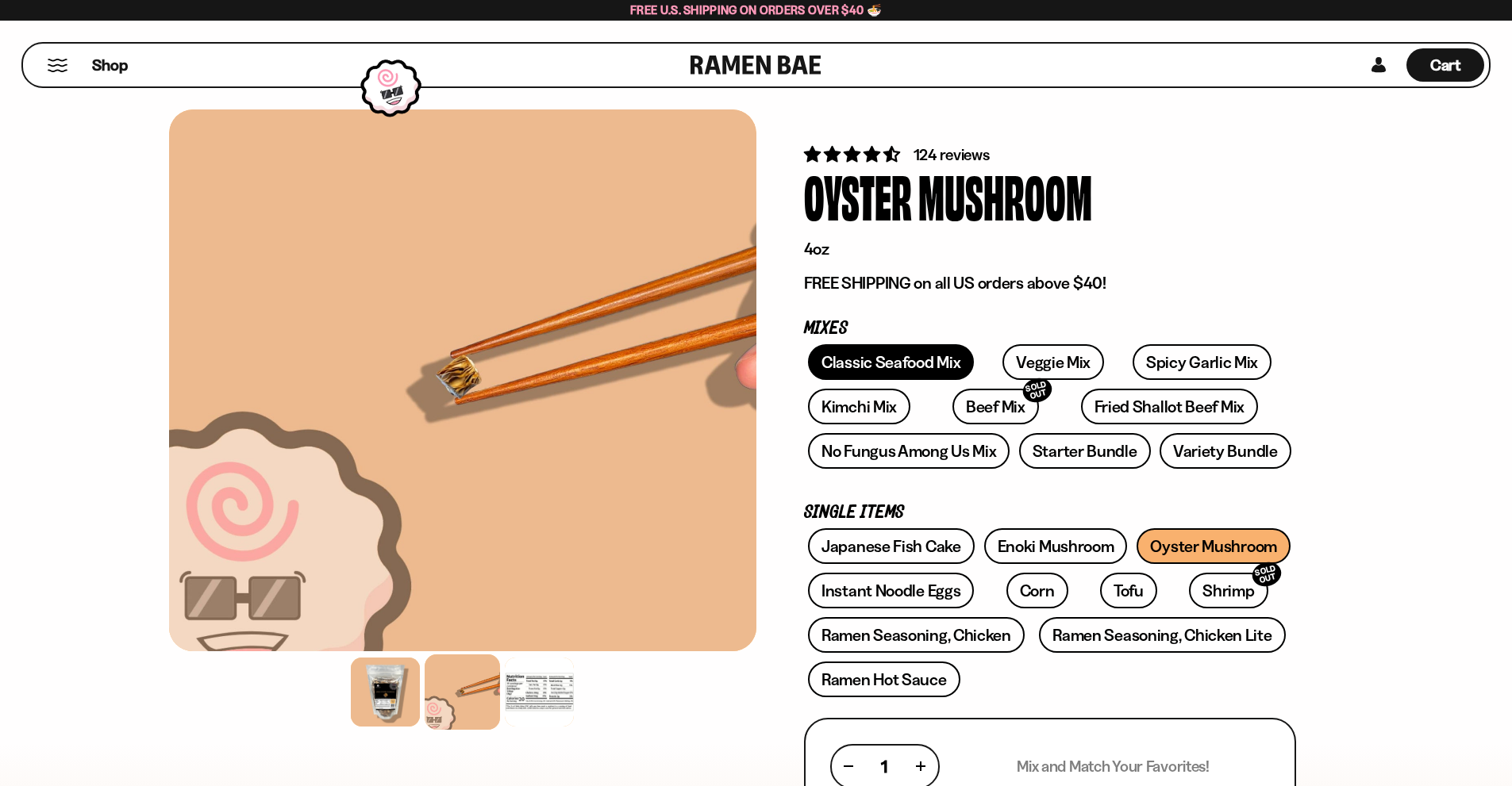
click at [882, 366] on link "Classic Seafood Mix" at bounding box center [890, 361] width 166 height 36
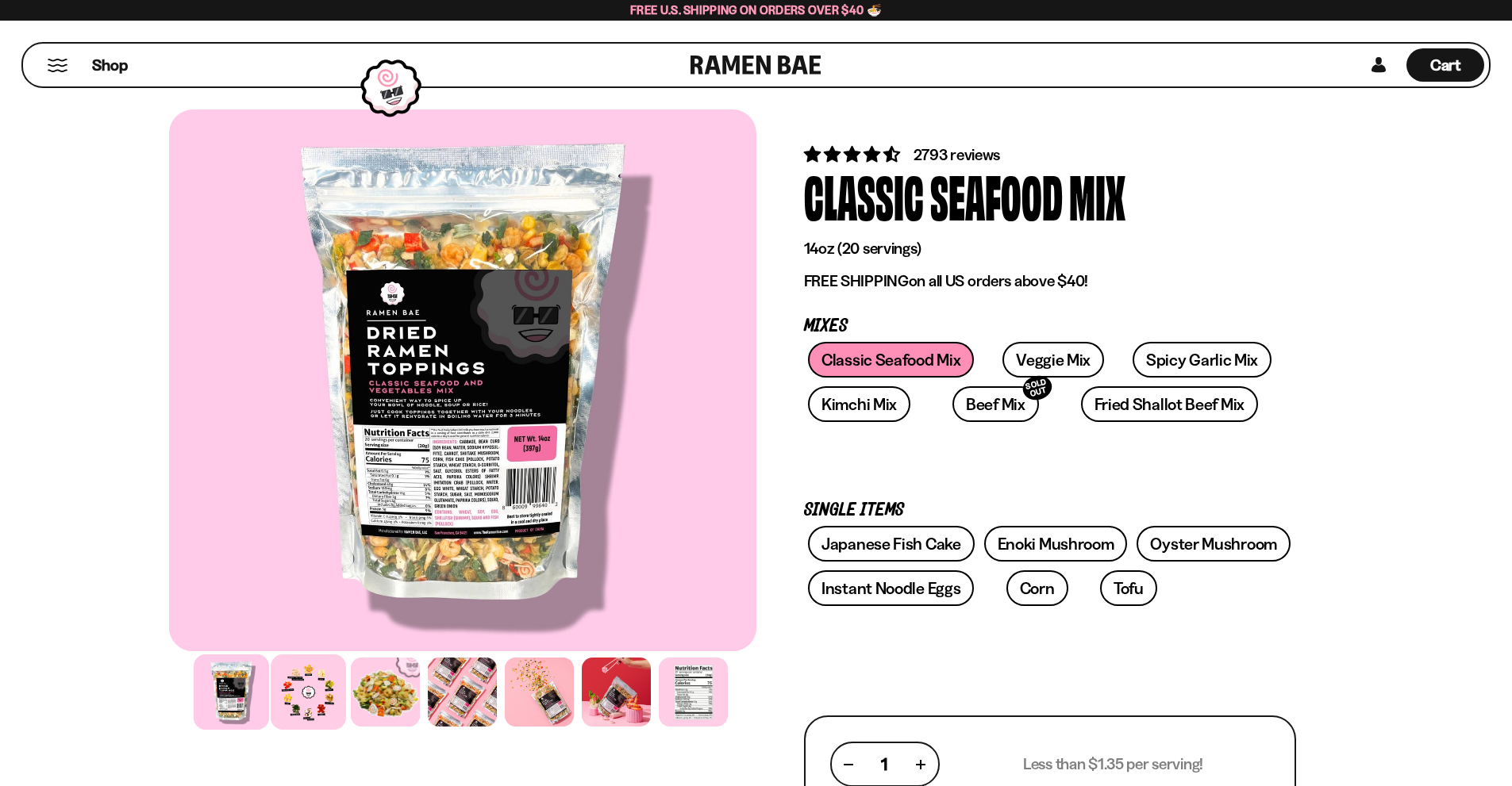
click at [300, 716] on div at bounding box center [309, 692] width 75 height 75
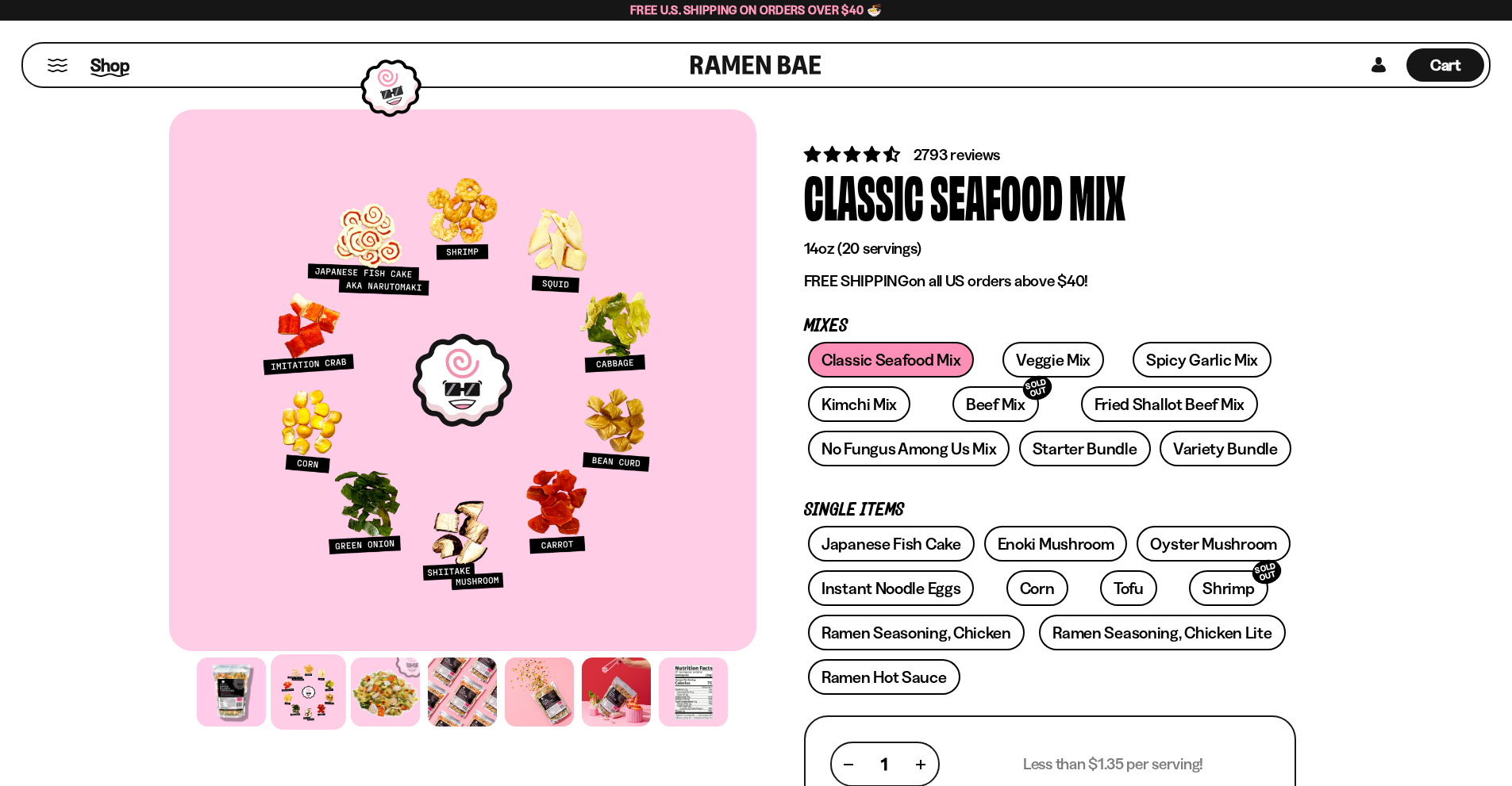
click at [106, 66] on span "Shop" at bounding box center [110, 64] width 38 height 24
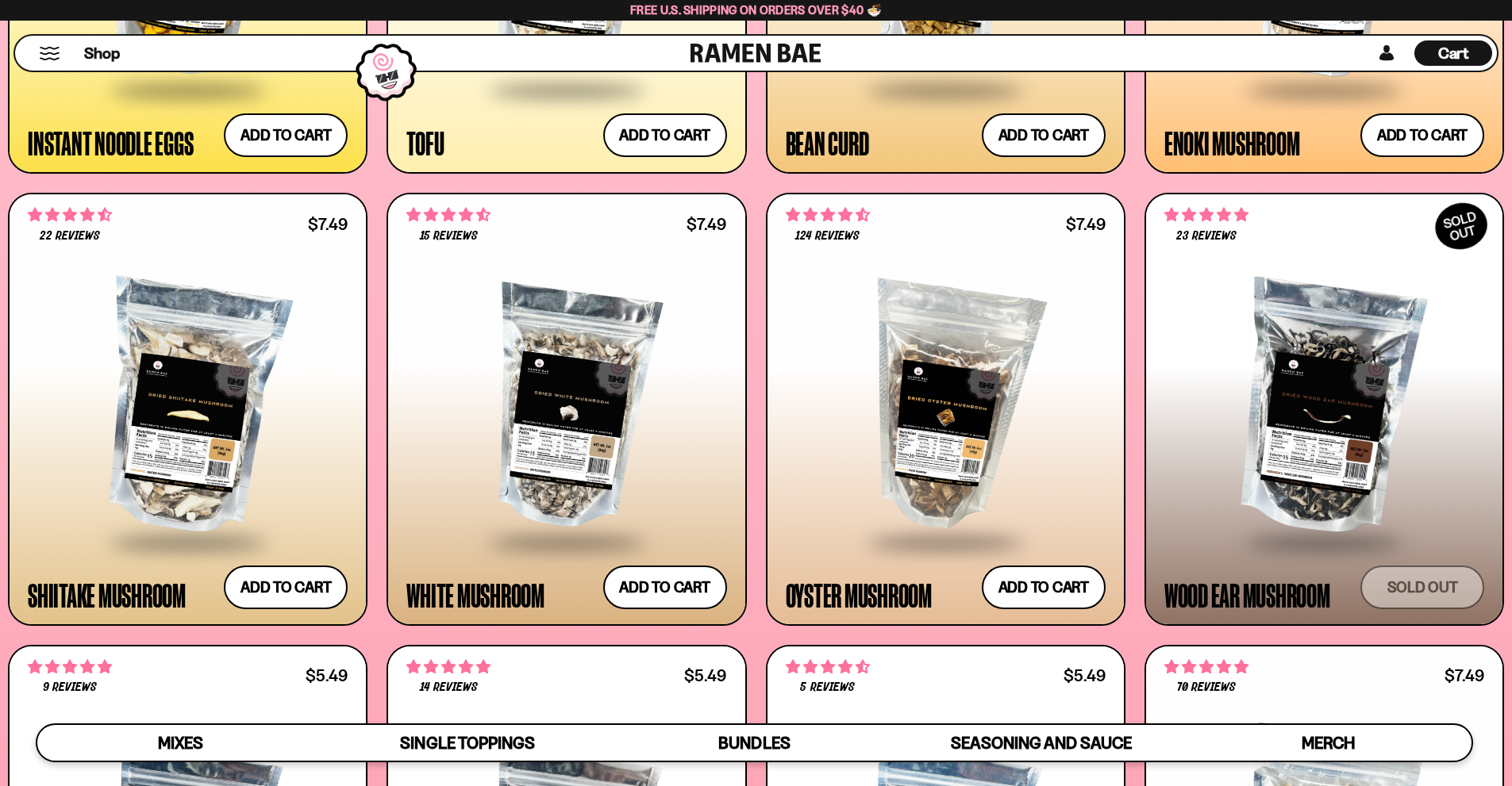
scroll to position [2459, 0]
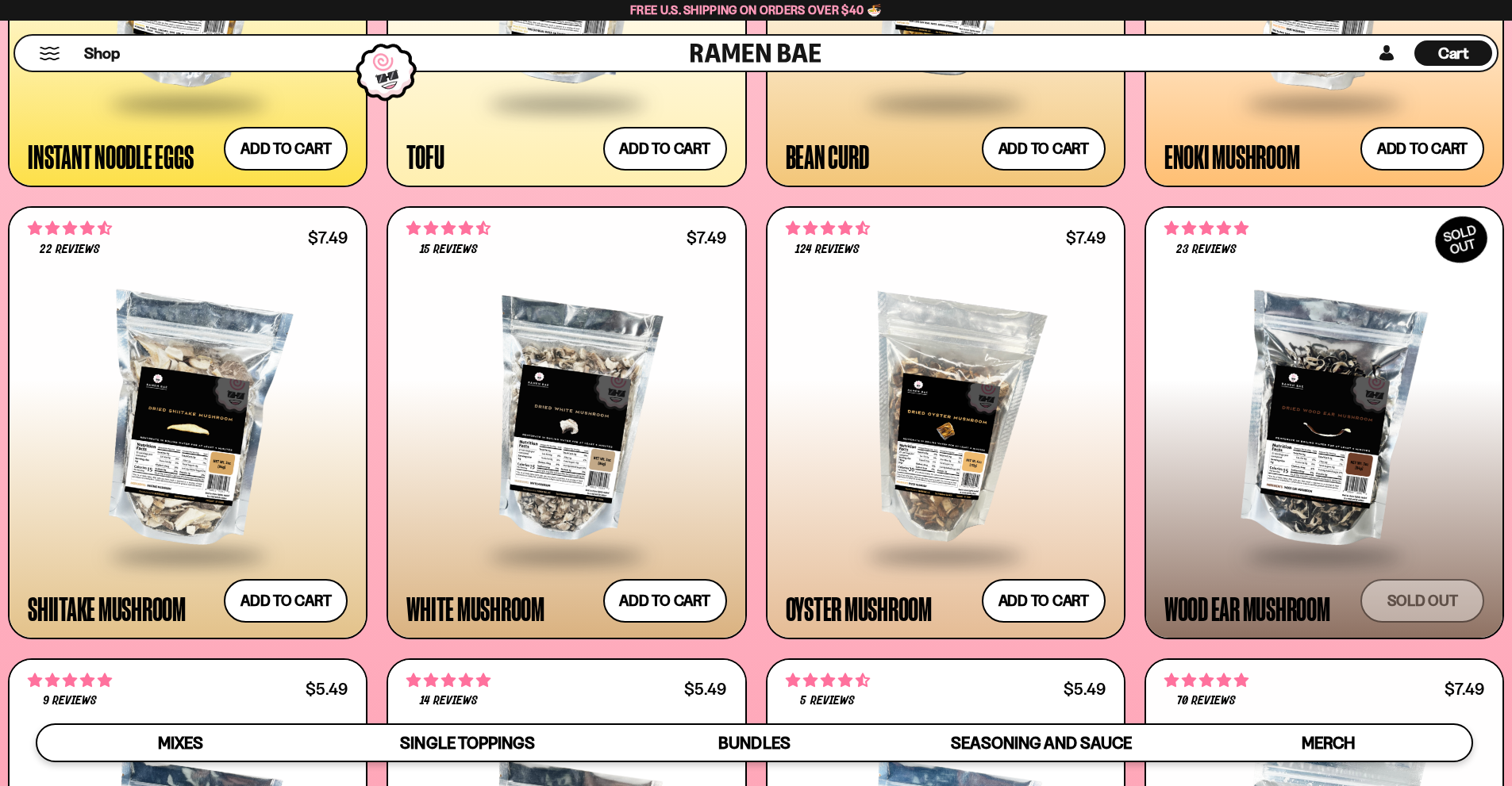
click at [1307, 451] on div at bounding box center [1324, 421] width 320 height 265
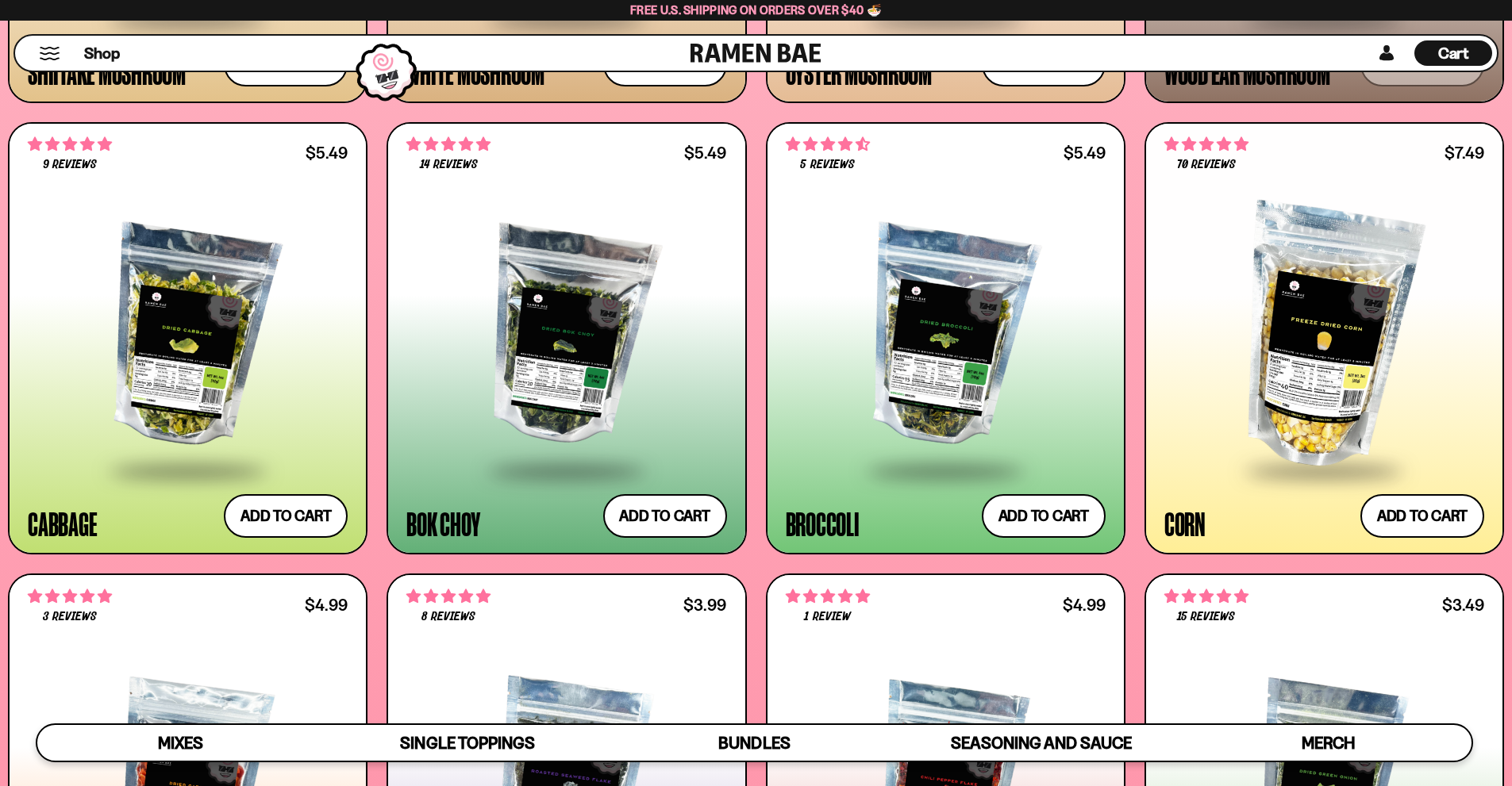
scroll to position [3014, 0]
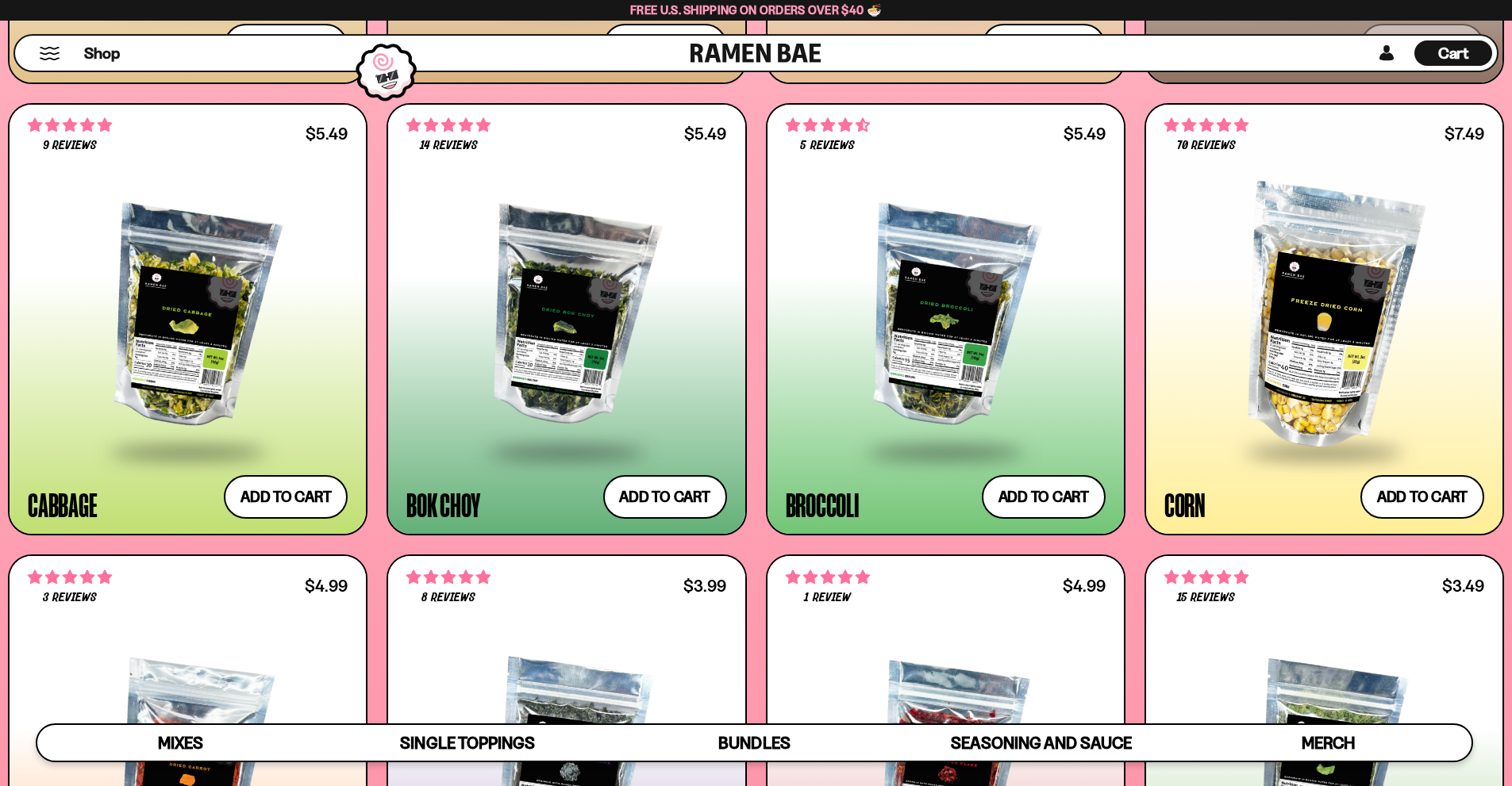
click at [512, 356] on div at bounding box center [566, 318] width 320 height 265
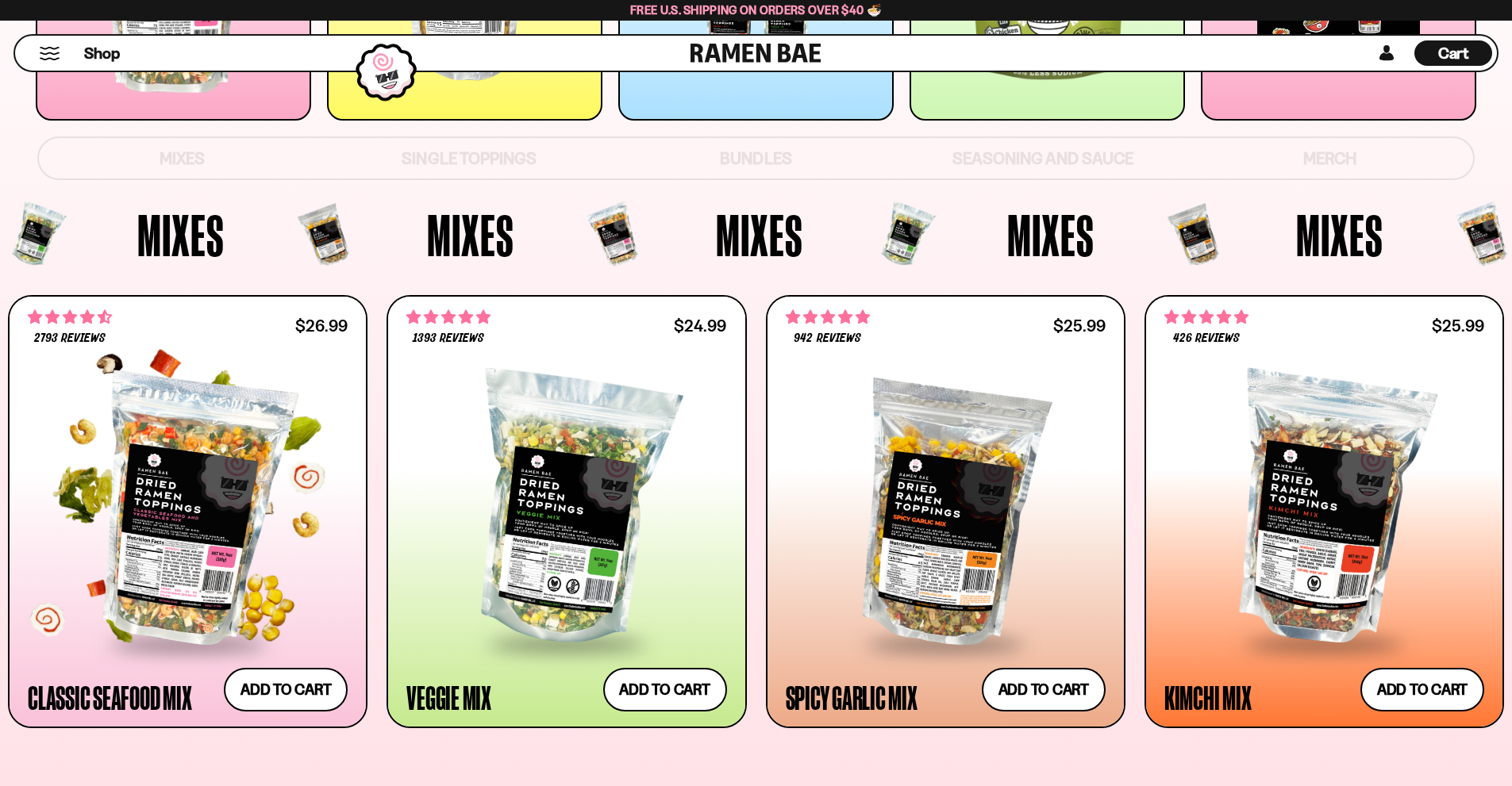
scroll to position [634, 0]
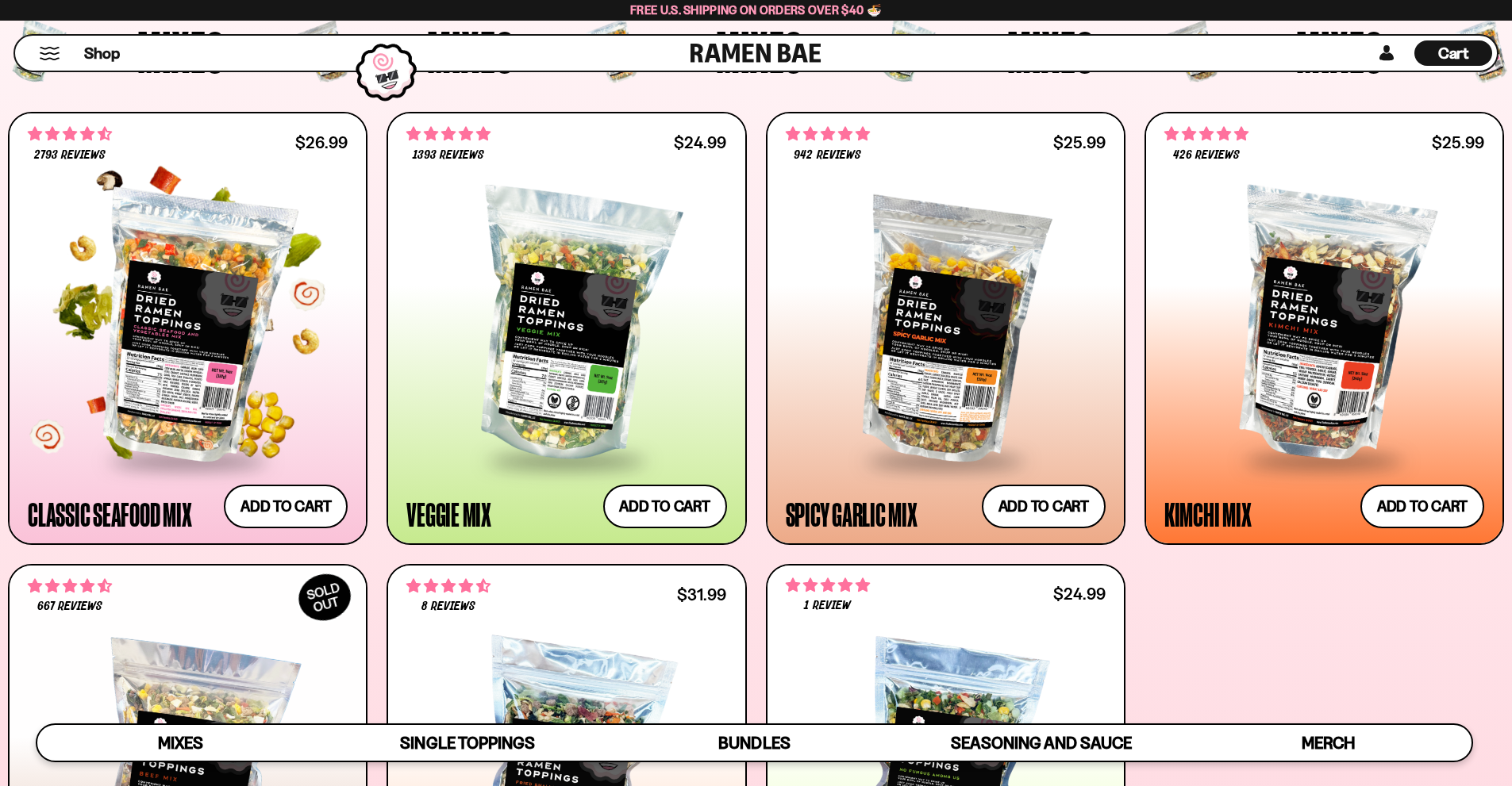
click at [165, 330] on div at bounding box center [187, 327] width 320 height 265
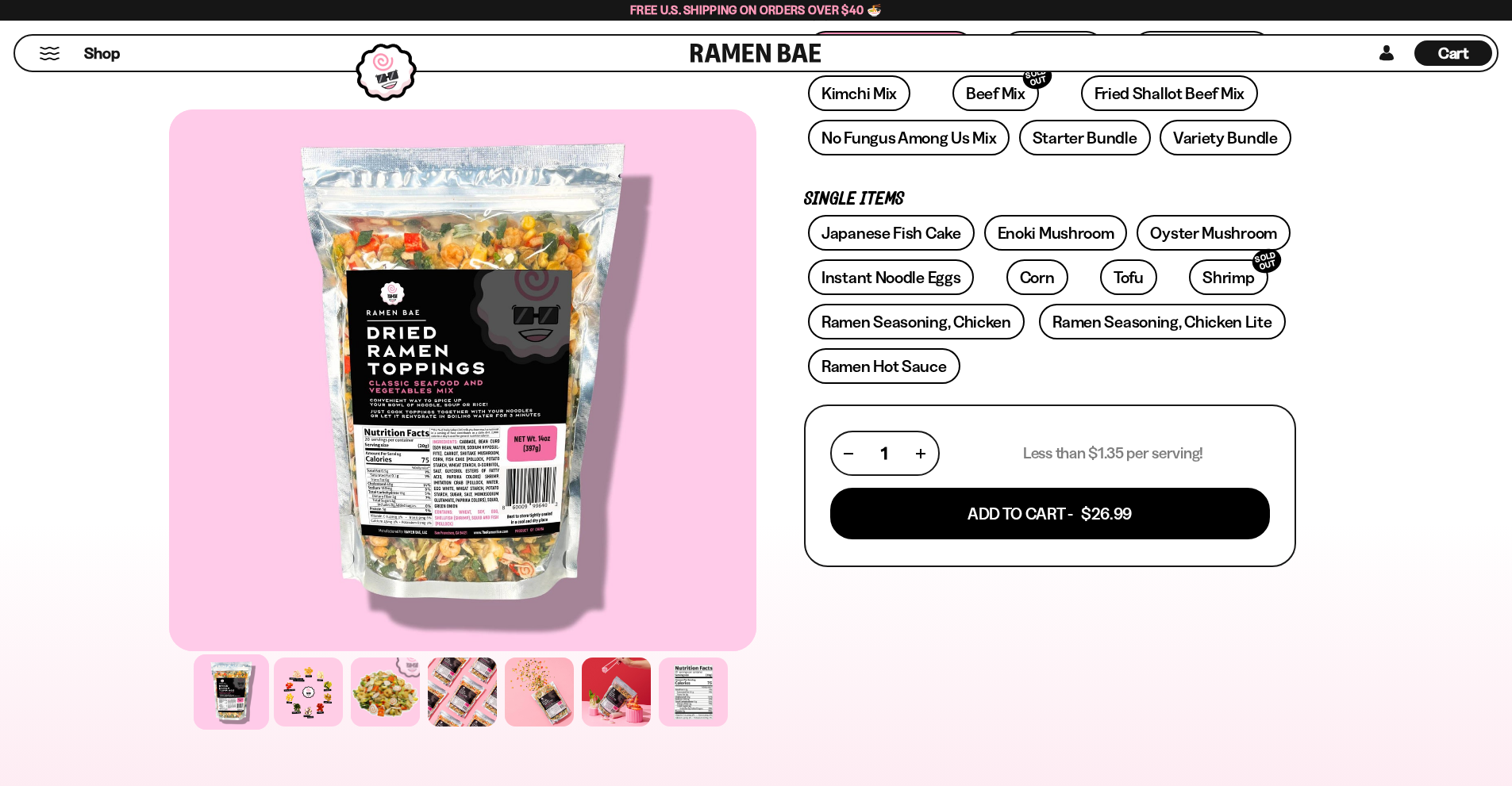
scroll to position [317, 0]
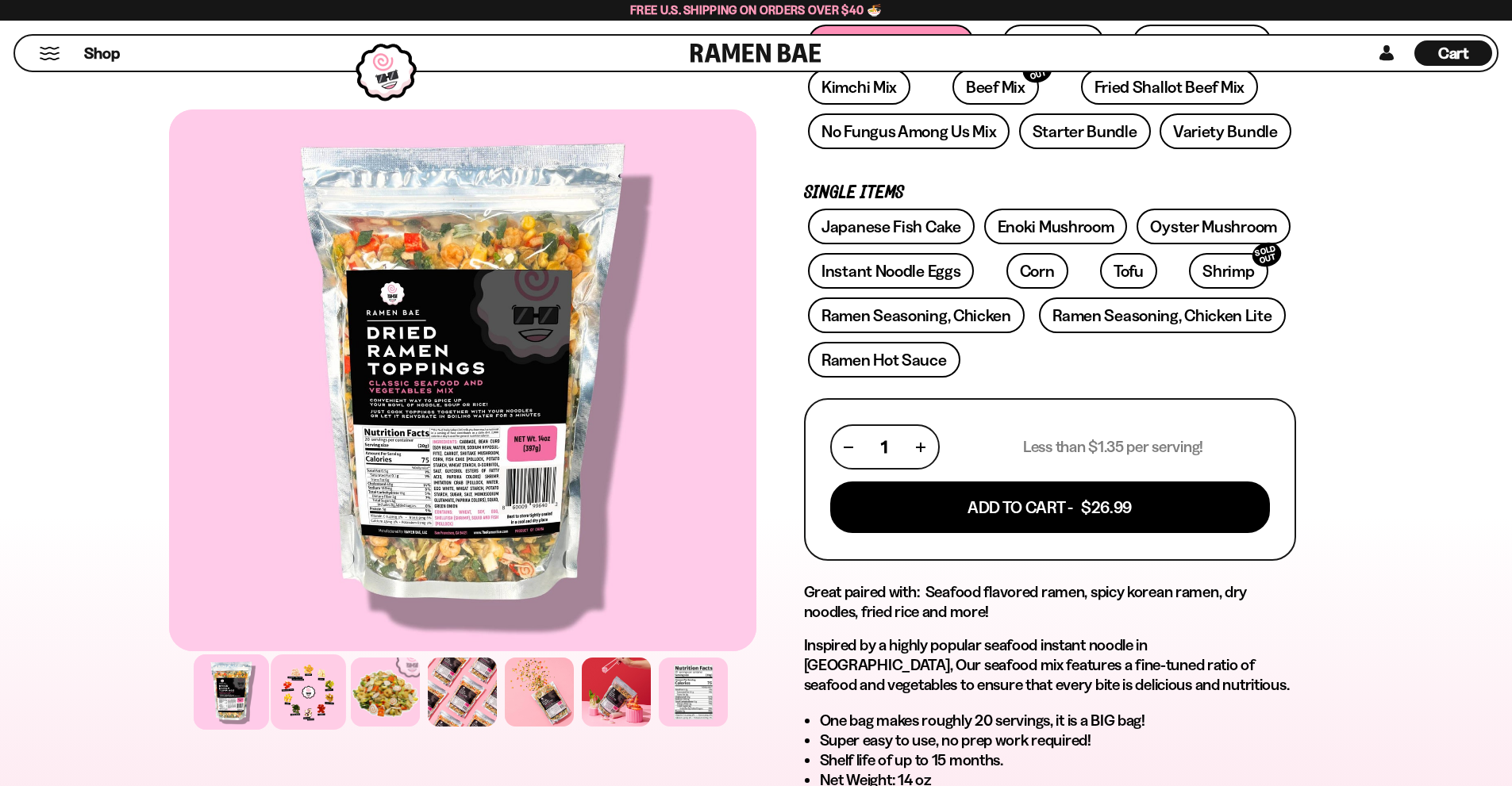
click at [305, 705] on div at bounding box center [309, 692] width 75 height 75
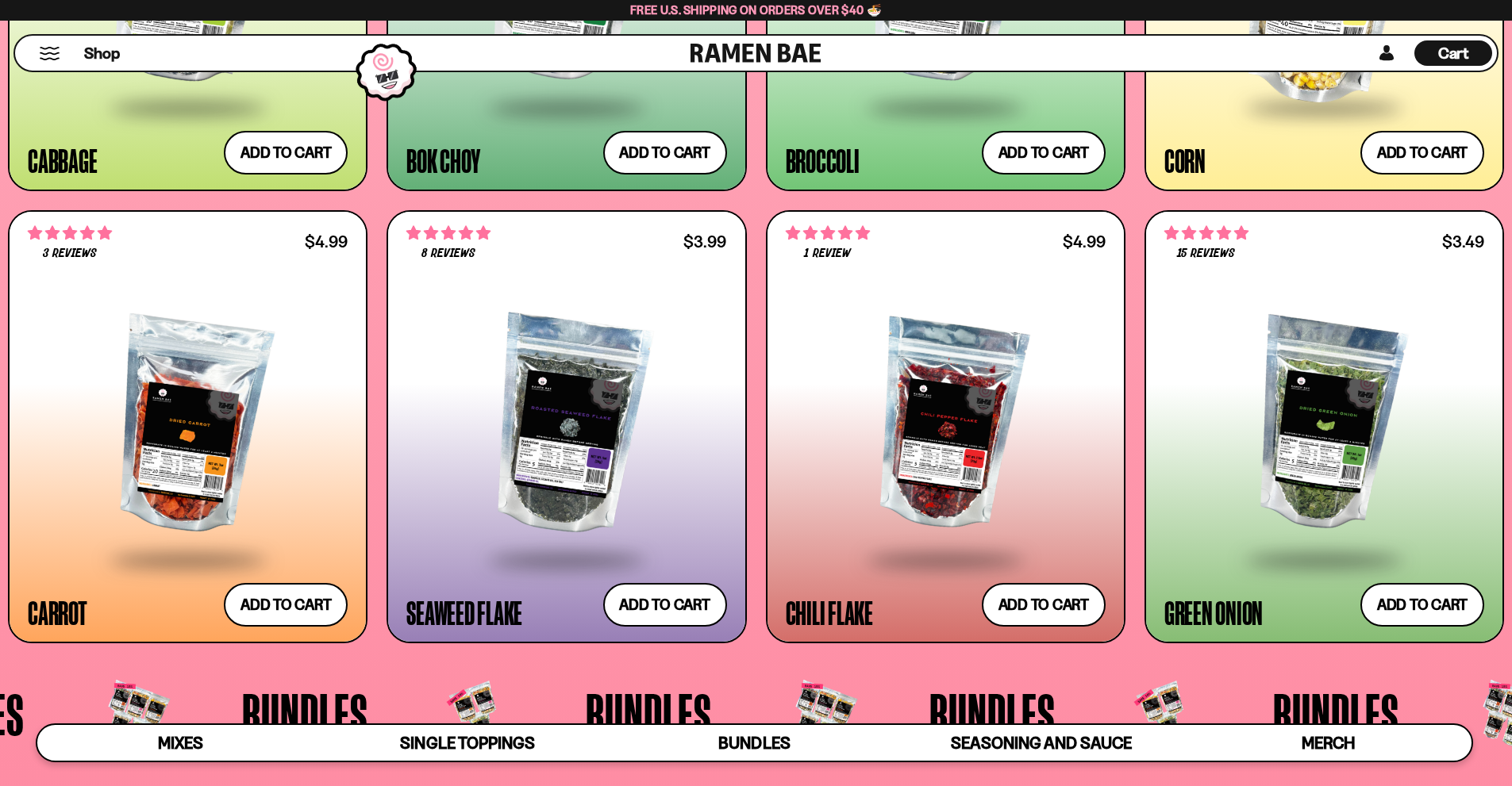
scroll to position [3331, 0]
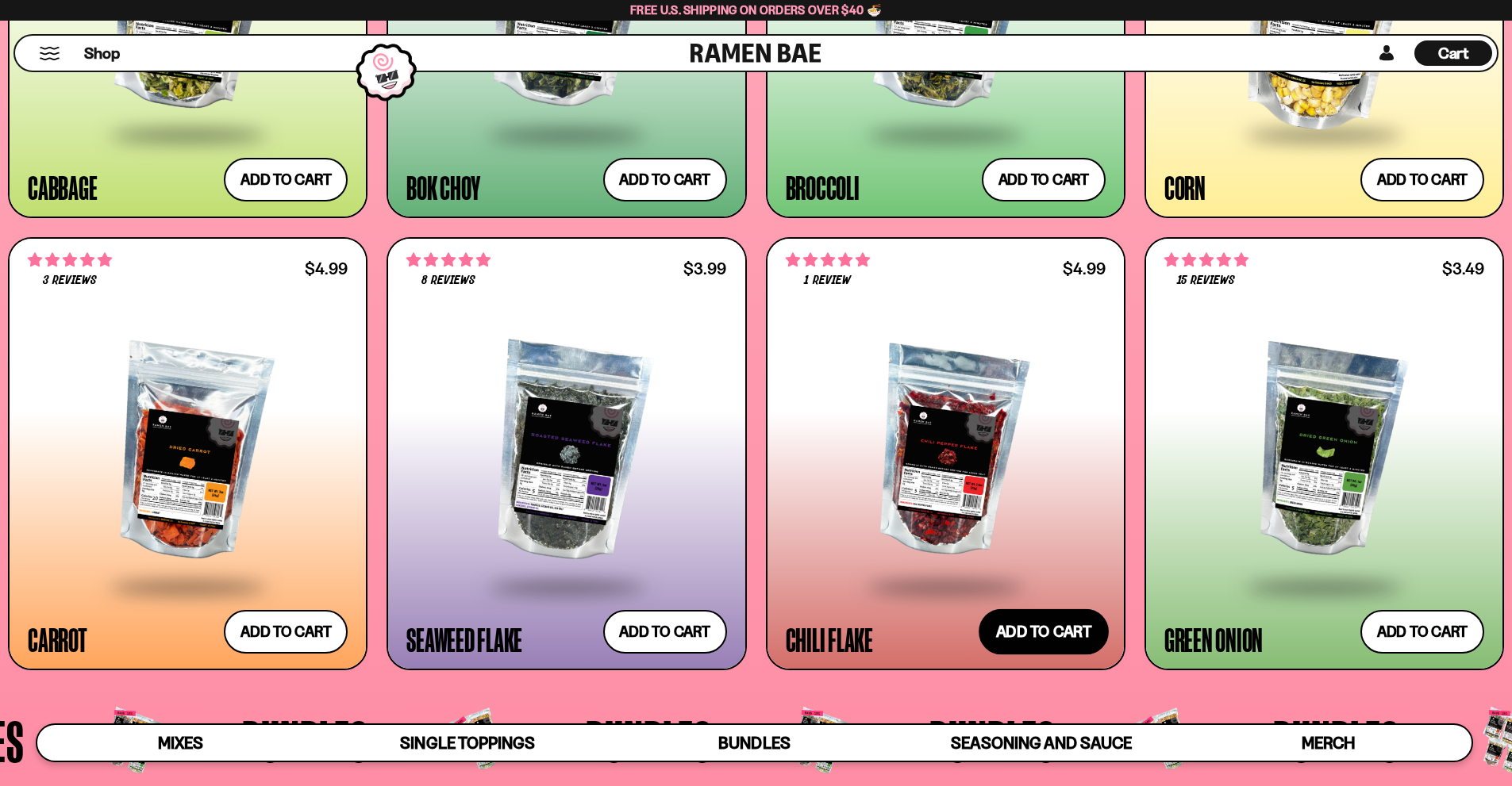
click at [1008, 636] on button "Add to cart Add — Regular price $4.99 Regular price Sale price $4.99 Unit price…" at bounding box center [1043, 631] width 130 height 46
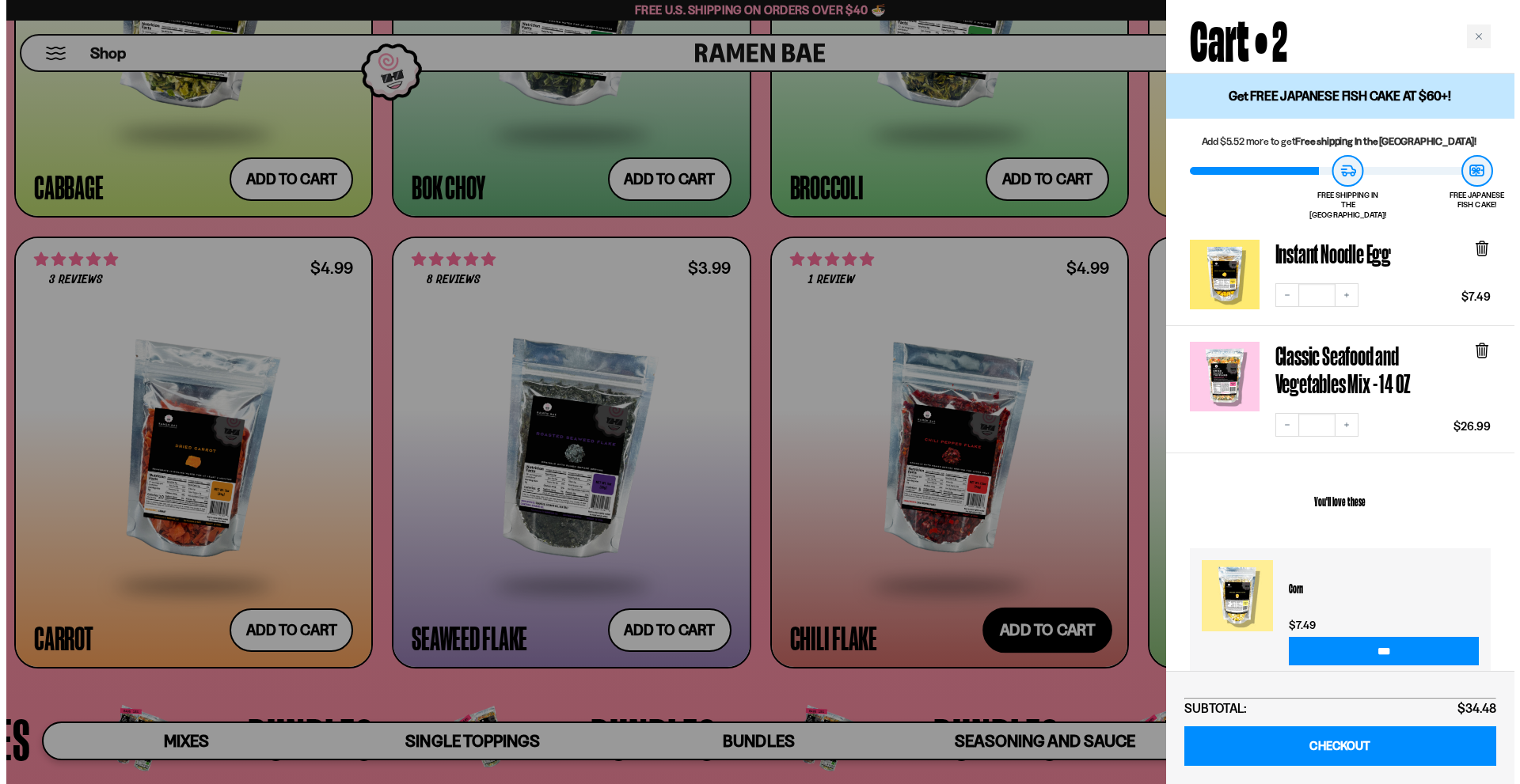
scroll to position [3343, 0]
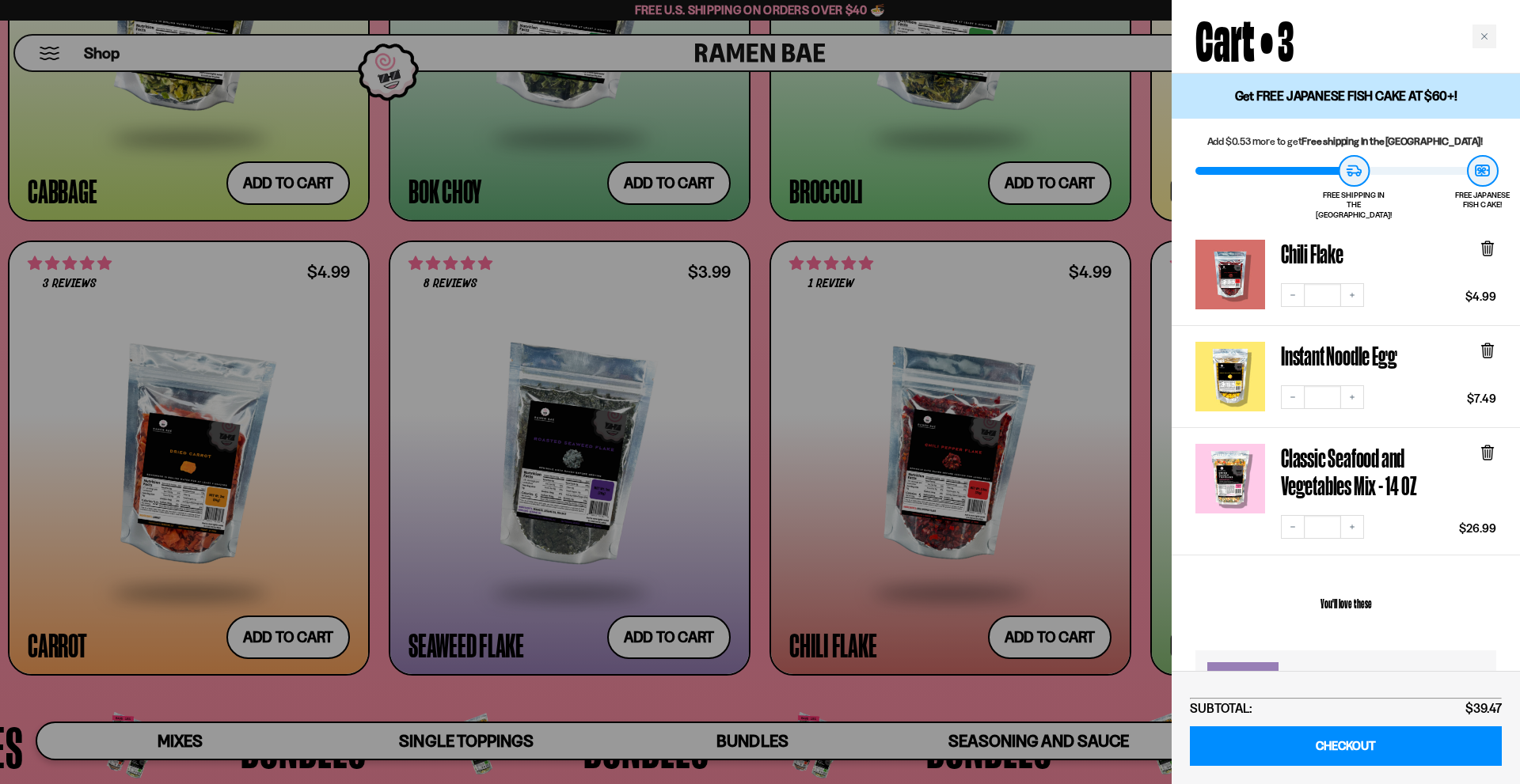
click at [794, 470] on div at bounding box center [760, 392] width 1520 height 784
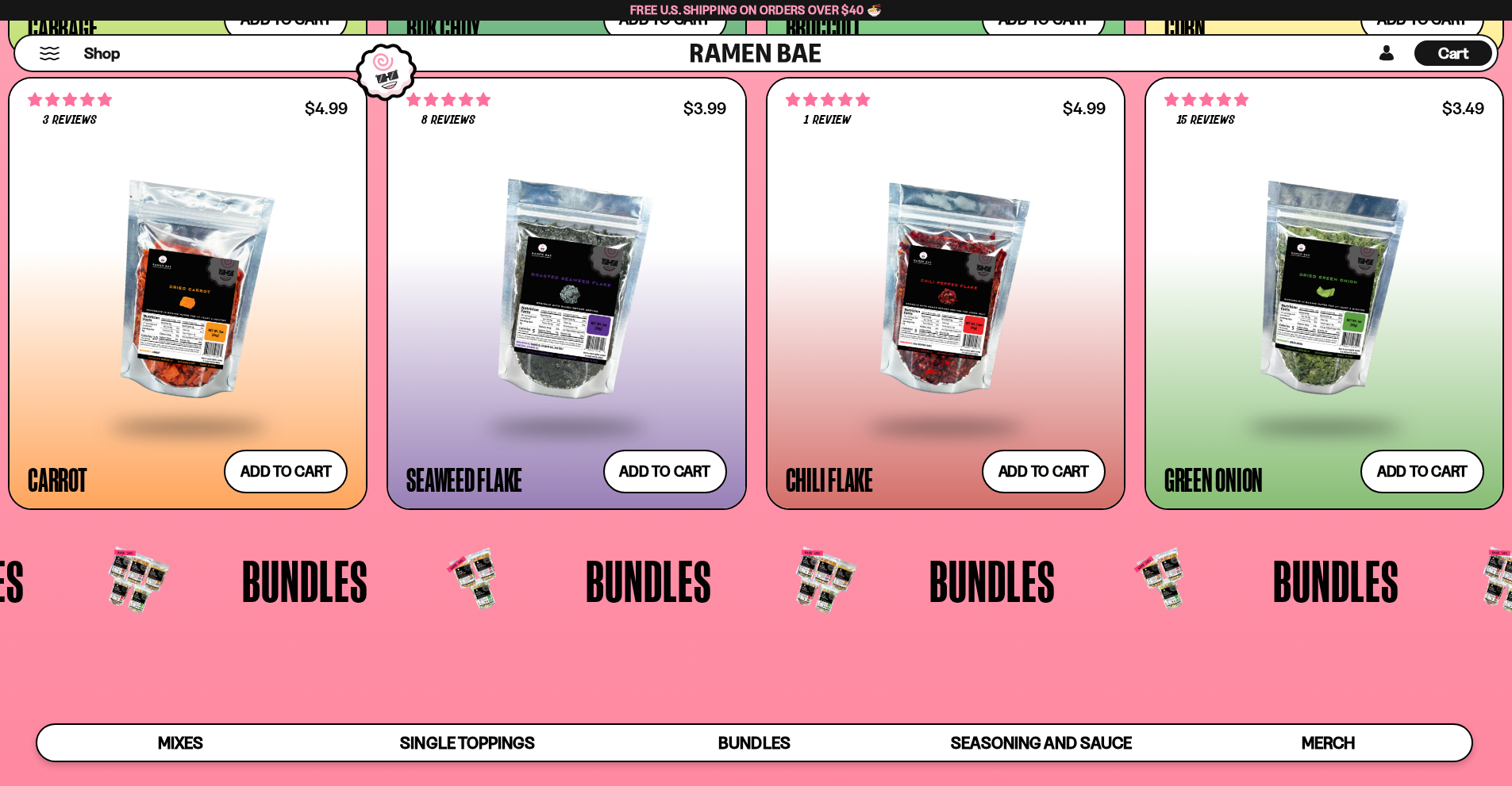
scroll to position [3331, 0]
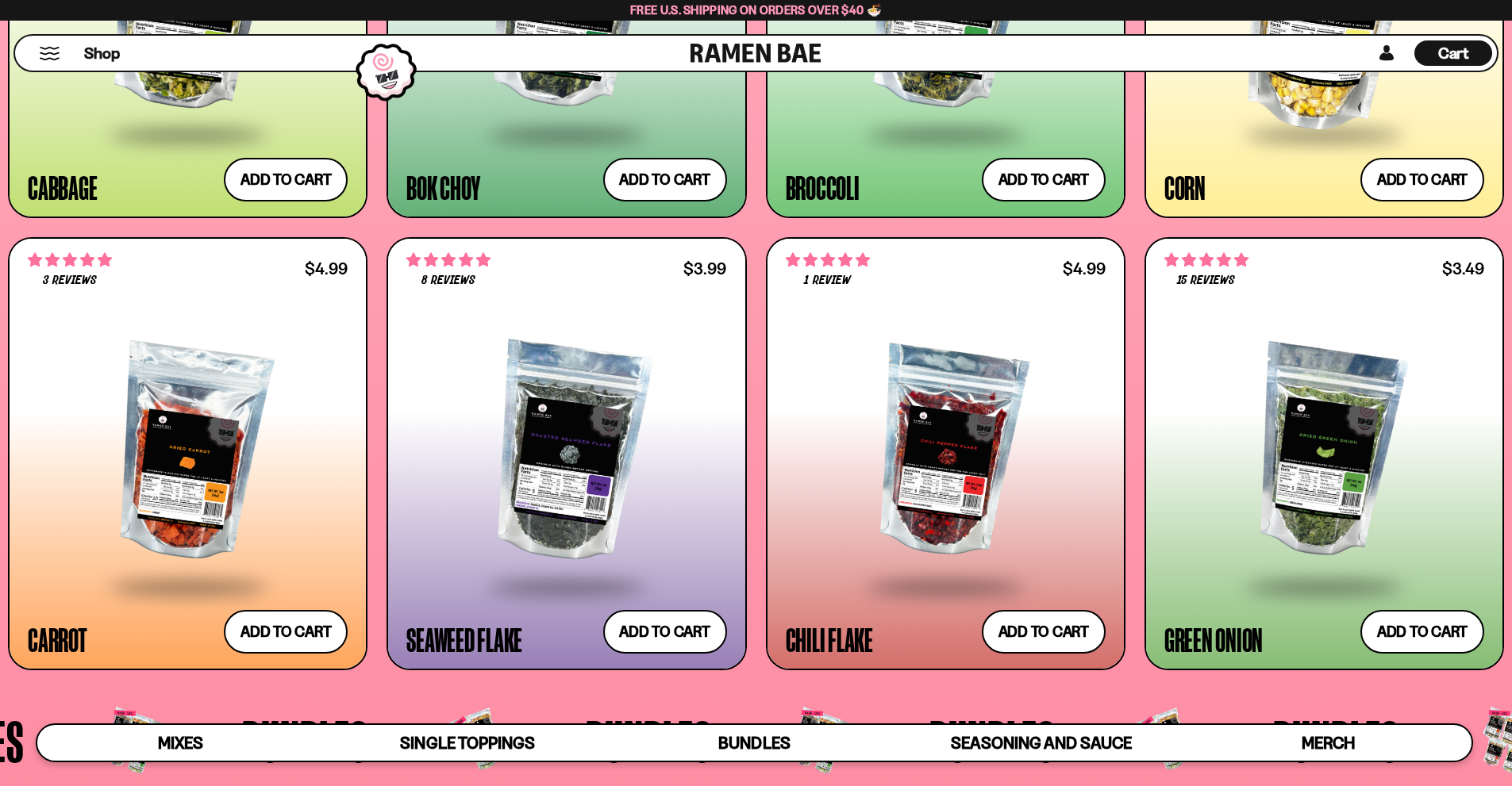
click at [543, 452] on div at bounding box center [566, 453] width 320 height 265
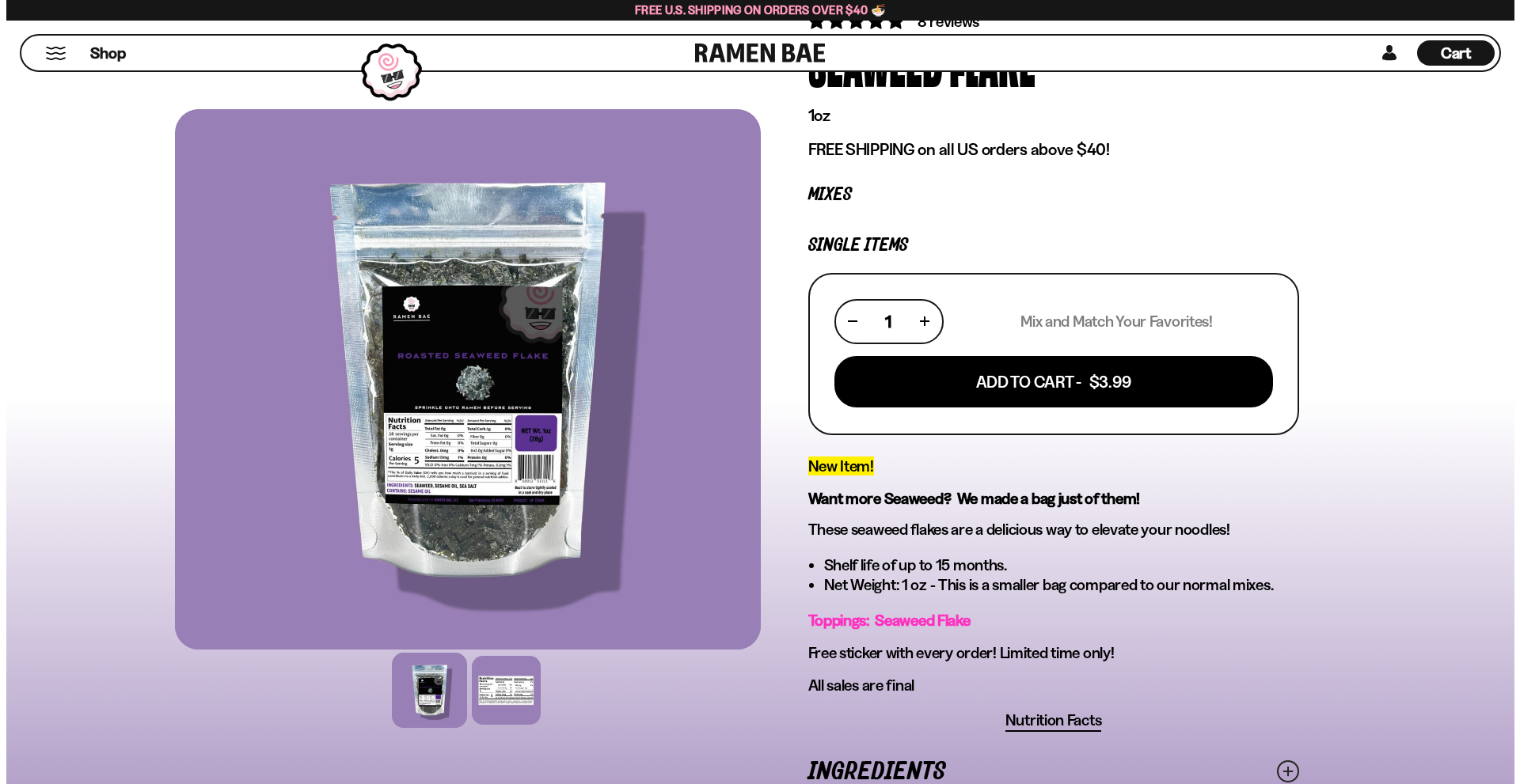
scroll to position [158, 0]
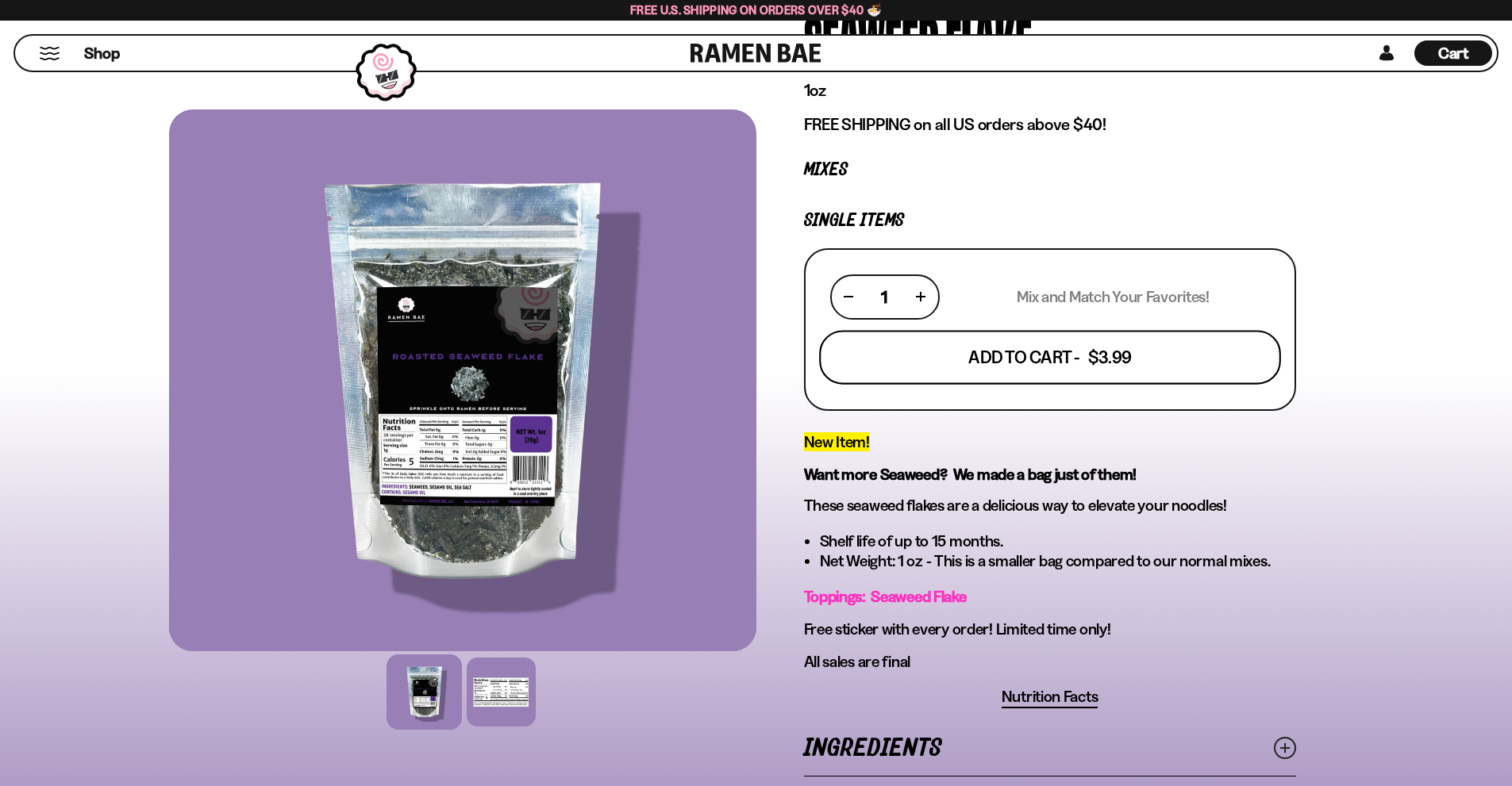
click at [1122, 369] on button "Add To Cart - $3.99" at bounding box center [1050, 356] width 461 height 54
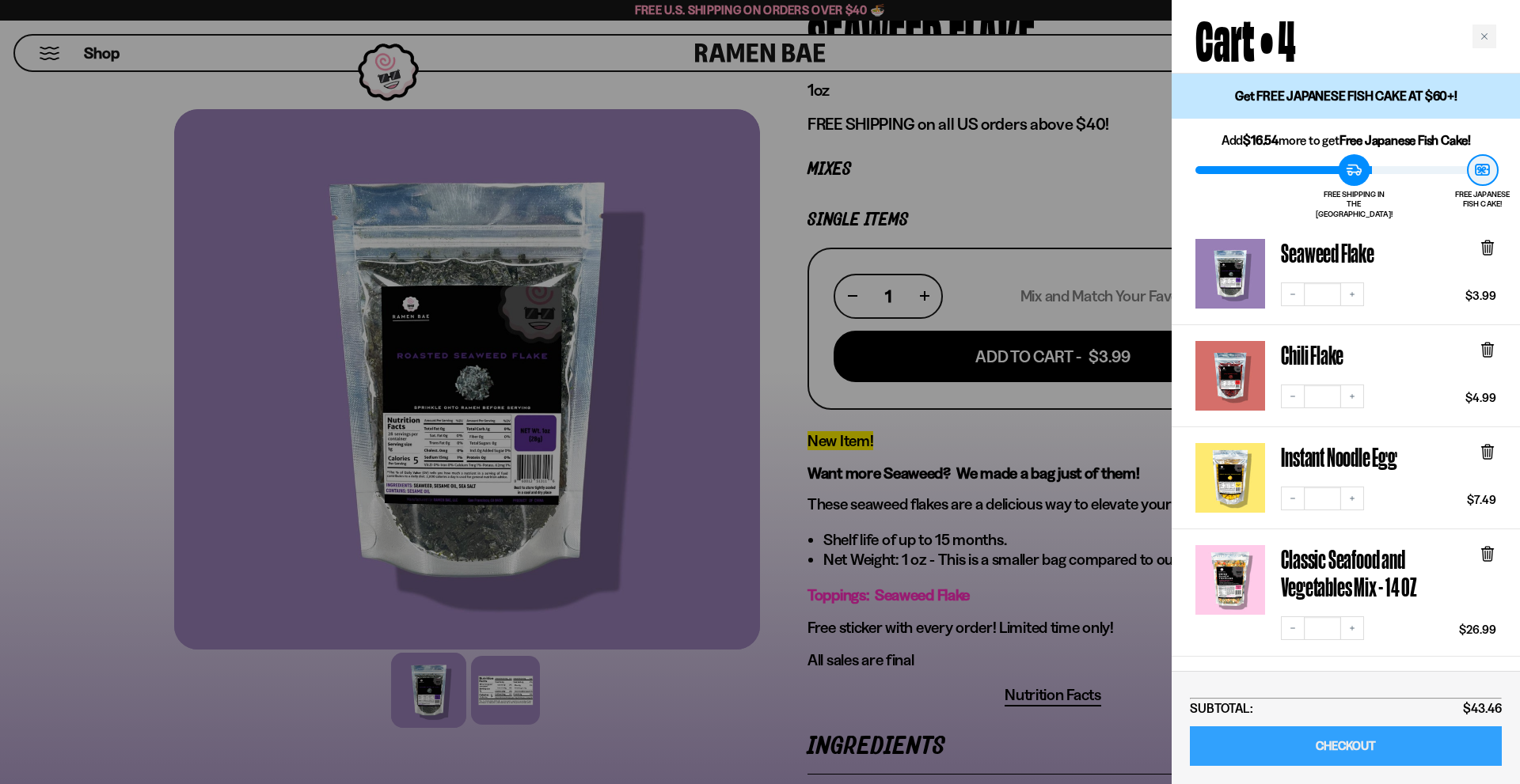
click at [1362, 750] on link "CHECKOUT" at bounding box center [1345, 747] width 312 height 40
